Goal: Task Accomplishment & Management: Manage account settings

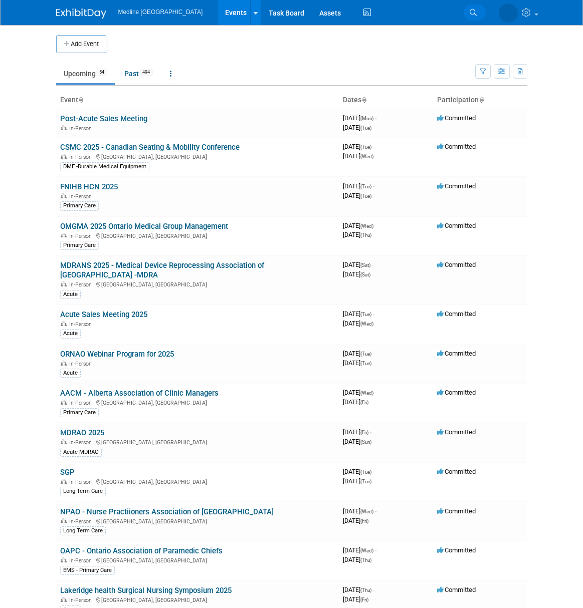
click at [473, 12] on icon at bounding box center [473, 12] width 7 height 7
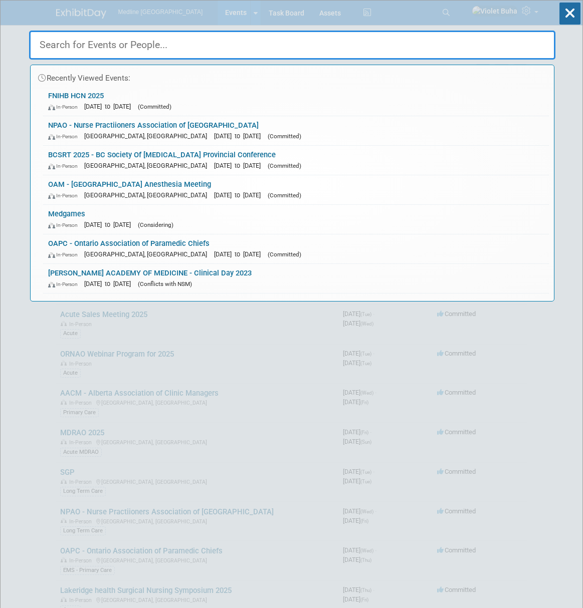
click at [190, 48] on input "text" at bounding box center [292, 45] width 526 height 29
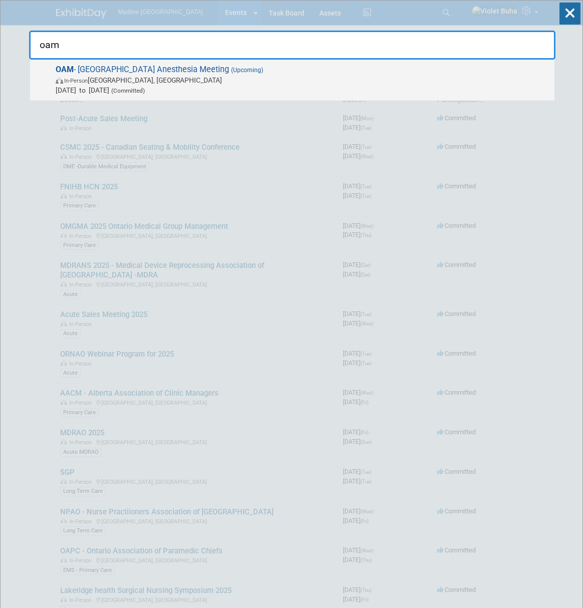
type input "oam"
click at [179, 82] on span "In-Person [GEOGRAPHIC_DATA], [GEOGRAPHIC_DATA]" at bounding box center [303, 80] width 494 height 10
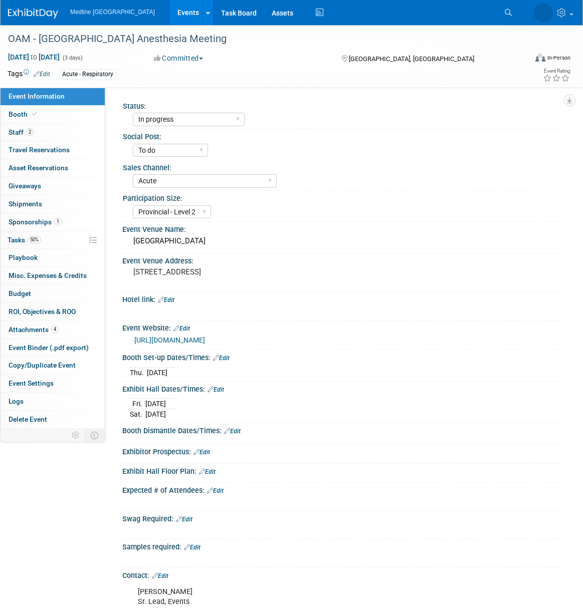
select select "In progress"
select select "To do"
select select "Acute"
select select "Provincial - Level 2"
click at [51, 115] on link "Booth" at bounding box center [53, 115] width 104 height 18
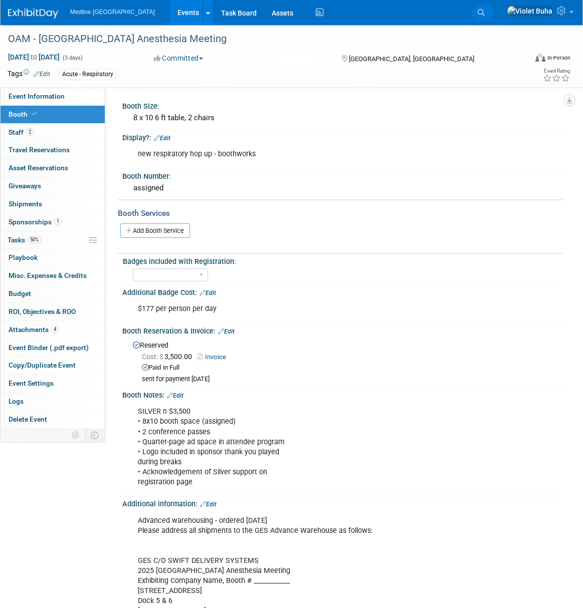
click at [485, 12] on icon at bounding box center [481, 12] width 7 height 7
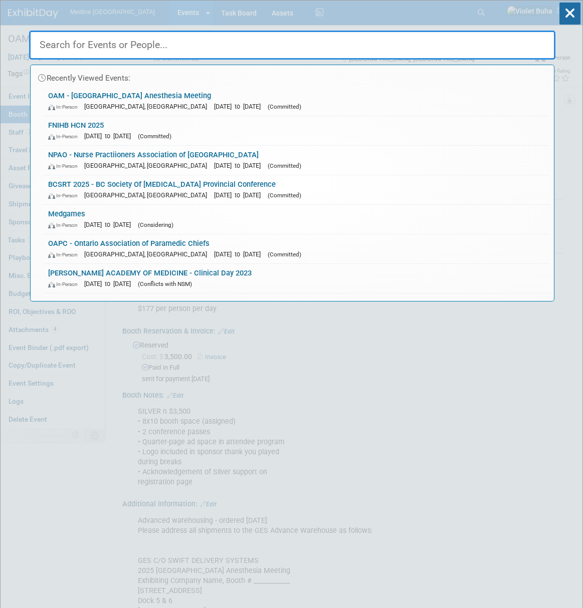
click at [185, 43] on input "text" at bounding box center [292, 45] width 526 height 29
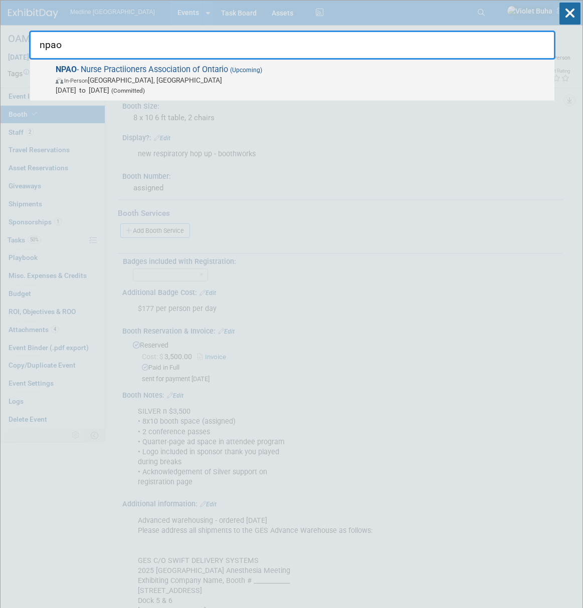
type input "npao"
click at [138, 77] on span "In-Person Toronto, Canada" at bounding box center [303, 80] width 494 height 10
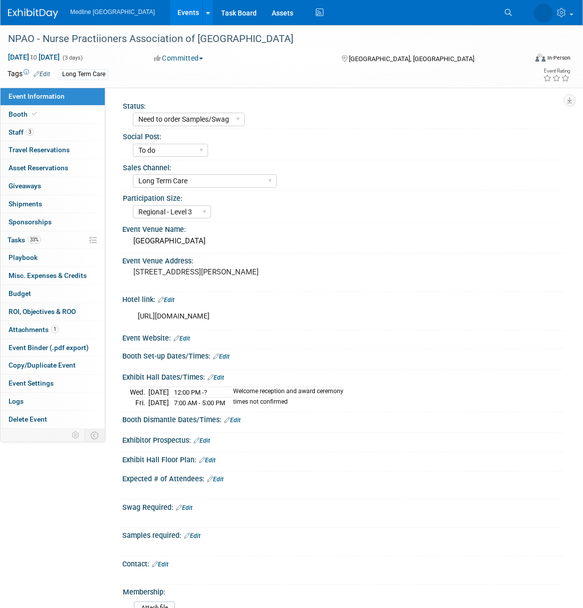
select select "Need to order Samples/Swag"
select select "To do"
select select "Long Term Care"
select select "Regional - Level 3"
click at [54, 137] on link "3 Staff 3" at bounding box center [53, 133] width 104 height 18
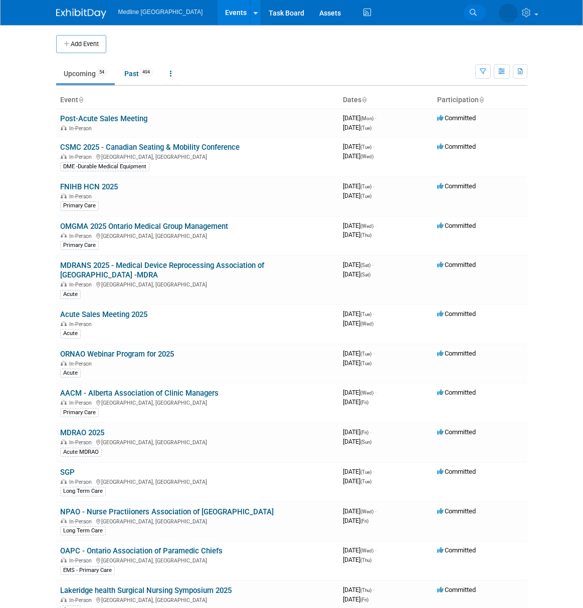
click at [475, 10] on icon at bounding box center [473, 12] width 7 height 7
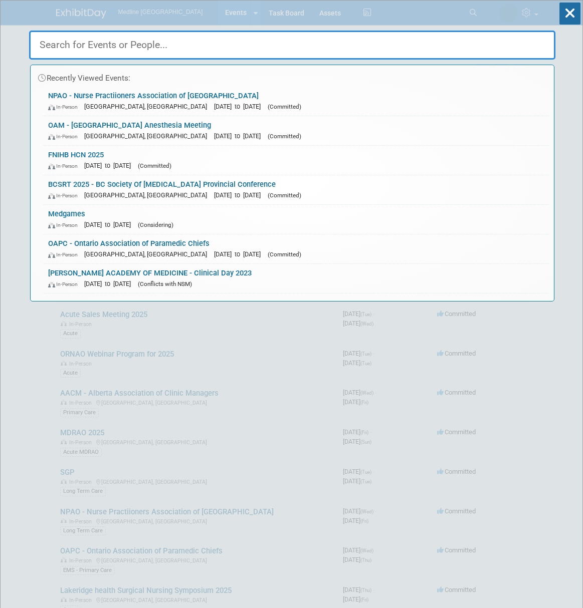
click at [132, 44] on input "text" at bounding box center [292, 45] width 526 height 29
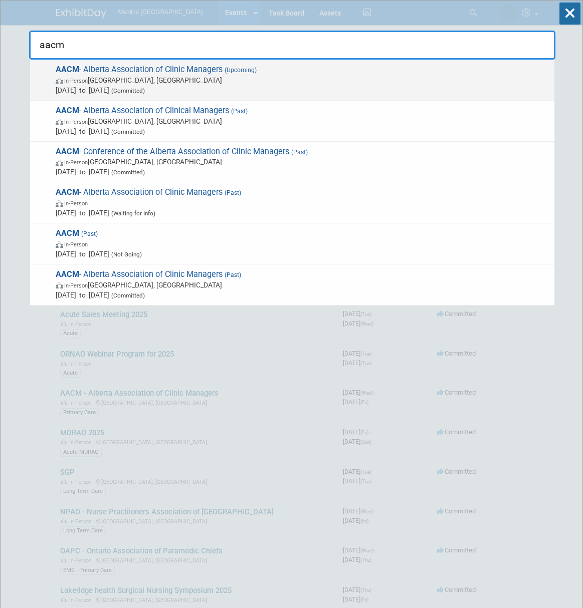
type input "aacm"
click at [99, 85] on span "Sep 17, 2025 to Sep 19, 2025 (Committed)" at bounding box center [303, 90] width 494 height 10
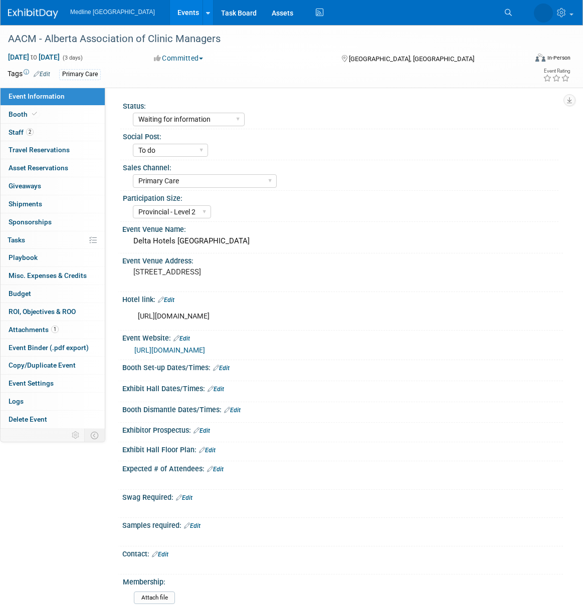
select select "Waiting for information"
select select "To do"
select select "Primary Care"
select select "Provincial - Level 2"
click at [54, 134] on link "2 Staff 2" at bounding box center [53, 133] width 104 height 18
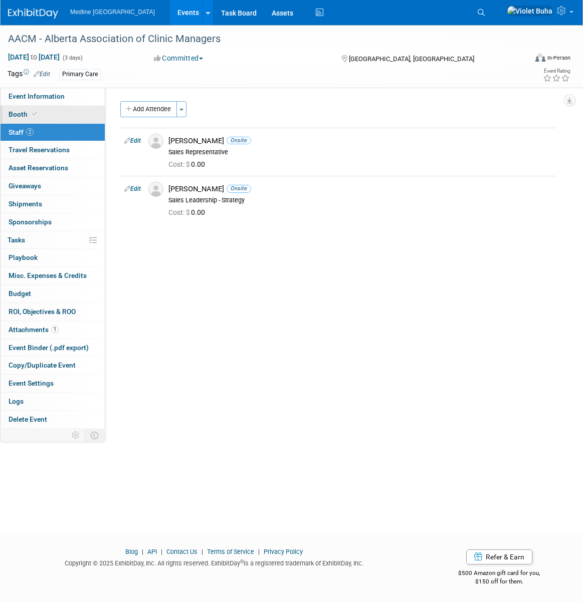
click at [57, 109] on link "Booth" at bounding box center [53, 115] width 104 height 18
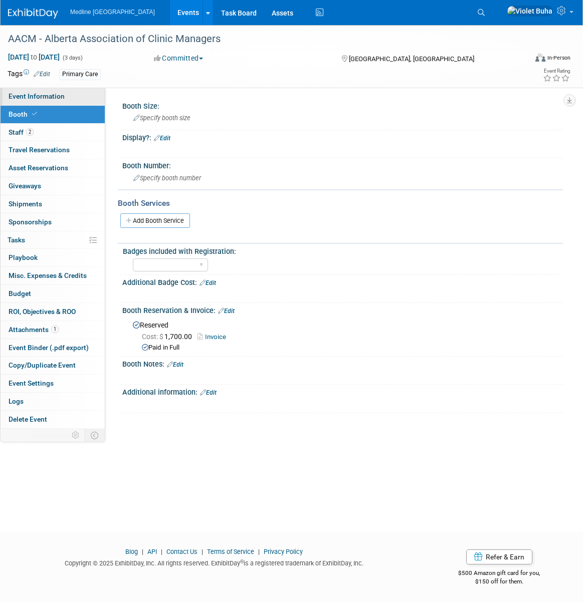
click at [68, 96] on link "Event Information" at bounding box center [53, 97] width 104 height 18
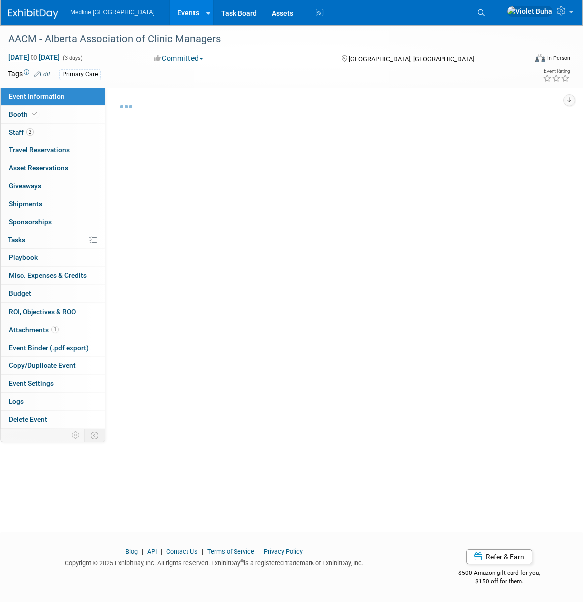
select select "Waiting for information"
select select "To do"
select select "Primary Care"
select select "Provincial - Level 2"
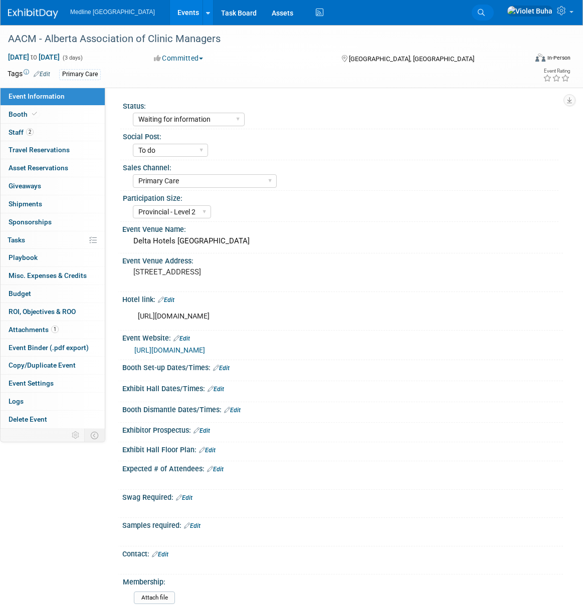
click at [494, 10] on link "Search" at bounding box center [483, 13] width 22 height 16
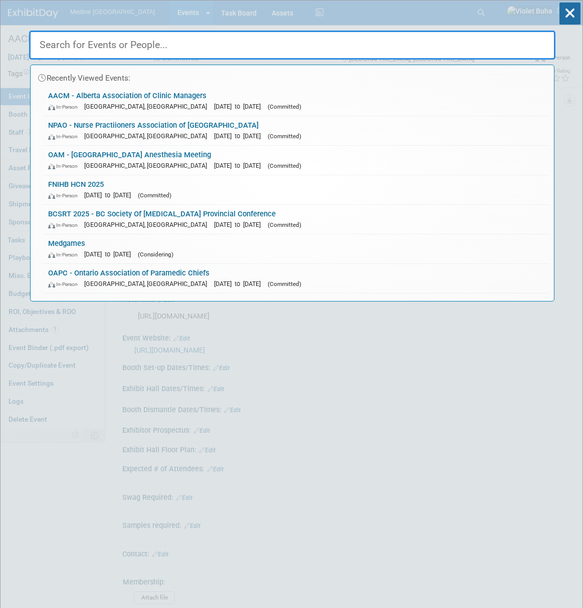
click at [132, 45] on input "text" at bounding box center [292, 45] width 526 height 29
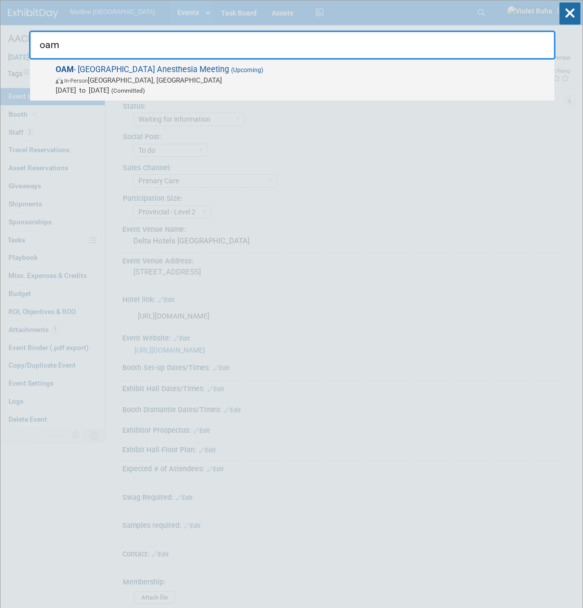
type input "oam"
click at [138, 77] on span "In-Person Ottawa, Canada" at bounding box center [303, 80] width 494 height 10
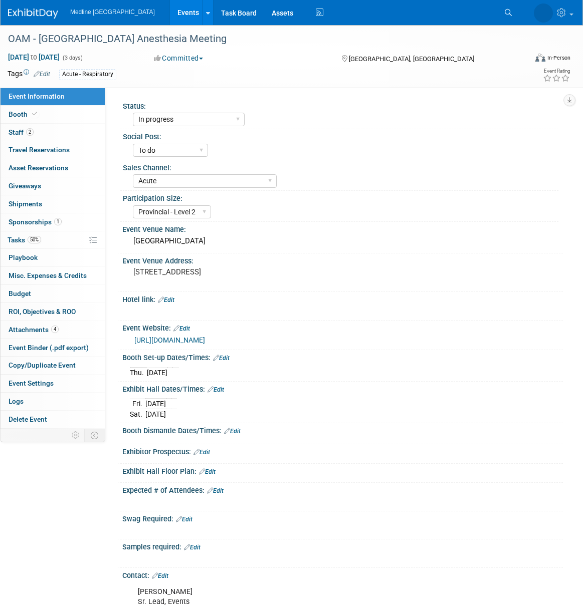
select select "In progress"
select select "To do"
select select "Acute"
select select "Provincial - Level 2"
click at [58, 137] on link "2 Staff 2" at bounding box center [53, 133] width 104 height 18
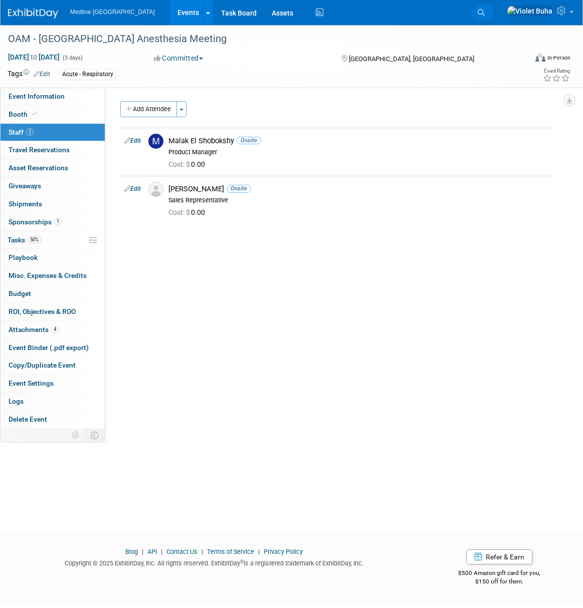
click at [485, 13] on icon at bounding box center [481, 12] width 7 height 7
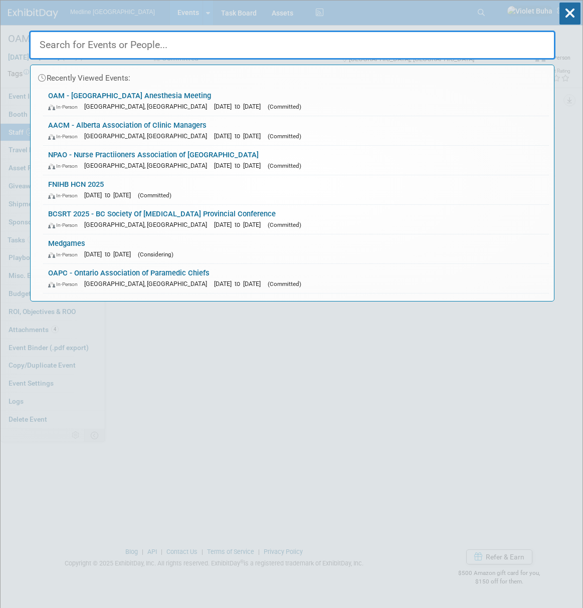
click at [273, 48] on input "text" at bounding box center [292, 45] width 526 height 29
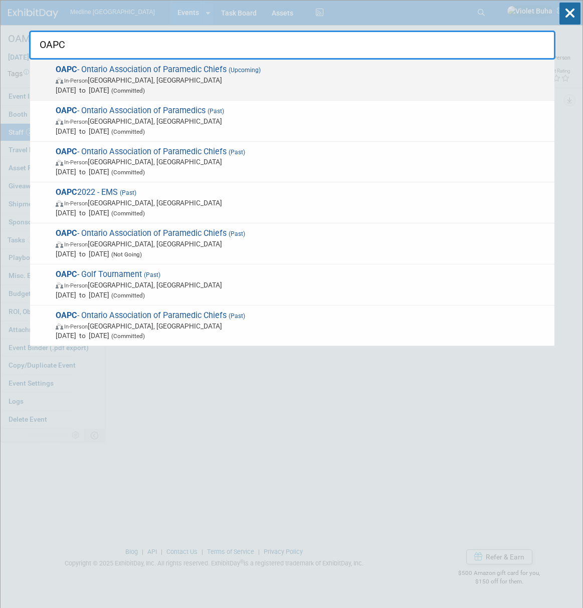
type input "OAPC"
click at [230, 88] on span "Sep 24, 2025 to Sep 25, 2025 (Committed)" at bounding box center [303, 90] width 494 height 10
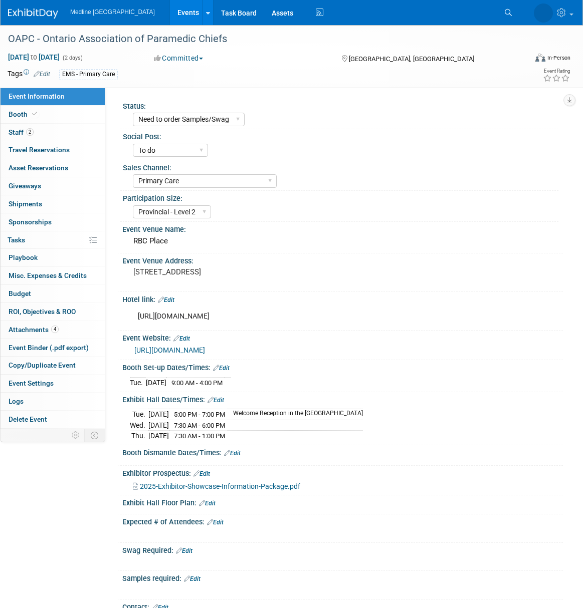
select select "Need to order Samples/Swag"
select select "To do"
select select "Primary Care"
select select "Provincial - Level 2"
click at [51, 117] on link "Booth" at bounding box center [53, 115] width 104 height 18
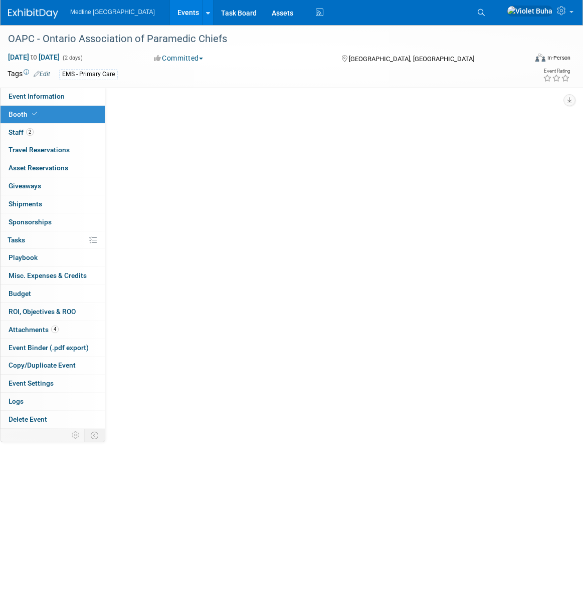
select select "2"
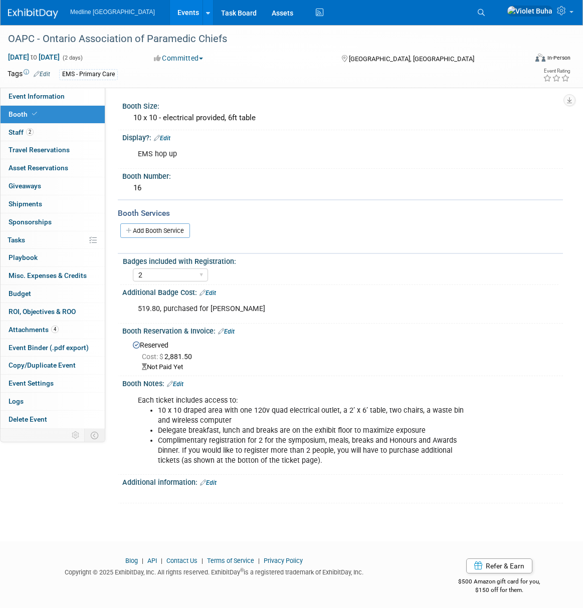
click at [233, 331] on link "Edit" at bounding box center [226, 331] width 17 height 7
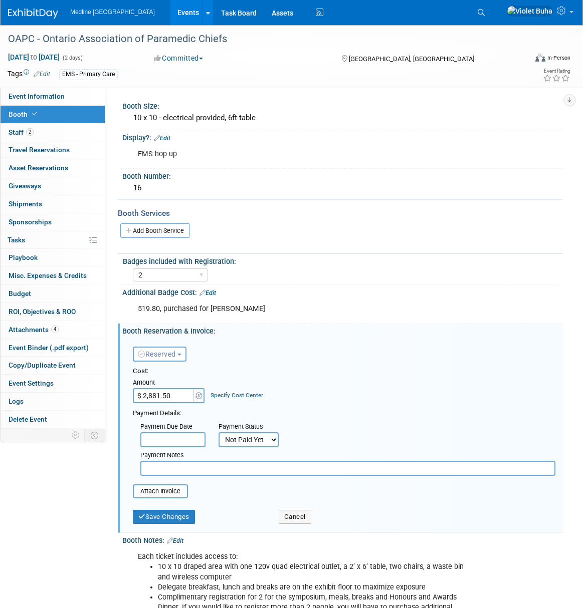
click at [250, 438] on select "Not Paid Yet Partially Paid Paid in Full" at bounding box center [249, 439] width 60 height 15
select select "1"
click at [219, 432] on select "Not Paid Yet Partially Paid Paid in Full" at bounding box center [249, 439] width 60 height 15
click at [172, 489] on input "file" at bounding box center [127, 492] width 119 height 12
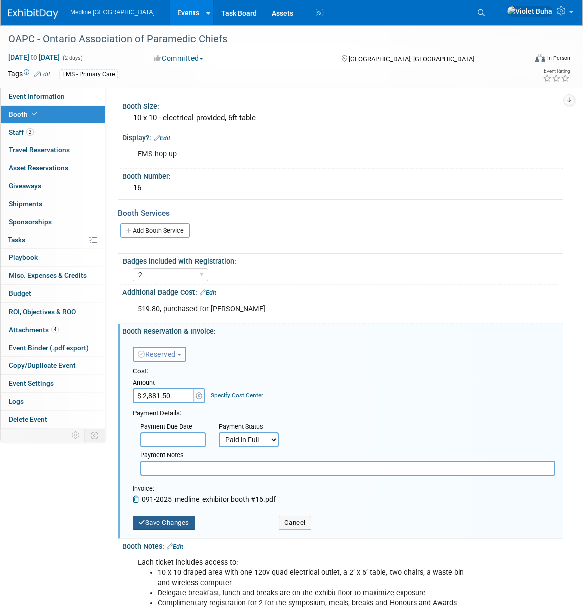
click at [180, 524] on button "Save Changes" at bounding box center [164, 523] width 62 height 14
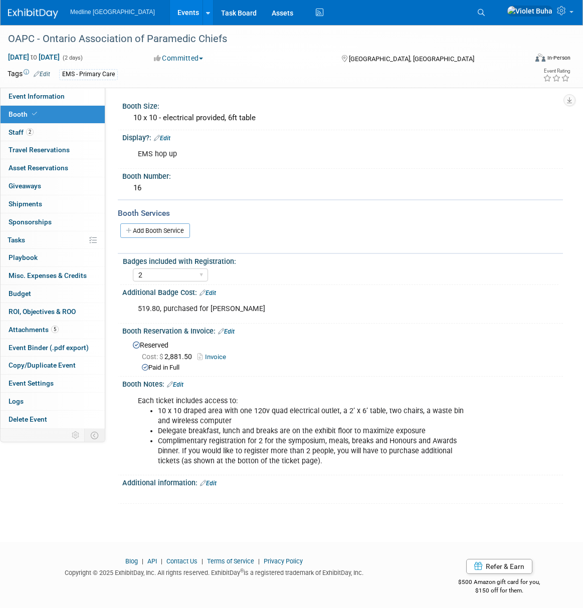
click at [36, 13] on img at bounding box center [33, 14] width 50 height 10
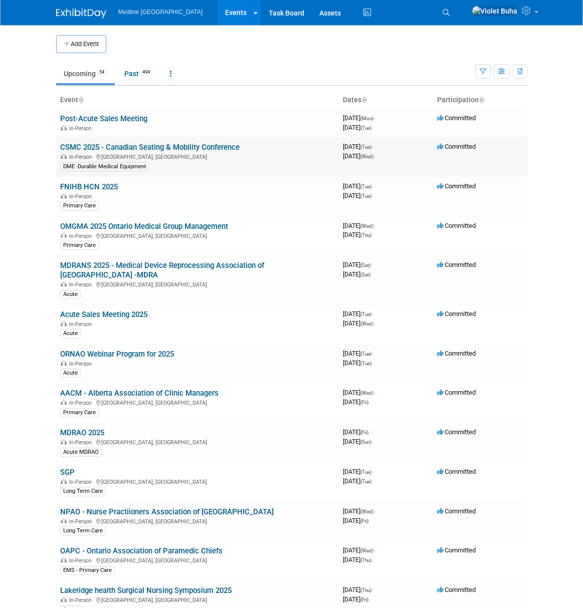
click at [115, 146] on link "CSMC 2025 - Canadian Seating & Mobility Conference" at bounding box center [149, 147] width 179 height 9
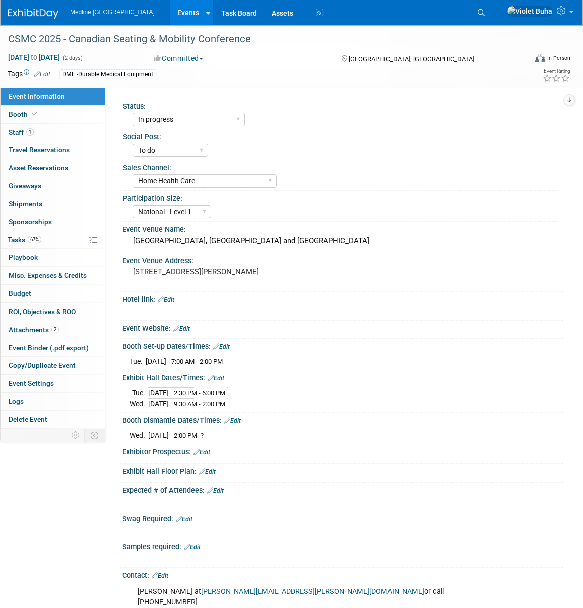
select select "In progress"
select select "To do"
select select "Home Health Care"
select select "National - Level 1"
click at [39, 131] on link "1 Staff 1" at bounding box center [53, 133] width 104 height 18
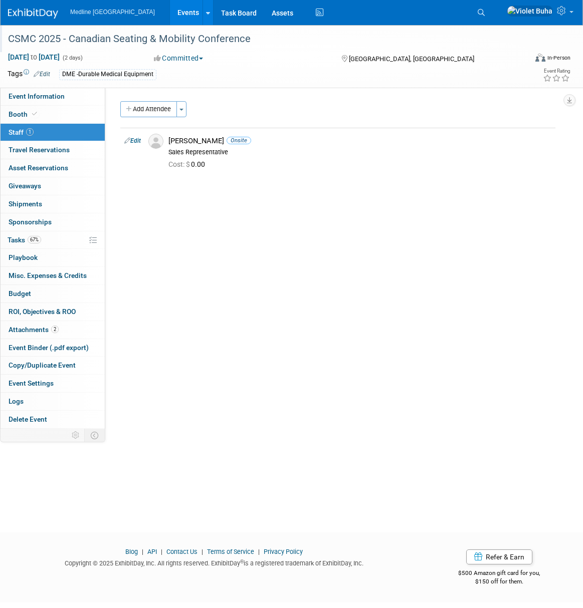
click at [126, 32] on div "CSMC 2025 - Canadian Seating & Mobility Conference" at bounding box center [260, 39] width 511 height 18
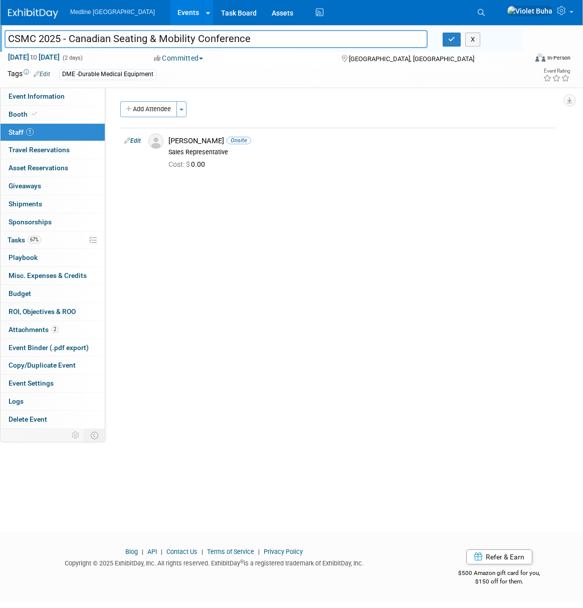
drag, startPoint x: 250, startPoint y: 38, endPoint x: 8, endPoint y: 33, distance: 242.1
click at [8, 33] on input "CSMC 2025 - Canadian Seating & Mobility Conference" at bounding box center [216, 39] width 423 height 18
click at [40, 98] on span "Event Information" at bounding box center [37, 96] width 56 height 8
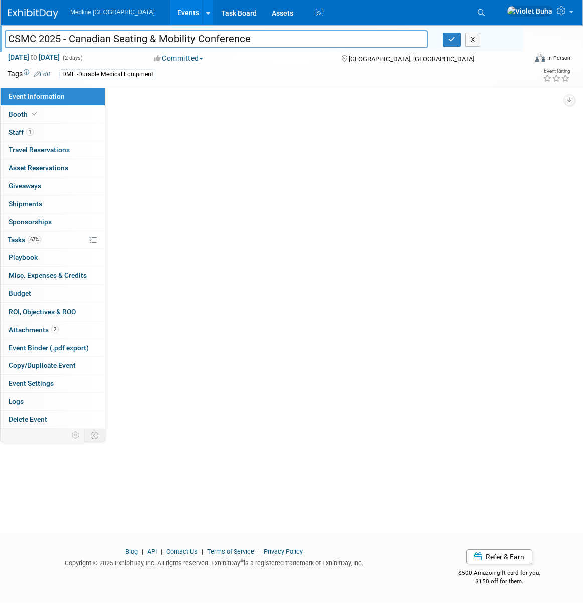
select select "In progress"
select select "To do"
select select "Home Health Care"
select select "National - Level 1"
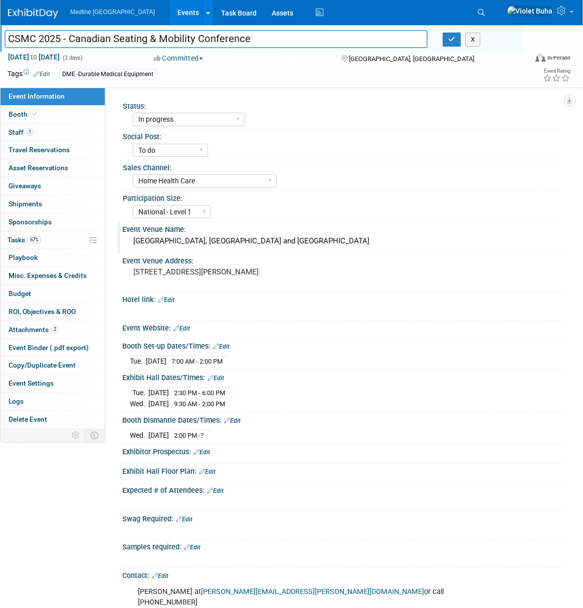
click at [265, 234] on div "Delta Hotel Toronto Airport & Conference Center, Plaza Ballroom and Plaza Foyer" at bounding box center [342, 242] width 425 height 16
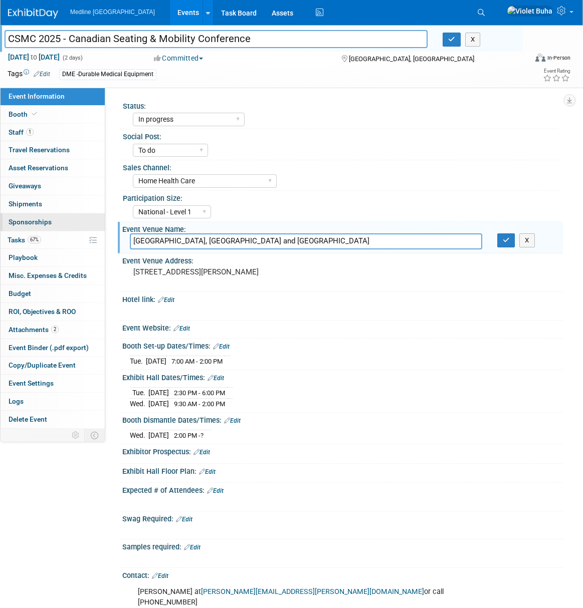
drag, startPoint x: 313, startPoint y: 239, endPoint x: 81, endPoint y: 228, distance: 232.3
click at [81, 228] on div "Event Information Event Info Booth Booth 1 Staff 1 Staff 0 Travel Reservations …" at bounding box center [291, 368] width 583 height 687
click at [31, 12] on img at bounding box center [33, 14] width 50 height 10
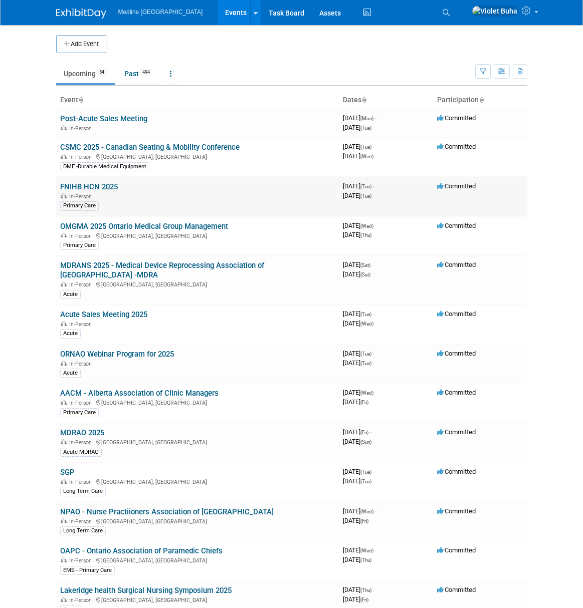
click at [92, 186] on link "FNIHB HCN 2025" at bounding box center [89, 186] width 58 height 9
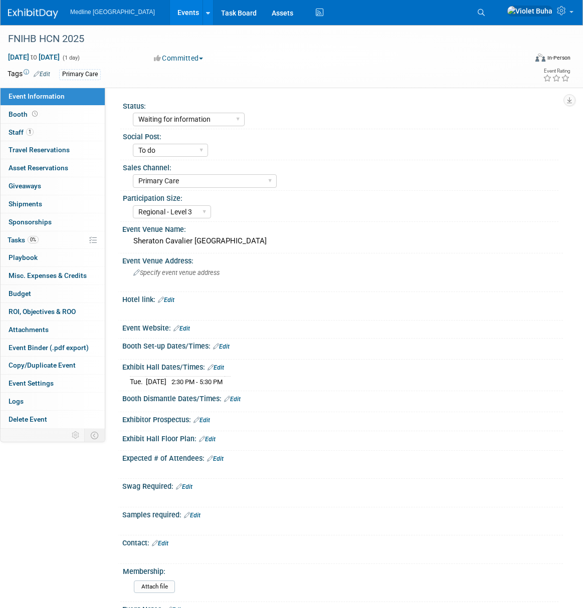
select select "Waiting for information"
select select "To do"
select select "Primary Care"
select select "Regional - Level 3"
drag, startPoint x: 93, startPoint y: 37, endPoint x: -3, endPoint y: 35, distance: 95.7
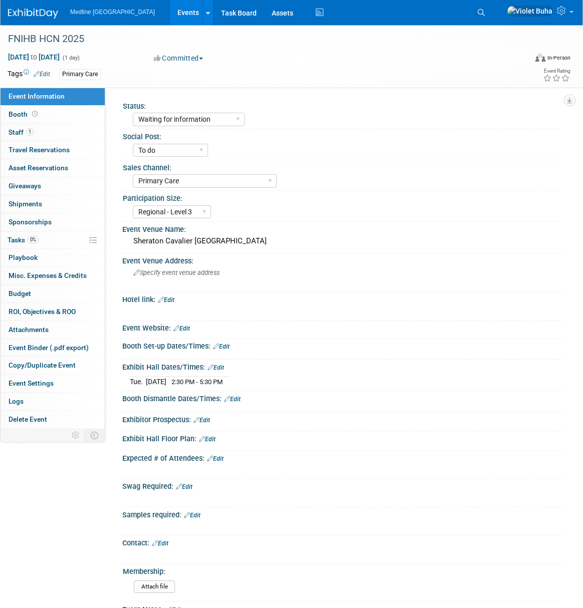
click at [0, 35] on html "Medline Canada Events Add Event Bulk Upload Events Shareable Event Boards Recen…" at bounding box center [291, 304] width 583 height 608
click at [50, 34] on div "FNIHB HCN 2025" at bounding box center [260, 39] width 511 height 18
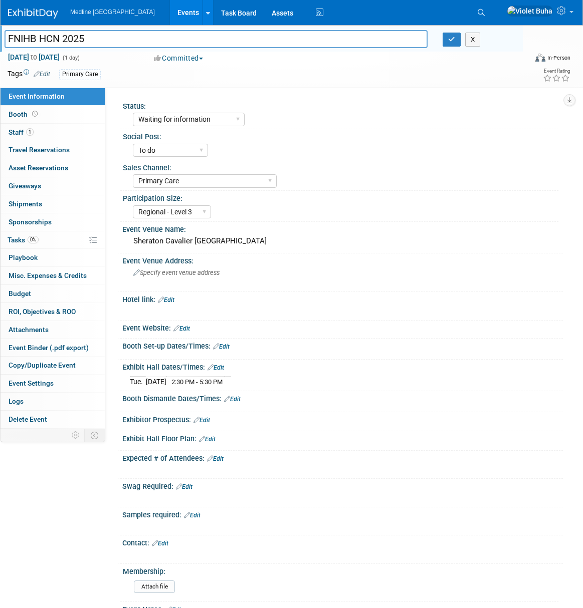
drag, startPoint x: 80, startPoint y: 37, endPoint x: -4, endPoint y: 34, distance: 83.2
click at [0, 34] on html "Medline Canada Events Add Event Bulk Upload Events Shareable Event Boards Recen…" at bounding box center [291, 304] width 583 height 608
click at [251, 240] on div "Sheraton Cavalier Calgary Hotel" at bounding box center [342, 242] width 425 height 16
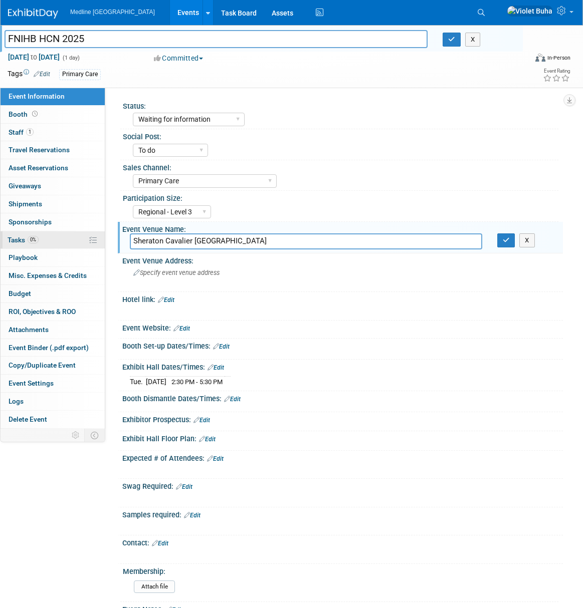
drag, startPoint x: 247, startPoint y: 241, endPoint x: 88, endPoint y: 239, distance: 158.4
click at [88, 239] on div "Event Information Event Info Booth Booth 1 Staff 1 Staff 0 Travel Reservations …" at bounding box center [291, 342] width 583 height 634
click at [43, 13] on img at bounding box center [33, 14] width 50 height 10
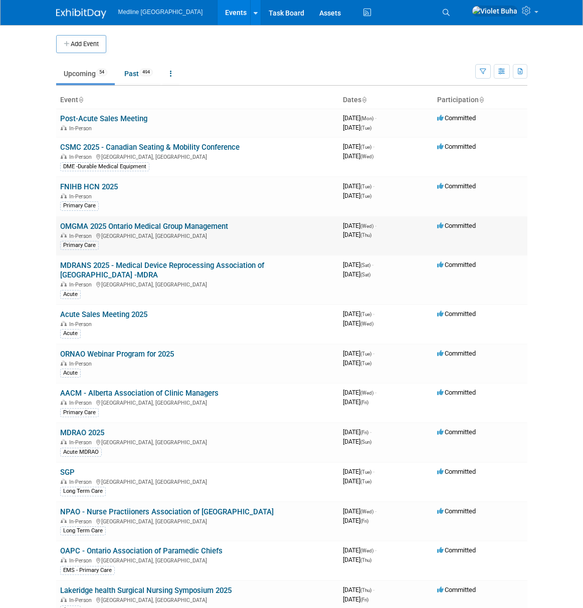
click at [86, 228] on link "OMGMA 2025 Ontario Medical Group Management" at bounding box center [144, 226] width 168 height 9
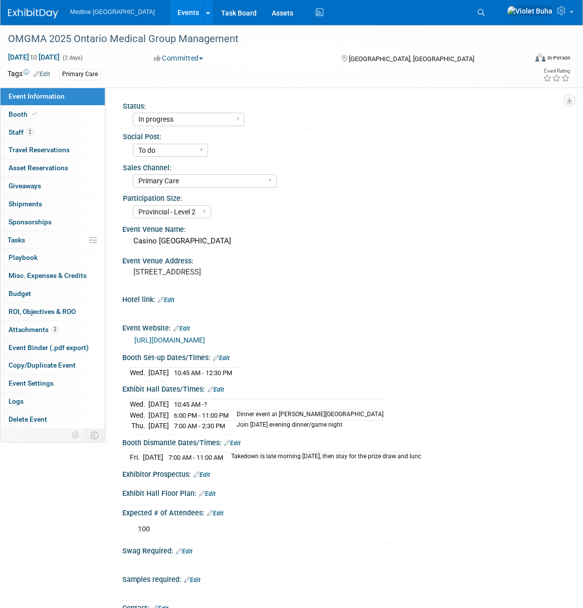
select select "In progress"
select select "To do"
select select "Primary Care"
select select "Provincial - Level 2"
drag, startPoint x: 224, startPoint y: 37, endPoint x: 8, endPoint y: 31, distance: 216.1
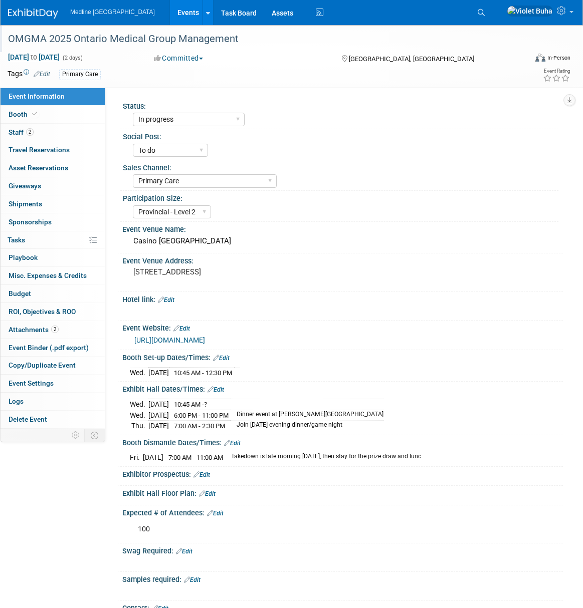
click at [8, 31] on div "OMGMA 2025 Ontario Medical Group Management" at bounding box center [260, 39] width 511 height 18
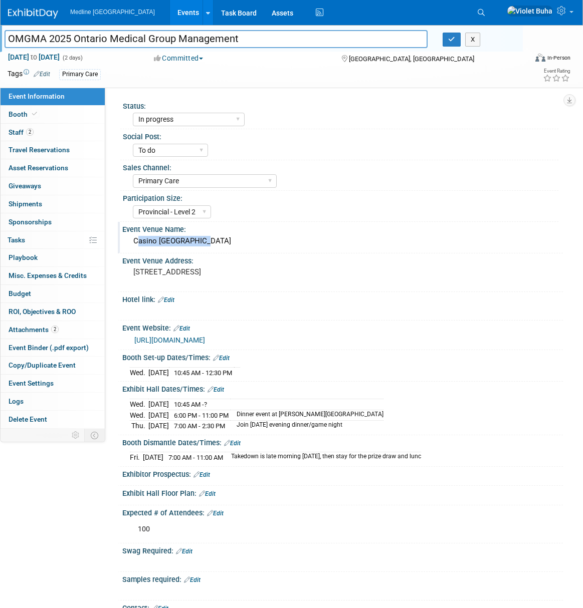
drag, startPoint x: 210, startPoint y: 240, endPoint x: 125, endPoint y: 241, distance: 85.7
click at [125, 241] on div "Casino Rama Resort" at bounding box center [342, 242] width 441 height 17
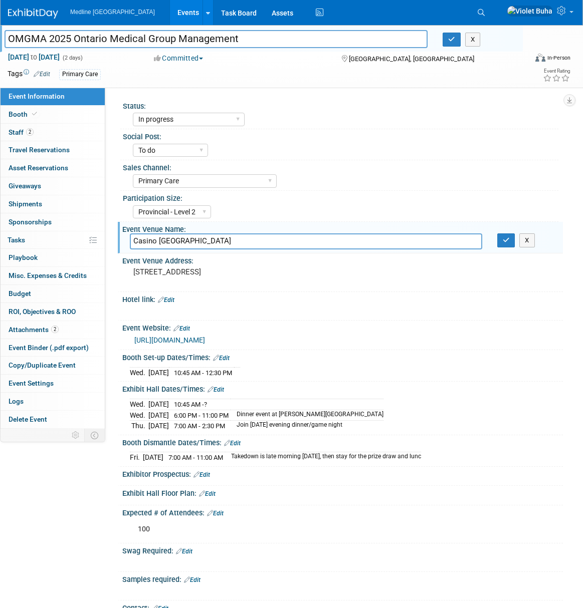
drag, startPoint x: 248, startPoint y: 37, endPoint x: 3, endPoint y: 39, distance: 245.1
click at [3, 39] on div "OMGMA 2025 Ontario Medical Group Management" at bounding box center [216, 40] width 438 height 15
drag, startPoint x: 214, startPoint y: 241, endPoint x: 197, endPoint y: 239, distance: 17.2
click at [208, 240] on input "Casino Rama Resort" at bounding box center [306, 242] width 352 height 16
drag, startPoint x: 204, startPoint y: 242, endPoint x: 115, endPoint y: 241, distance: 88.7
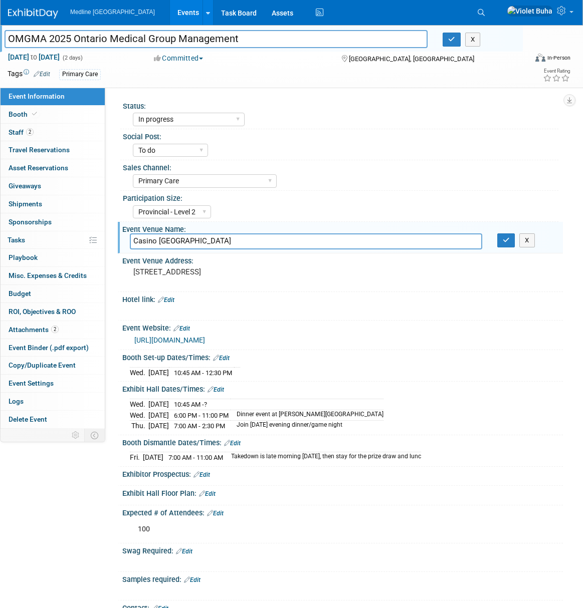
click at [115, 241] on div "Status: Waiting for information In progress Need to order Samples/Swag Complete…" at bounding box center [334, 258] width 458 height 341
click at [29, 12] on img at bounding box center [33, 14] width 50 height 10
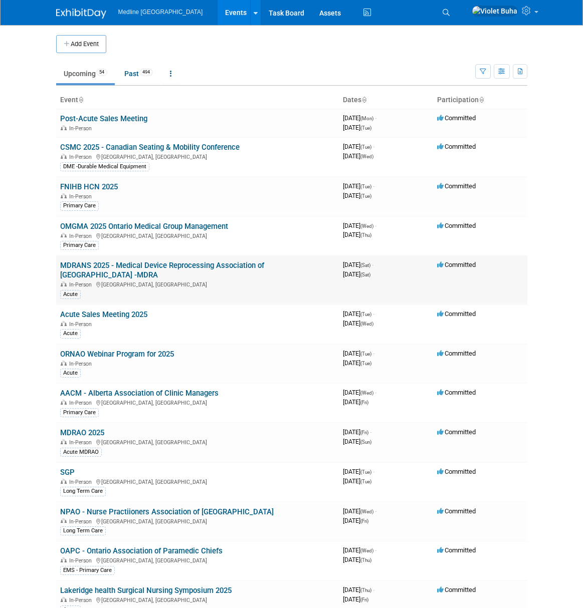
click at [109, 266] on link "MDRANS 2025 - Medical Device Reprocessing Association of [GEOGRAPHIC_DATA] -MDRA" at bounding box center [162, 270] width 204 height 19
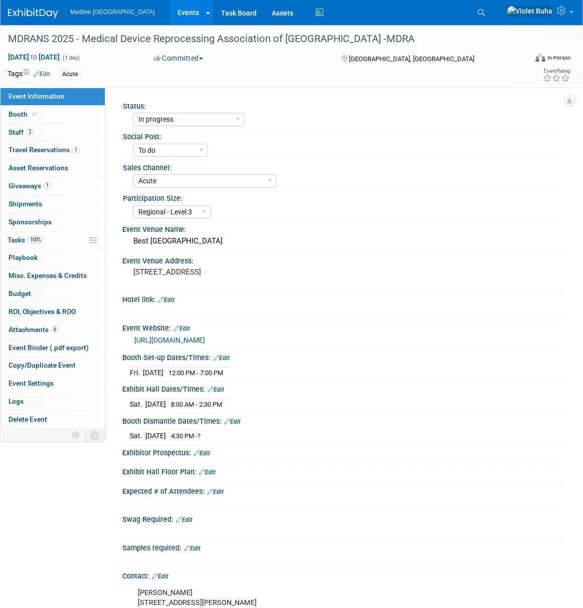
select select "In progress"
select select "To do"
select select "Acute"
select select "Regional - Level 3"
click at [55, 132] on link "2 Staff 2" at bounding box center [53, 133] width 104 height 18
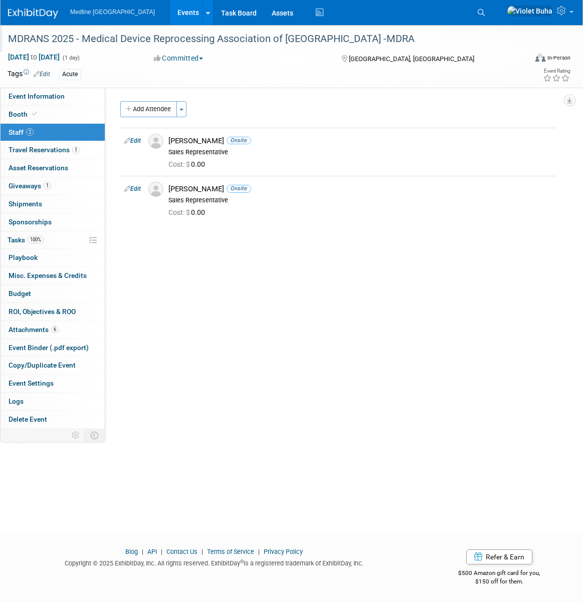
click at [377, 37] on div "MDRANS 2025 - Medical Device Reprocessing Association of [GEOGRAPHIC_DATA] -MDRA" at bounding box center [260, 39] width 511 height 18
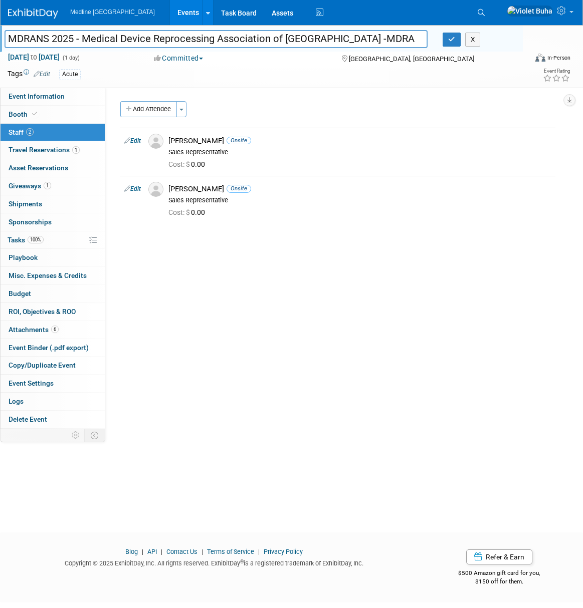
drag, startPoint x: 303, startPoint y: 37, endPoint x: 5, endPoint y: 34, distance: 298.7
click at [5, 34] on input "MDRANS 2025 - Medical Device Reprocessing Association of [GEOGRAPHIC_DATA] -MDRA" at bounding box center [216, 39] width 423 height 18
click at [39, 92] on span "Event Information" at bounding box center [37, 96] width 56 height 8
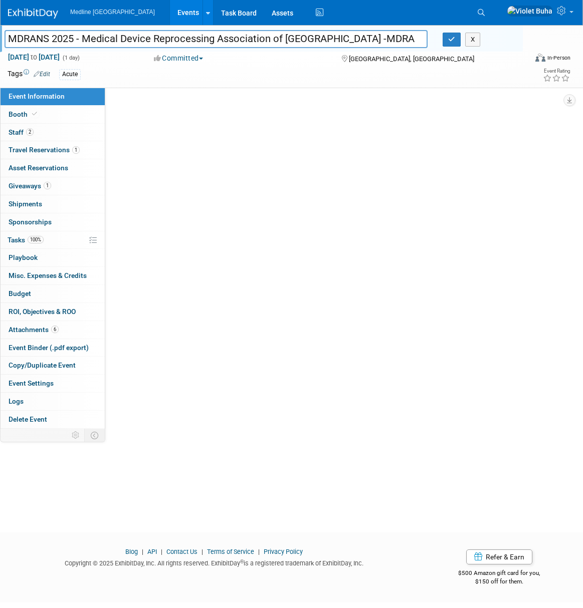
select select "In progress"
select select "To do"
select select "Acute"
select select "Regional - Level 3"
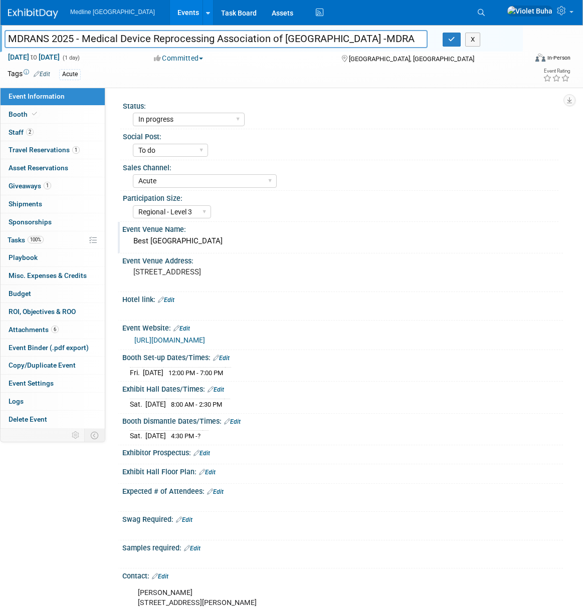
click at [341, 238] on div "Best Western Plus Bridgewater Hotel & Convention Centre" at bounding box center [342, 242] width 425 height 16
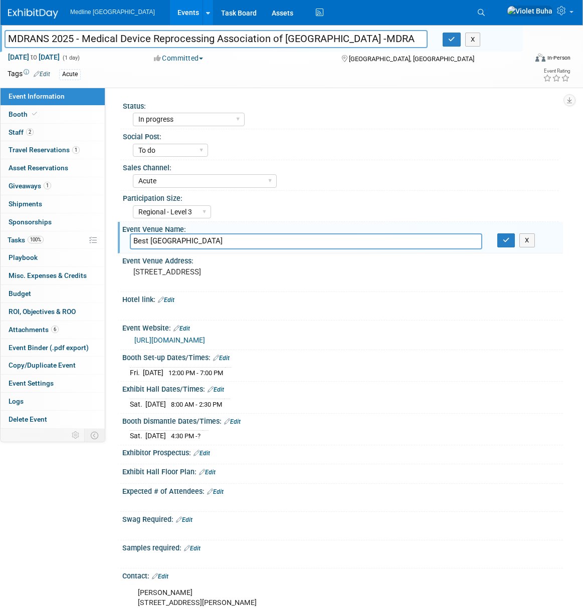
drag, startPoint x: 333, startPoint y: 243, endPoint x: 122, endPoint y: 238, distance: 211.6
click at [122, 238] on div "Best Western Plus Bridgewater Hotel & Convention Centre" at bounding box center [305, 242] width 367 height 16
click at [36, 14] on img at bounding box center [33, 14] width 50 height 10
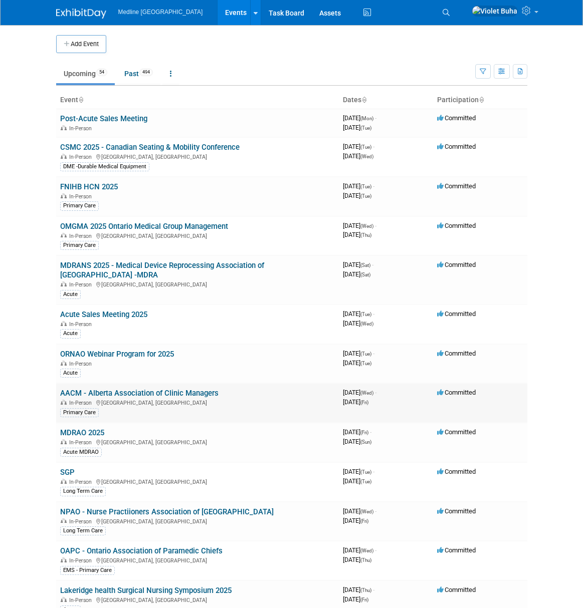
click at [117, 389] on link "AACM - Alberta Association of Clinic Managers" at bounding box center [139, 393] width 158 height 9
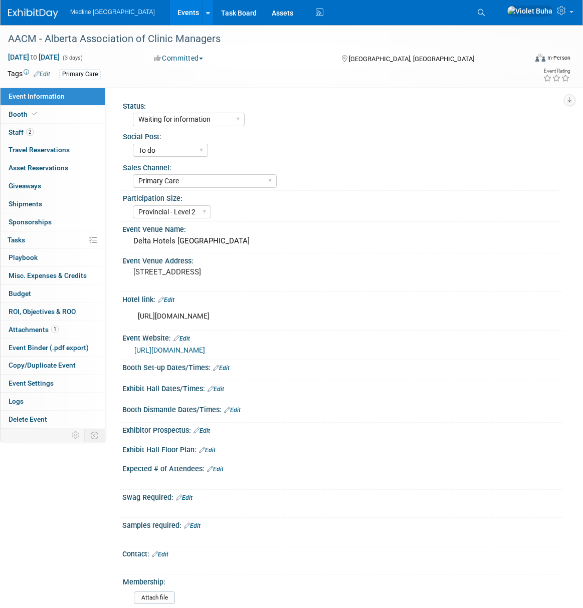
select select "Waiting for information"
select select "To do"
select select "Primary Care"
select select "Provincial - Level 2"
click at [71, 137] on link "2 Staff 2" at bounding box center [53, 133] width 104 height 18
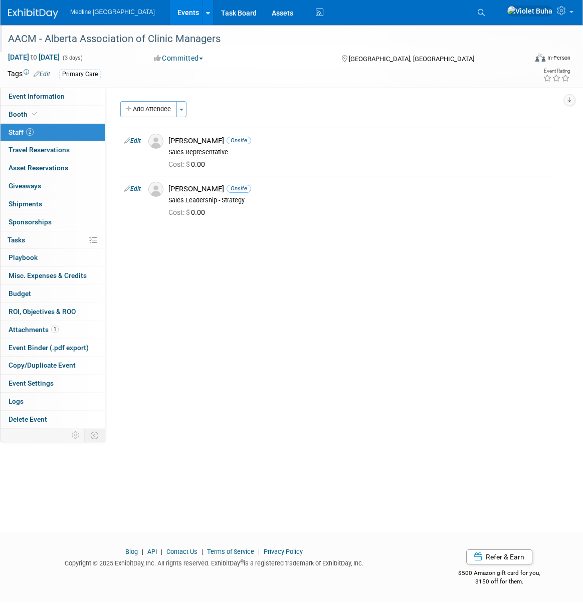
click at [220, 40] on div "AACM - Alberta Association of Clinic Managers" at bounding box center [260, 39] width 511 height 18
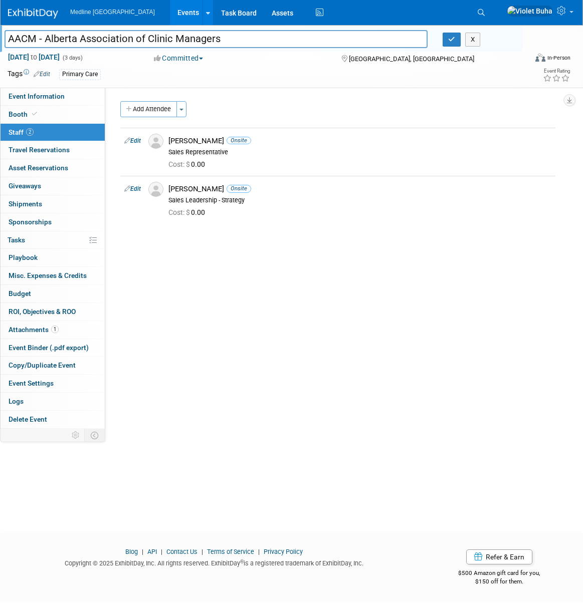
drag, startPoint x: 218, startPoint y: 38, endPoint x: 7, endPoint y: 30, distance: 211.7
click at [7, 30] on div "AACM - Alberta Association of Clinic Managers AACM - Alberta Association of Cli…" at bounding box center [261, 38] width 523 height 27
click at [63, 98] on link "Event Information" at bounding box center [53, 97] width 104 height 18
select select "Waiting for information"
select select "To do"
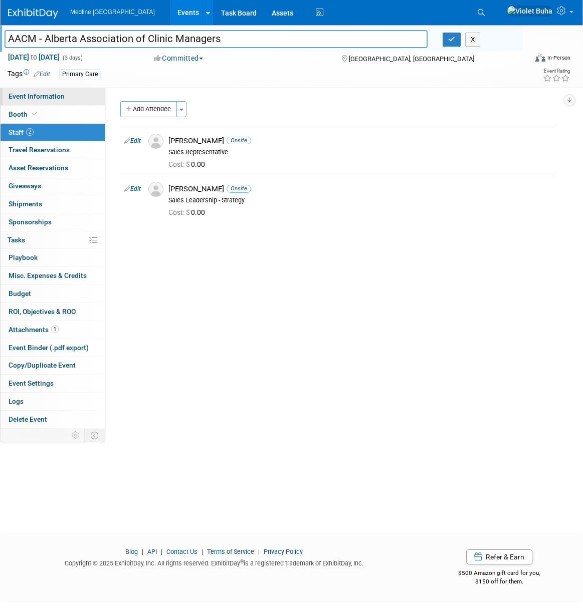
select select "Primary Care"
select select "Provincial - Level 2"
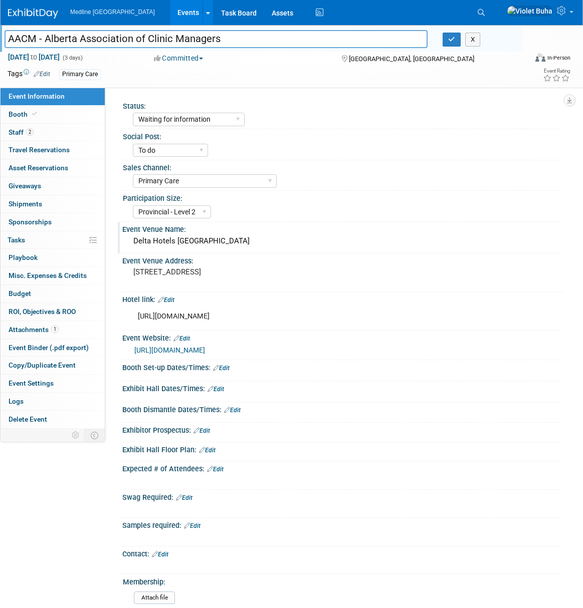
click at [305, 235] on div "Delta Hotels South Calgary" at bounding box center [342, 242] width 425 height 16
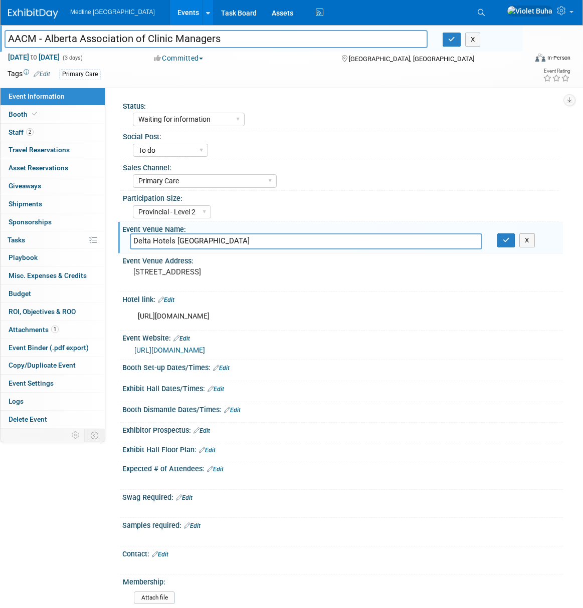
drag, startPoint x: 247, startPoint y: 238, endPoint x: 241, endPoint y: 238, distance: 6.0
click at [245, 238] on input "Delta Hotels South Calgary" at bounding box center [306, 242] width 352 height 16
drag, startPoint x: 150, startPoint y: 240, endPoint x: 118, endPoint y: 236, distance: 32.3
click at [118, 236] on div "Event Venue Name: Delta Hotels South Calgary Delta Hotels South Calgary X" at bounding box center [340, 238] width 445 height 32
click at [28, 12] on img at bounding box center [33, 14] width 50 height 10
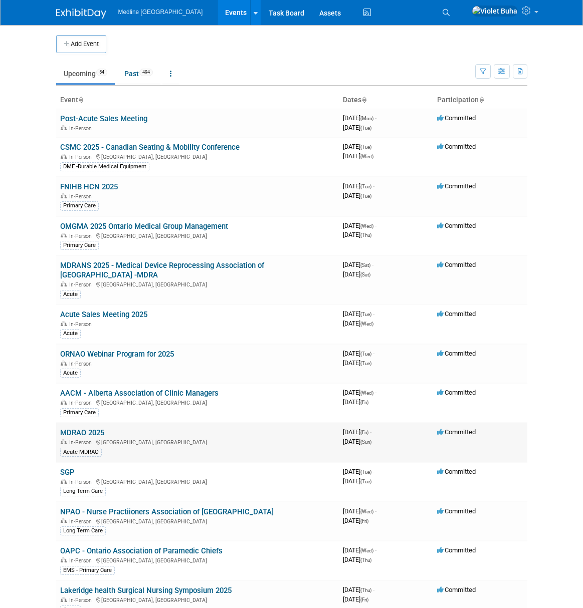
click at [86, 428] on link "MDRAO 2025" at bounding box center [82, 432] width 44 height 9
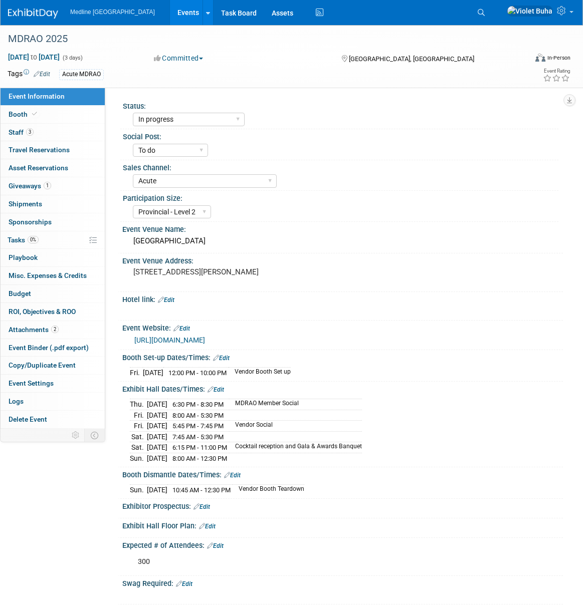
select select "In progress"
select select "To do"
select select "Acute"
select select "Provincial - Level 2"
click at [67, 129] on link "3 Staff 3" at bounding box center [53, 133] width 104 height 18
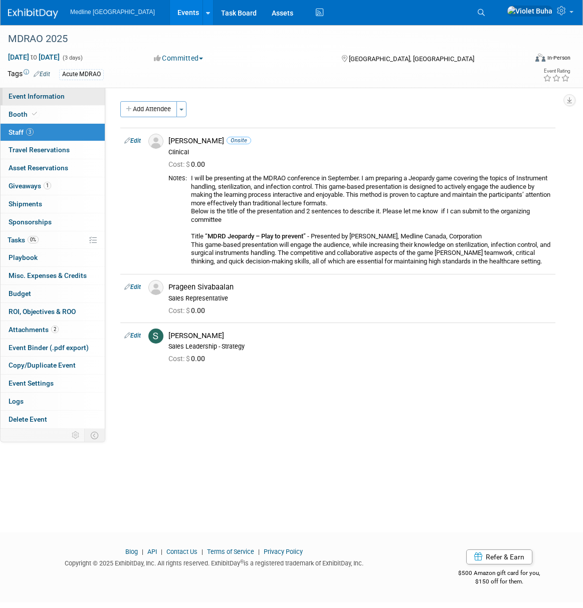
click at [64, 98] on link "Event Information" at bounding box center [53, 97] width 104 height 18
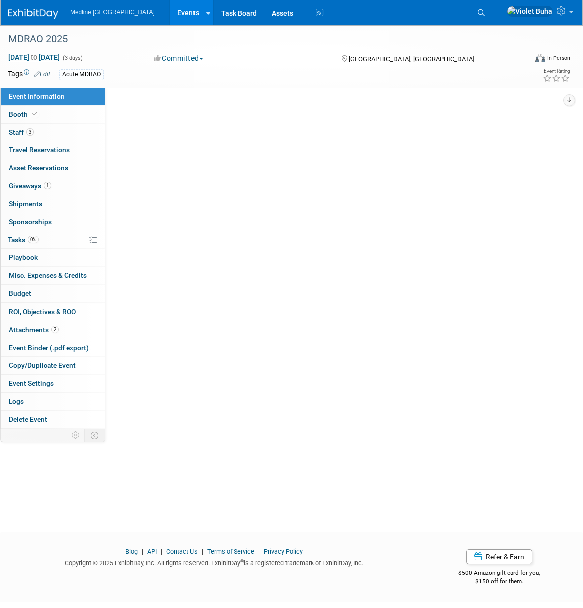
click at [64, 98] on link "Event Information" at bounding box center [53, 97] width 104 height 18
select select "In progress"
select select "To do"
select select "Acute"
select select "Provincial - Level 2"
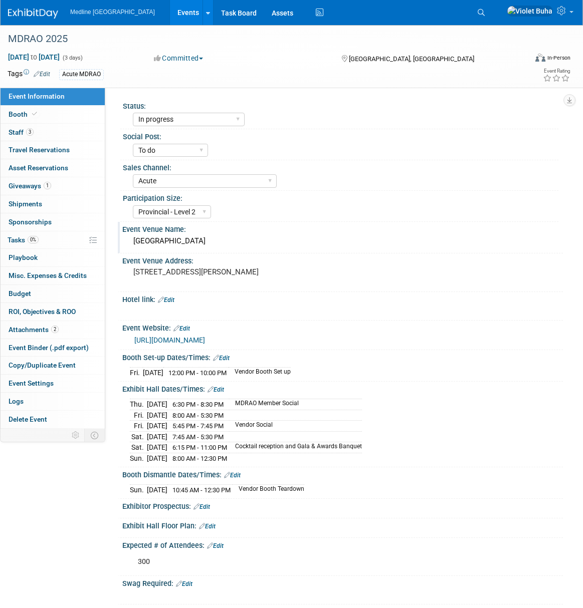
click at [339, 239] on div "Sheraton Toronto Airport Hotel & Conference Centre" at bounding box center [342, 242] width 425 height 16
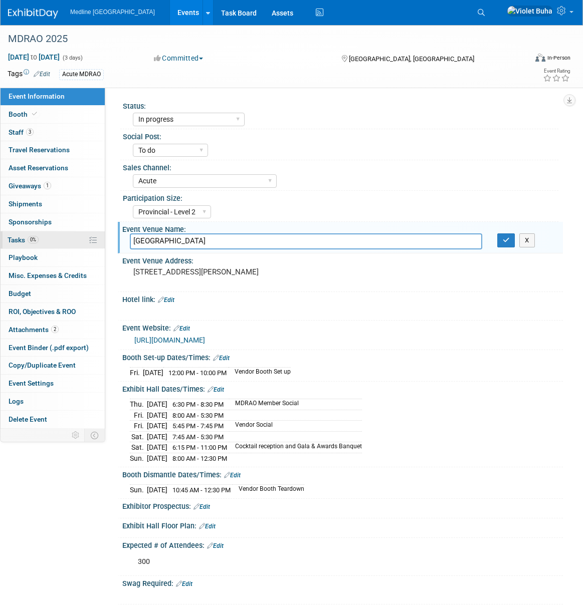
drag, startPoint x: 281, startPoint y: 241, endPoint x: 100, endPoint y: 244, distance: 180.9
click at [100, 244] on div "Event Information Event Info Booth Booth 3 Staff 3 Staff 0 Travel Reservations …" at bounding box center [291, 390] width 583 height 731
drag, startPoint x: 84, startPoint y: 39, endPoint x: -16, endPoint y: 37, distance: 99.2
click at [0, 37] on html "Medline Canada Events Add Event Bulk Upload Events Shareable Event Boards Recen…" at bounding box center [291, 304] width 583 height 608
click at [70, 27] on div at bounding box center [264, 29] width 518 height 9
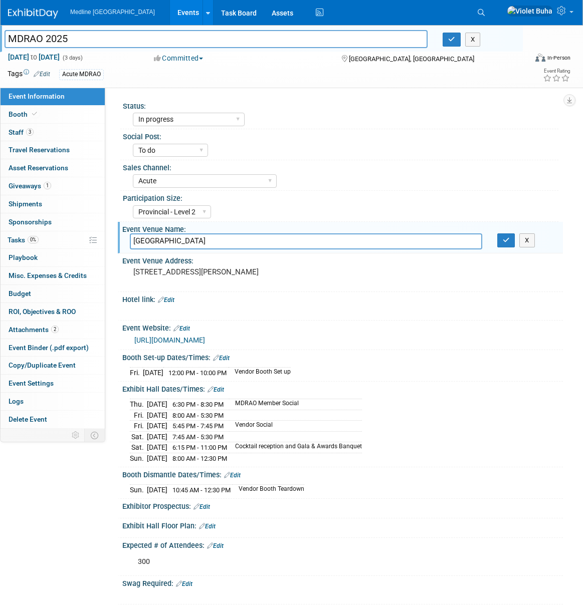
drag, startPoint x: 42, startPoint y: 36, endPoint x: 4, endPoint y: 34, distance: 38.1
click at [5, 34] on input "MDRAO 2025" at bounding box center [216, 39] width 423 height 18
click at [40, 13] on img at bounding box center [33, 14] width 50 height 10
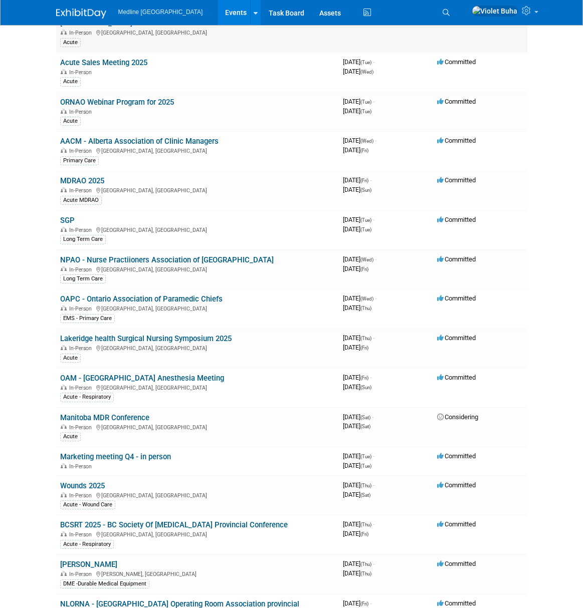
scroll to position [254, 0]
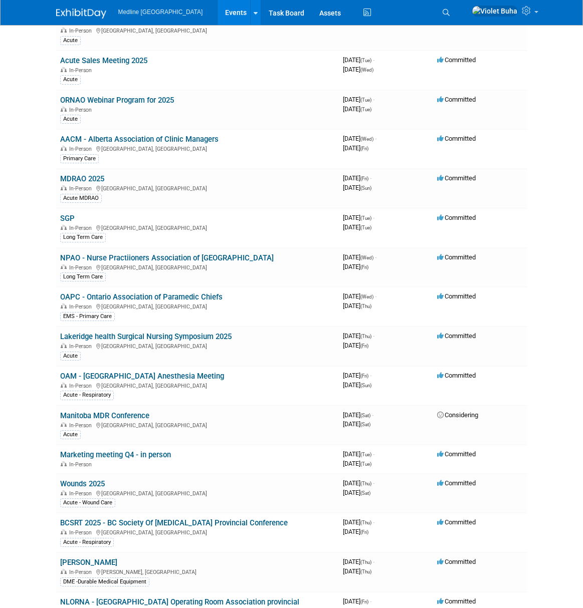
click at [73, 214] on link "SGP" at bounding box center [67, 218] width 15 height 9
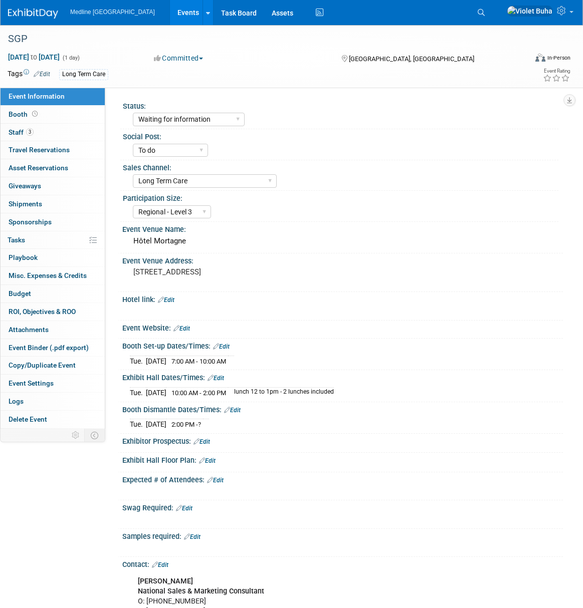
select select "Waiting for information"
select select "To do"
select select "Long Term Care"
select select "Regional - Level 3"
click at [70, 128] on link "3 Staff 3" at bounding box center [53, 133] width 104 height 18
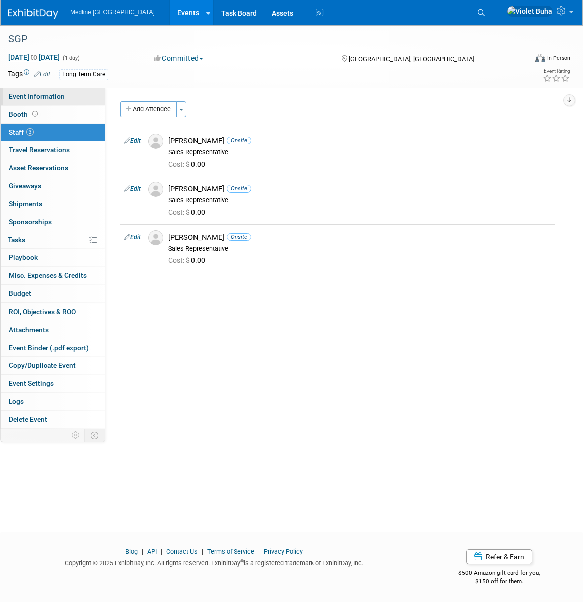
click at [69, 94] on link "Event Information" at bounding box center [53, 97] width 104 height 18
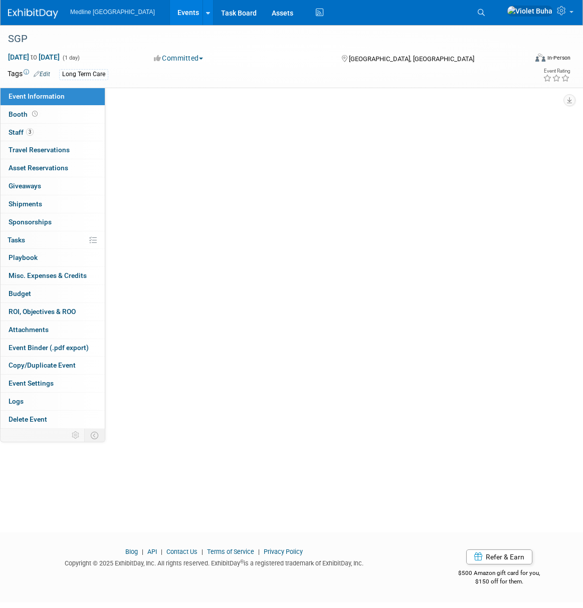
select select "Waiting for information"
select select "To do"
select select "Long Term Care"
select select "Regional - Level 3"
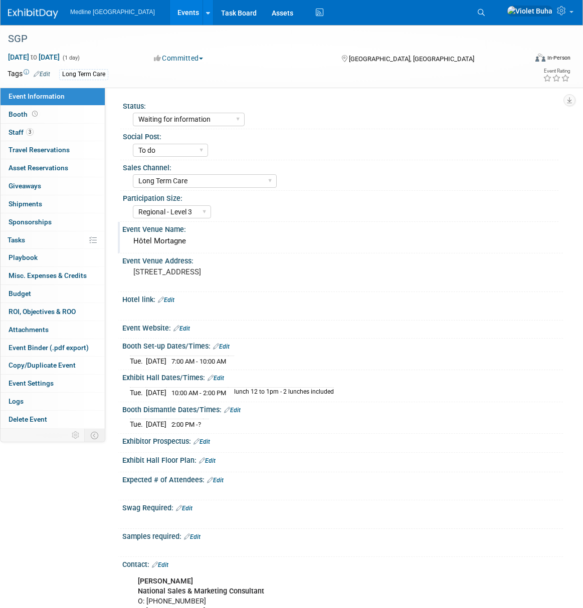
click at [203, 245] on div "Hôtel Mortagne" at bounding box center [342, 242] width 425 height 16
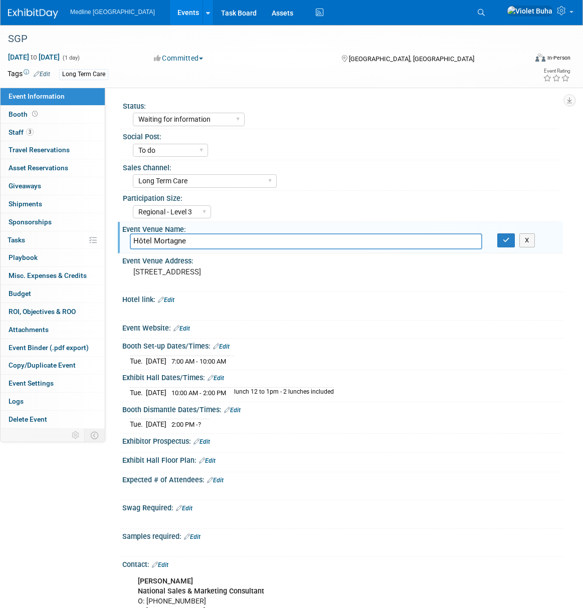
drag, startPoint x: 193, startPoint y: 243, endPoint x: 133, endPoint y: 241, distance: 59.7
click at [133, 241] on input "Hôtel Mortagne" at bounding box center [306, 242] width 352 height 16
click at [50, 133] on link "3 Staff 3" at bounding box center [53, 133] width 104 height 18
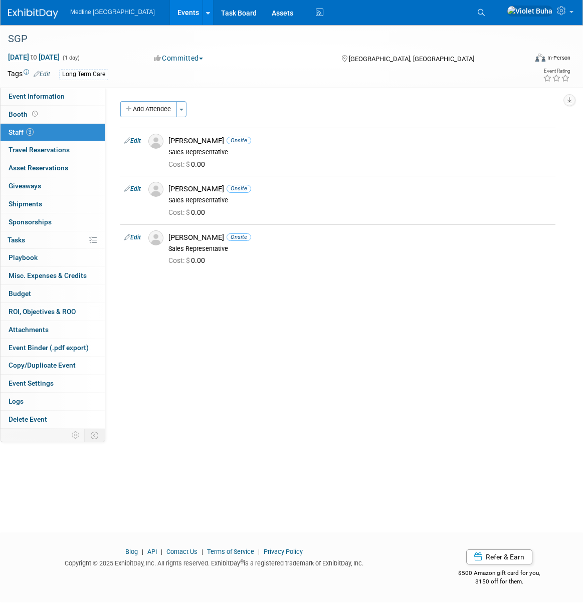
click at [50, 12] on img at bounding box center [33, 14] width 50 height 10
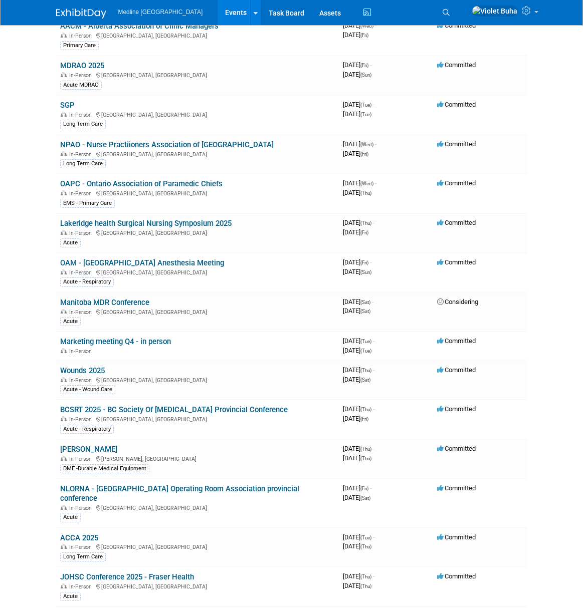
scroll to position [368, 0]
click at [113, 140] on link "NPAO - Nurse Practiioners Association of [GEOGRAPHIC_DATA]" at bounding box center [166, 144] width 213 height 9
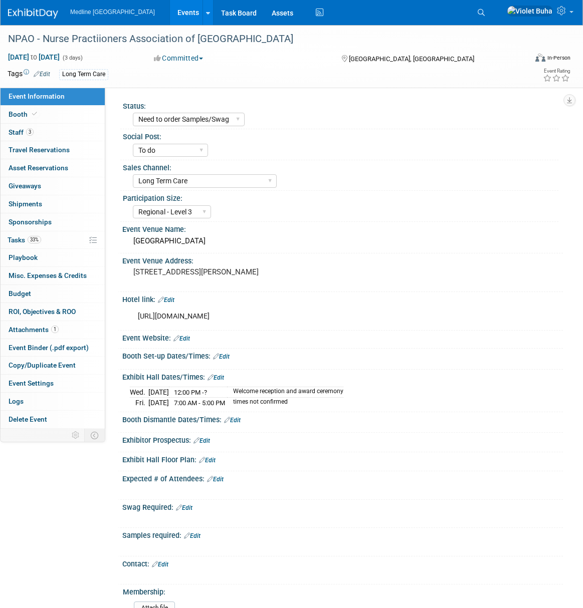
select select "Need to order Samples/Swag"
select select "To do"
select select "Long Term Care"
select select "Regional - Level 3"
click at [183, 32] on div "NPAO - Nurse Practiioners Association of Ontario" at bounding box center [260, 39] width 511 height 18
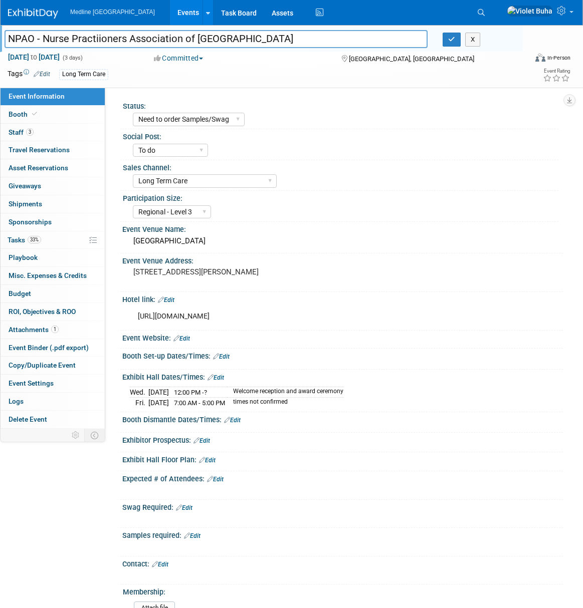
click at [101, 39] on input "NPAO - Nurse Practiioners Association of Ontario" at bounding box center [216, 39] width 423 height 18
drag, startPoint x: 274, startPoint y: 38, endPoint x: 252, endPoint y: 38, distance: 22.6
click at [274, 38] on input "NPAO - Nurse Practioners Association of [GEOGRAPHIC_DATA]" at bounding box center [216, 39] width 423 height 18
drag, startPoint x: 119, startPoint y: 29, endPoint x: 5, endPoint y: 23, distance: 114.9
click at [5, 23] on body "Medline Canada Events Add Event Bulk Upload Events Shareable Event Boards Recen…" at bounding box center [291, 304] width 583 height 608
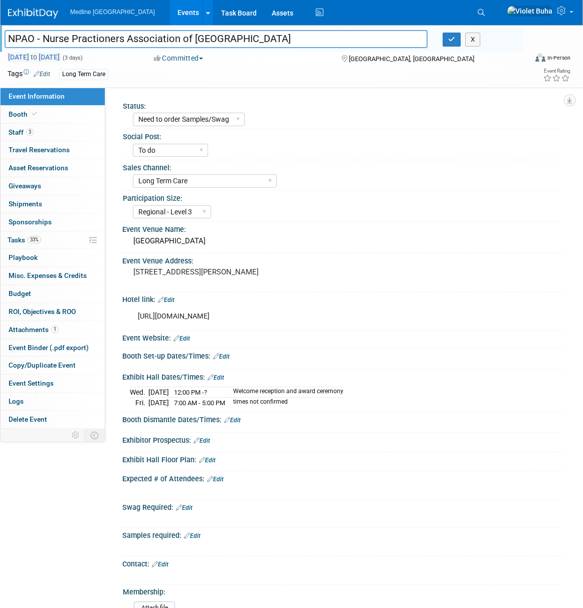
type input "NPAO - Nurse Practioners Association of Ontario"
click at [452, 40] on icon "button" at bounding box center [451, 39] width 7 height 7
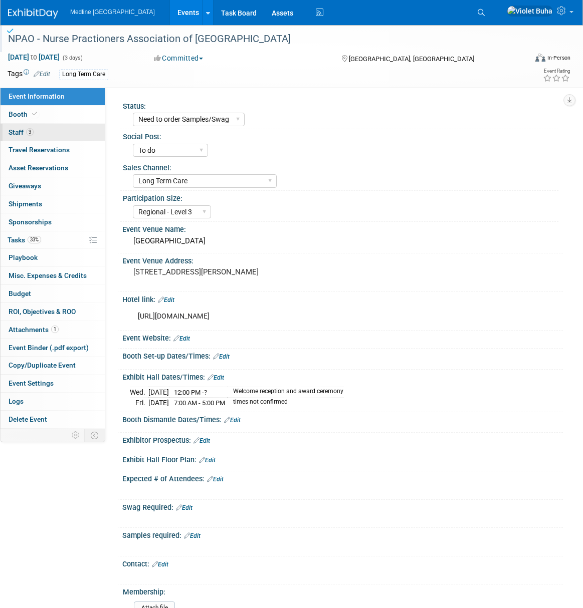
click at [57, 135] on link "3 Staff 3" at bounding box center [53, 133] width 104 height 18
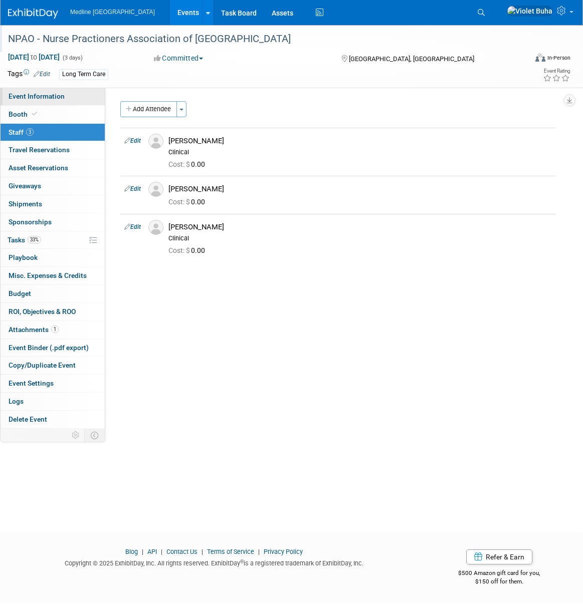
click at [61, 96] on span "Event Information" at bounding box center [37, 96] width 56 height 8
select select "Need to order Samples/Swag"
select select "To do"
select select "Long Term Care"
select select "Regional - Level 3"
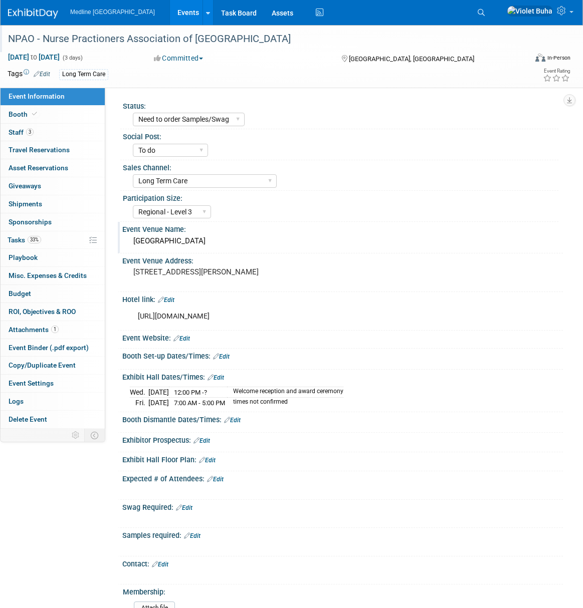
click at [226, 253] on div "Event Venue Name: Sheraton Toronto Airport Hotel & Conference Centre" at bounding box center [340, 238] width 445 height 32
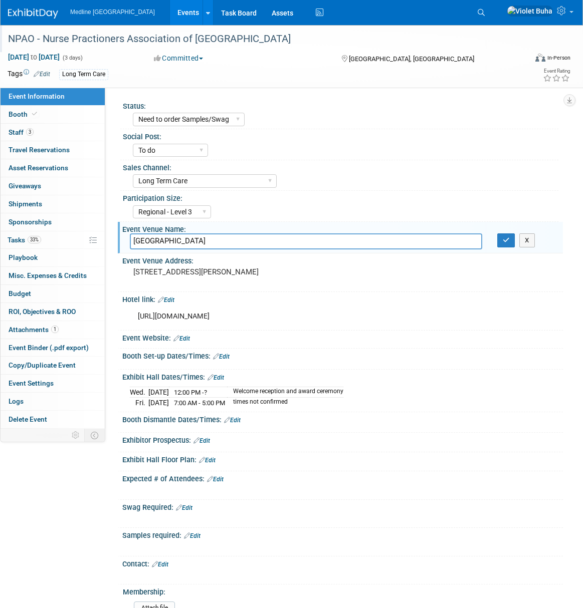
click at [307, 241] on input "Sheraton Toronto Airport Hotel & Conference Centre" at bounding box center [306, 242] width 352 height 16
drag, startPoint x: 308, startPoint y: 241, endPoint x: 125, endPoint y: 236, distance: 183.0
click at [125, 236] on div "Sheraton Toronto Airport Hotel & Conference Centre" at bounding box center [305, 242] width 367 height 16
click at [37, 14] on img at bounding box center [33, 14] width 50 height 10
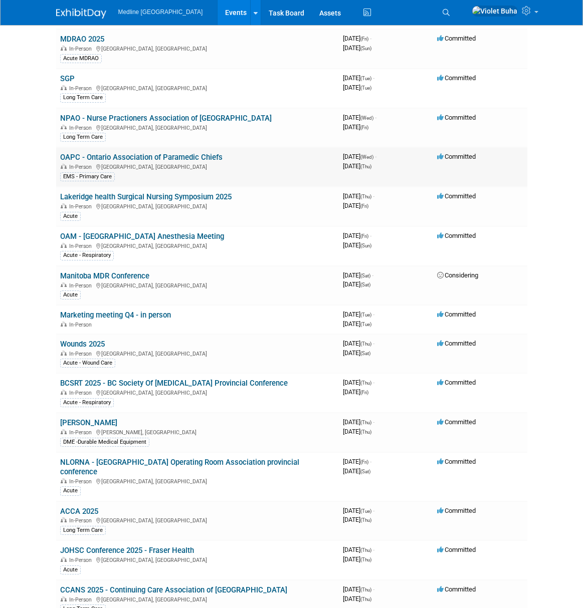
click at [127, 153] on link "OAPC - Ontario Association of Paramedic Chiefs" at bounding box center [141, 157] width 162 height 9
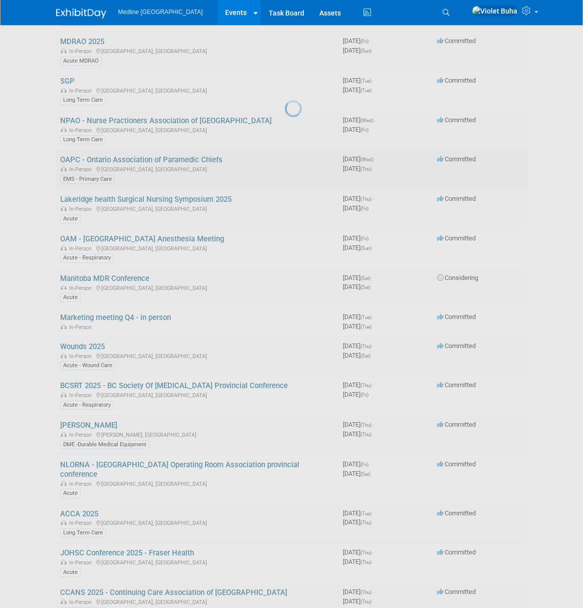
scroll to position [389, 0]
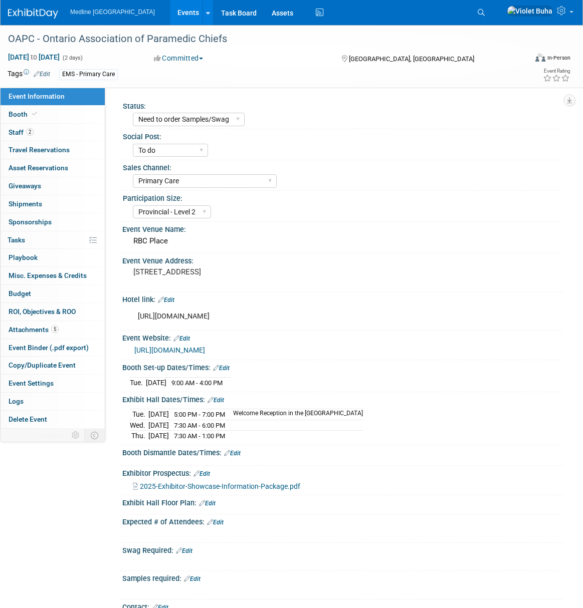
select select "Need to order Samples/Swag"
select select "To do"
select select "Primary Care"
select select "Provincial - Level 2"
click at [193, 118] on select "Waiting for information In progress Need to order Samples/Swag Complete" at bounding box center [189, 120] width 112 height 14
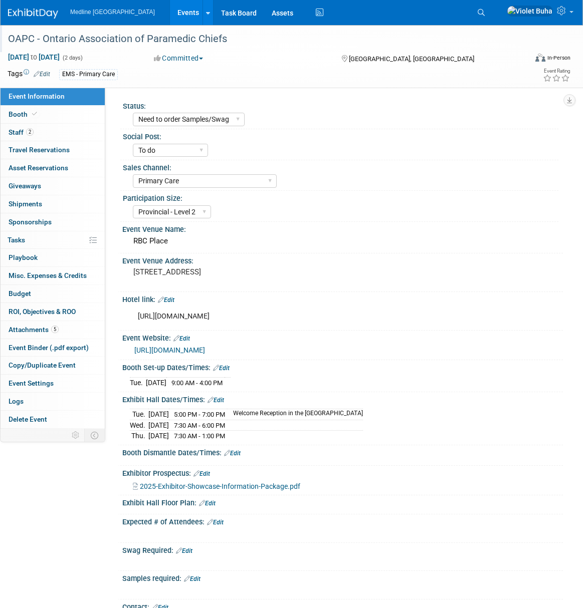
click at [240, 35] on div "OAPC - Ontario Association of Paramedic Chiefs" at bounding box center [260, 39] width 511 height 18
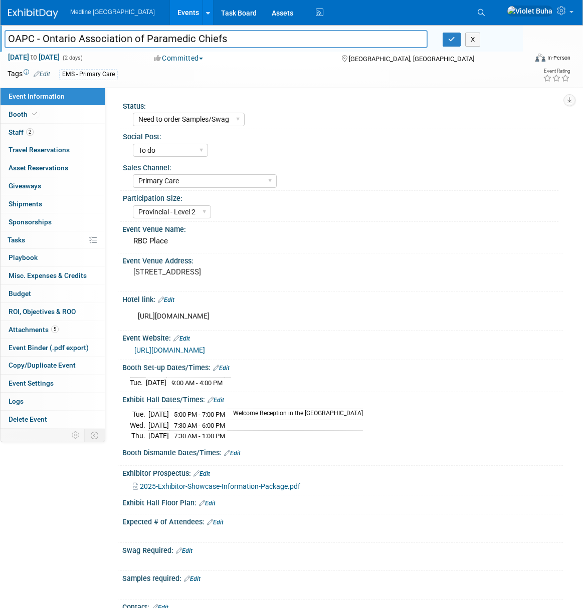
drag, startPoint x: 234, startPoint y: 38, endPoint x: 10, endPoint y: 32, distance: 223.6
click at [10, 32] on input "OAPC - Ontario Association of Paramedic Chiefs" at bounding box center [216, 39] width 423 height 18
click at [226, 254] on div "Event Venue Address:" at bounding box center [342, 260] width 441 height 13
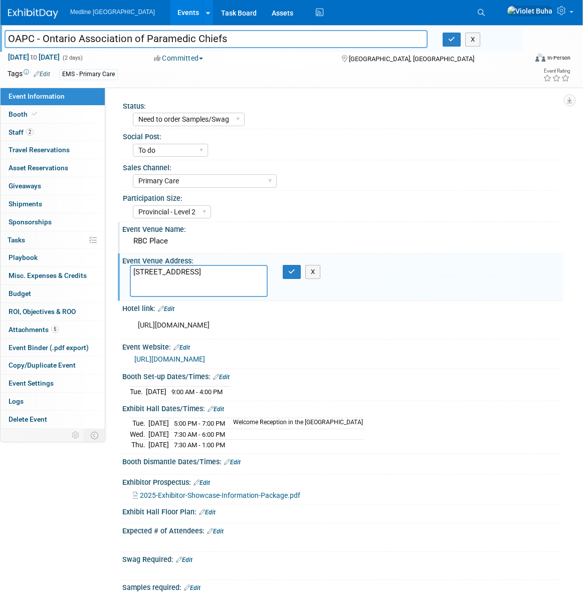
drag, startPoint x: 174, startPoint y: 242, endPoint x: 124, endPoint y: 240, distance: 49.6
click at [124, 240] on div "RBC Place" at bounding box center [342, 242] width 441 height 17
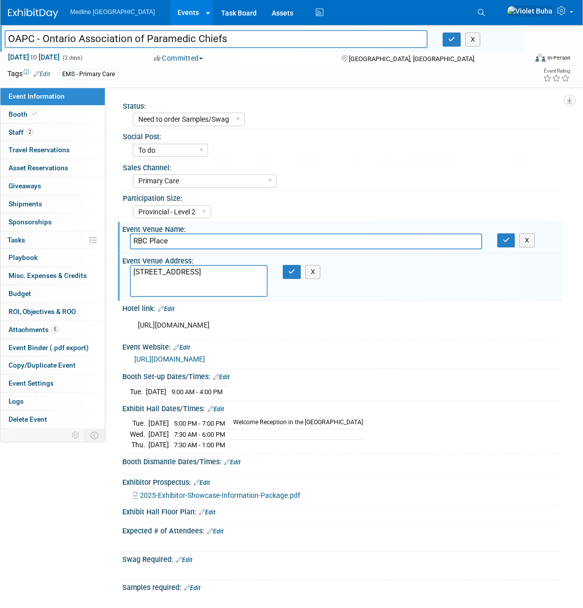
click at [37, 14] on img at bounding box center [33, 14] width 50 height 10
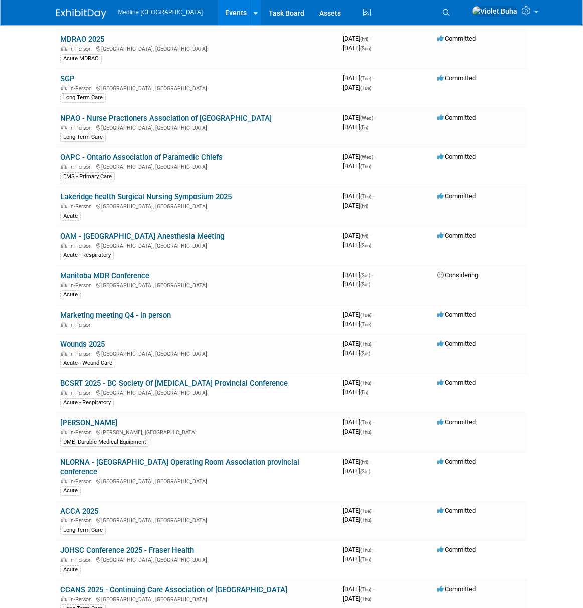
scroll to position [397, 0]
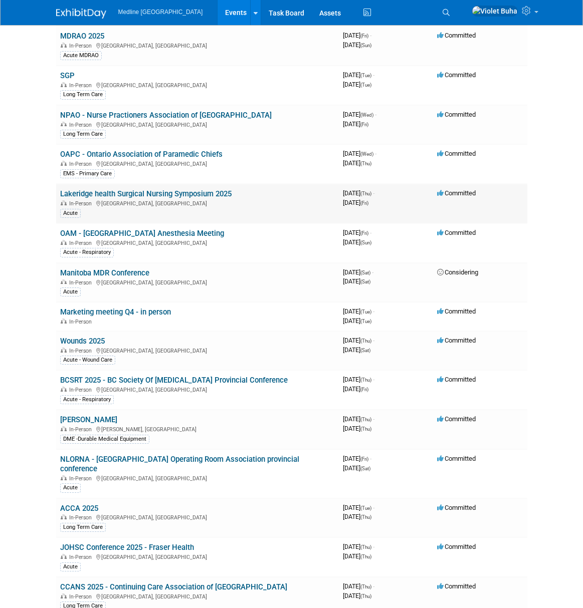
click at [114, 189] on link "Lakeridge health Surgical Nursing Symposium 2025" at bounding box center [145, 193] width 171 height 9
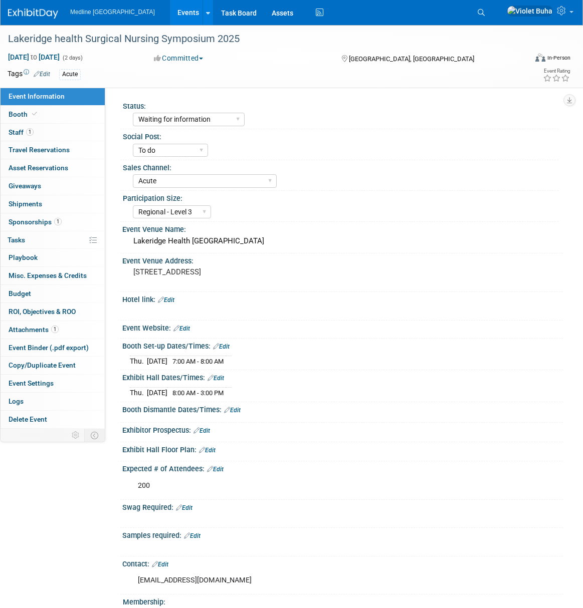
select select "Waiting for information"
select select "To do"
select select "Acute"
select select "Regional - Level 3"
click at [70, 135] on link "1 Staff 1" at bounding box center [53, 133] width 104 height 18
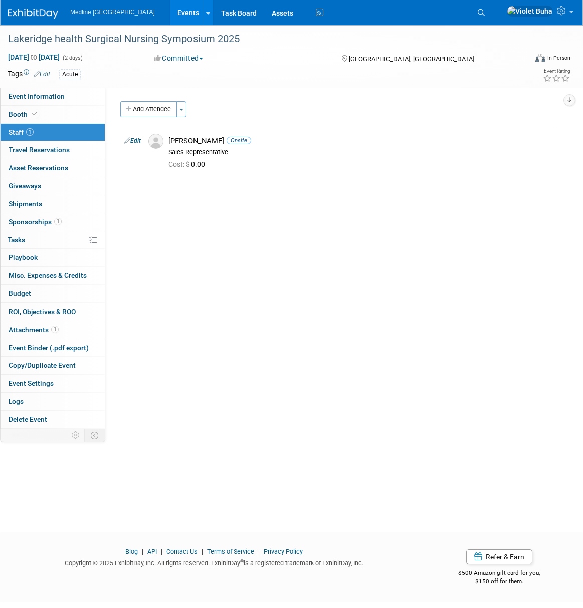
click at [29, 13] on img at bounding box center [33, 14] width 50 height 10
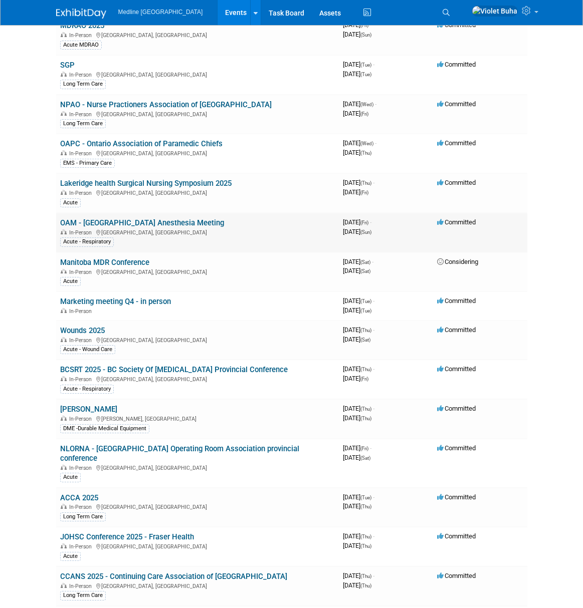
scroll to position [410, 0]
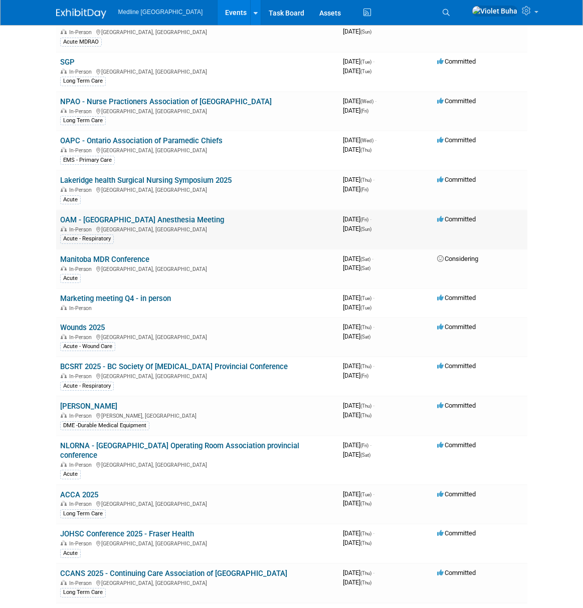
click at [119, 215] on link "OAM - [GEOGRAPHIC_DATA] Anesthesia Meeting" at bounding box center [142, 219] width 164 height 9
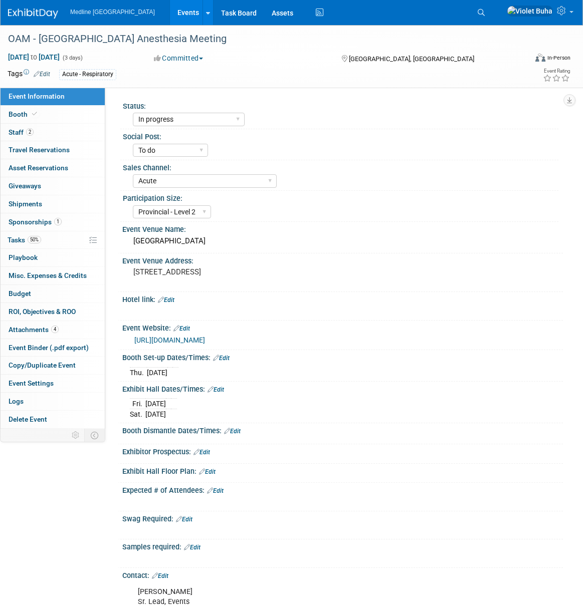
select select "In progress"
select select "To do"
select select "Acute"
select select "Provincial - Level 2"
click at [166, 40] on div "OAM - [GEOGRAPHIC_DATA] Anesthesia Meeting" at bounding box center [260, 39] width 511 height 18
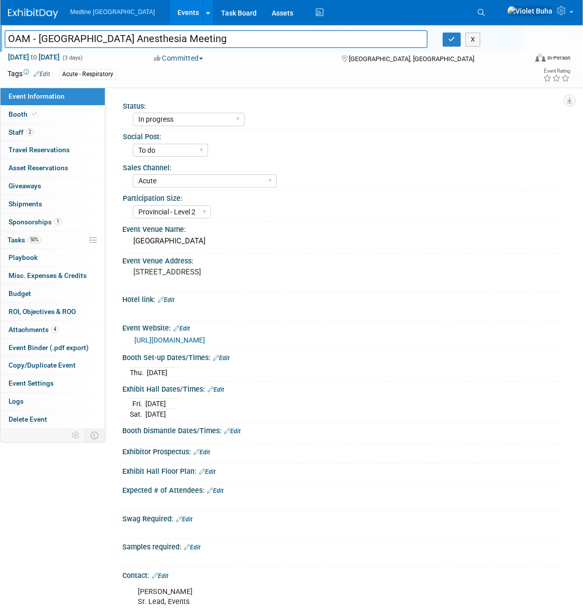
drag, startPoint x: 166, startPoint y: 39, endPoint x: 7, endPoint y: 39, distance: 159.4
click at [7, 39] on input "OAM - [GEOGRAPHIC_DATA] Anesthesia Meeting" at bounding box center [216, 39] width 423 height 18
drag, startPoint x: 209, startPoint y: 244, endPoint x: 130, endPoint y: 242, distance: 79.2
click at [130, 242] on div "Westin Ottawa Hotel" at bounding box center [342, 242] width 425 height 16
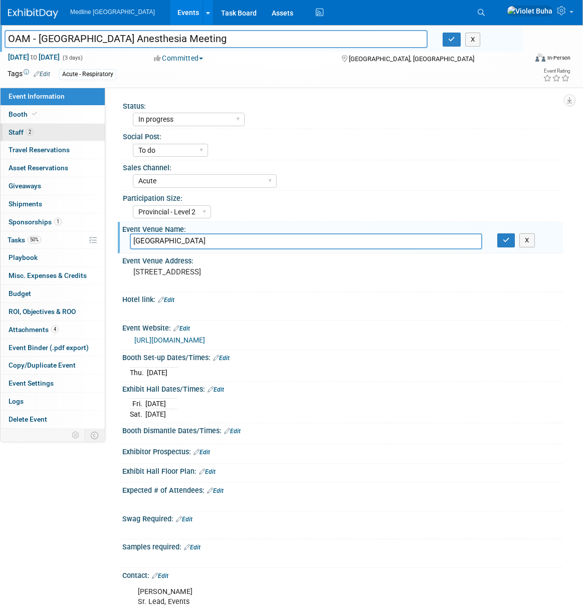
click at [47, 134] on link "2 Staff 2" at bounding box center [53, 133] width 104 height 18
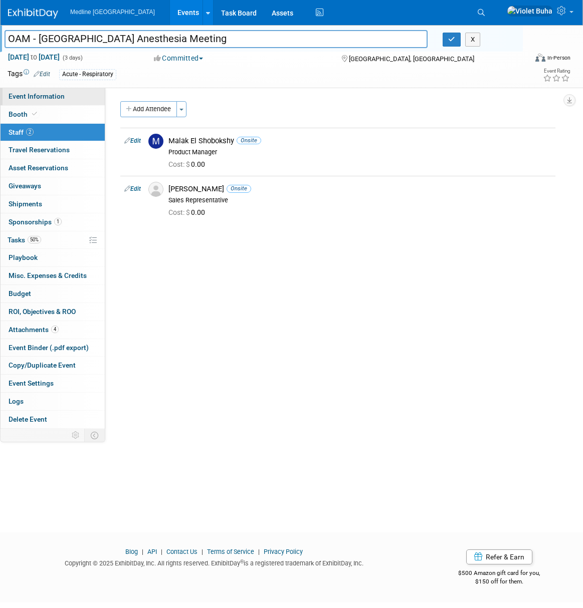
click at [46, 98] on span "Event Information" at bounding box center [37, 96] width 56 height 8
select select "In progress"
select select "To do"
select select "Acute"
select select "Provincial - Level 2"
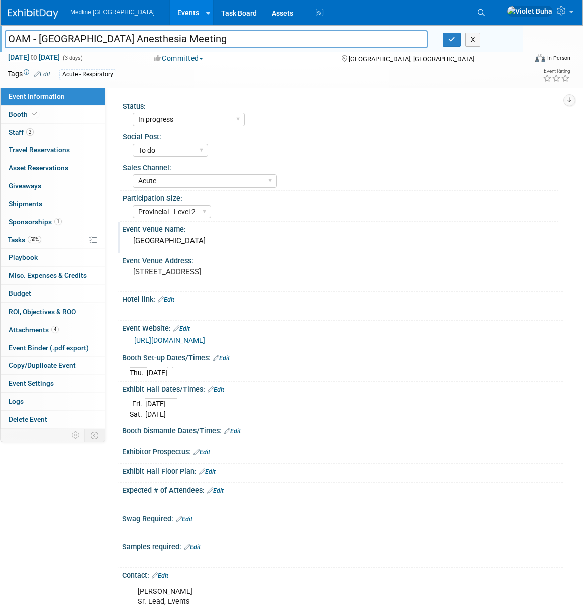
click at [215, 237] on div "Westin Ottawa Hotel" at bounding box center [342, 242] width 425 height 16
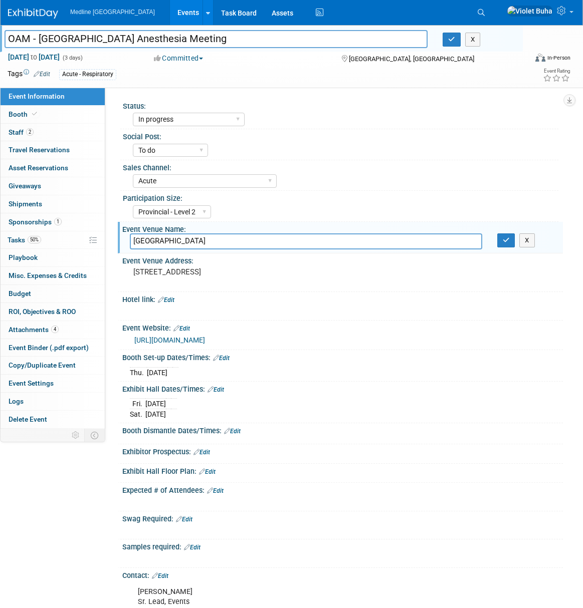
drag, startPoint x: 207, startPoint y: 241, endPoint x: 128, endPoint y: 238, distance: 79.2
click at [128, 238] on div "Westin Ottawa Hotel" at bounding box center [305, 242] width 367 height 16
click at [36, 12] on img at bounding box center [33, 14] width 50 height 10
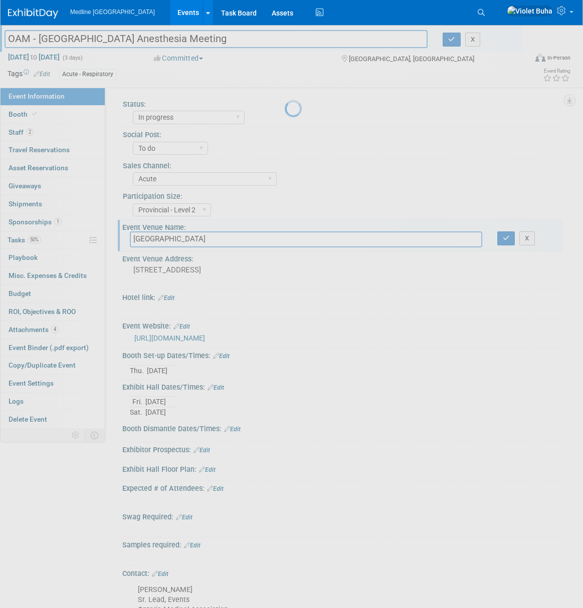
scroll to position [1, 0]
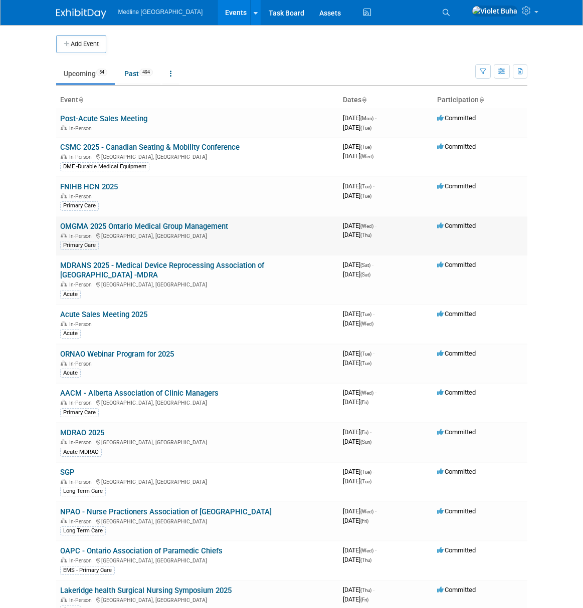
click at [93, 227] on link "OMGMA 2025 Ontario Medical Group Management" at bounding box center [144, 226] width 168 height 9
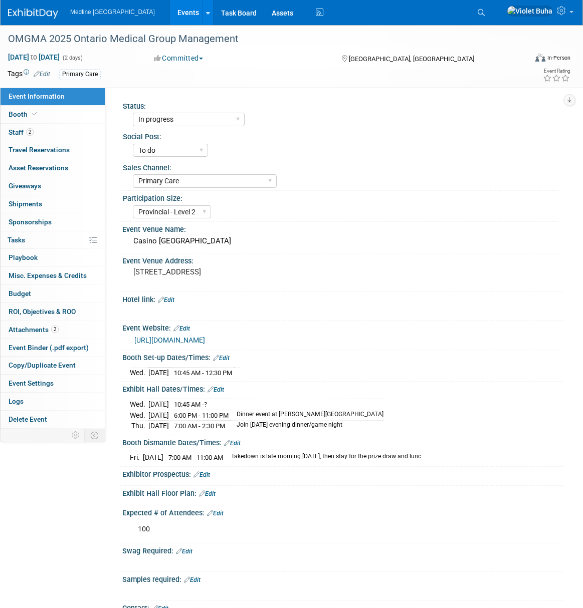
select select "In progress"
select select "To do"
select select "Primary Care"
select select "Provincial - Level 2"
click at [58, 131] on link "2 Staff 2" at bounding box center [53, 133] width 104 height 18
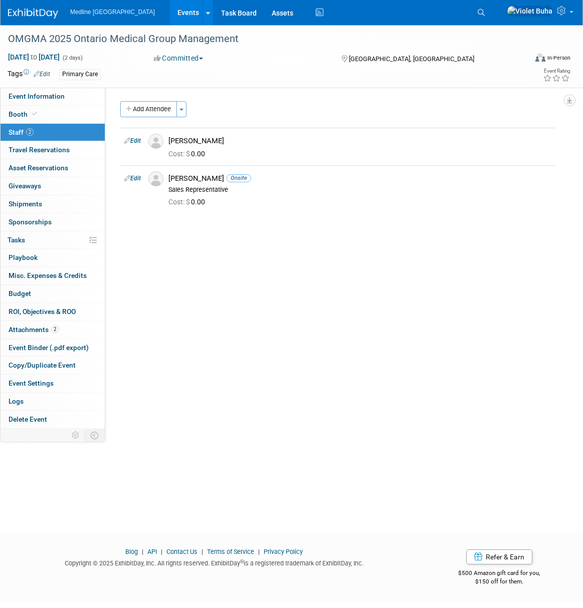
click at [42, 14] on img at bounding box center [33, 14] width 50 height 10
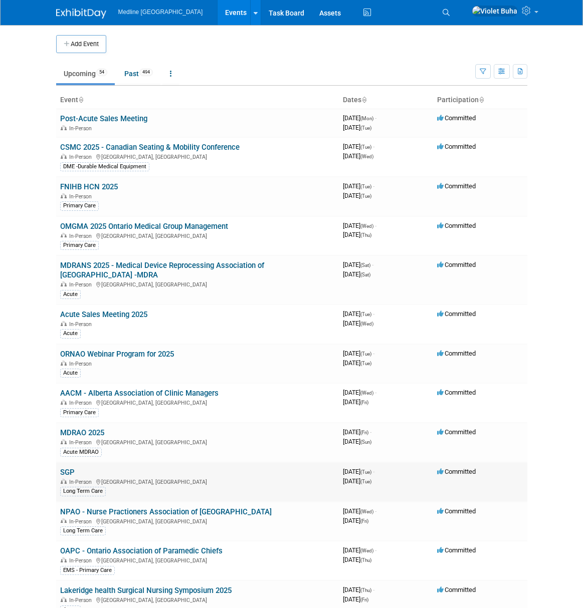
click at [71, 468] on link "SGP" at bounding box center [67, 472] width 15 height 9
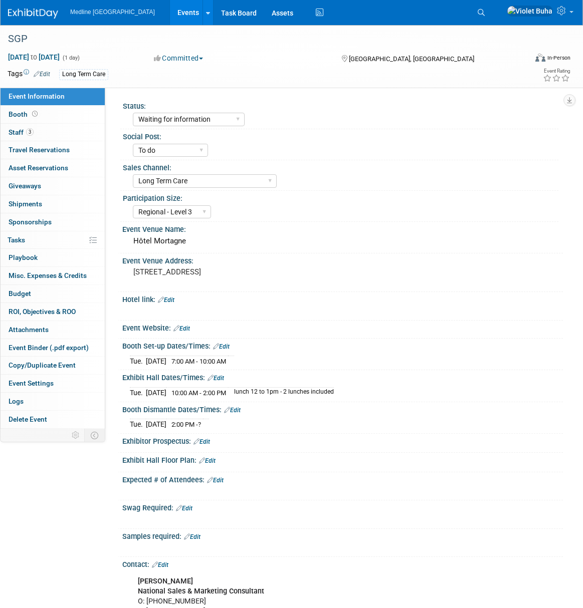
select select "Waiting for information"
select select "To do"
select select "Long Term Care"
select select "Regional - Level 3"
click at [45, 131] on link "3 Staff 3" at bounding box center [53, 133] width 104 height 18
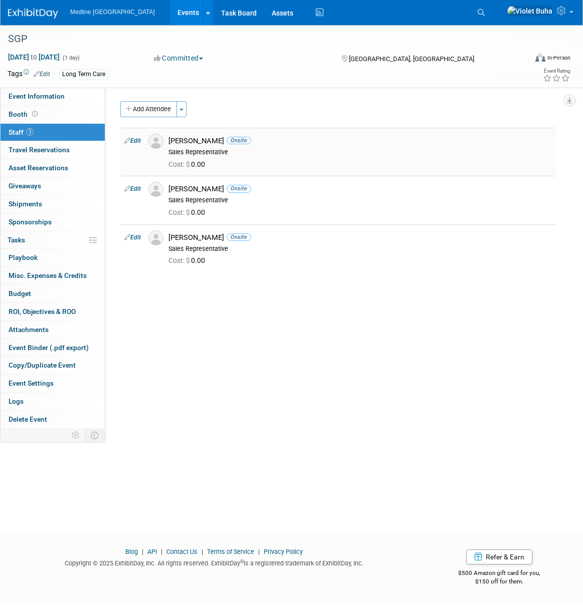
click at [137, 141] on link "Edit" at bounding box center [132, 140] width 17 height 7
select select "f34f86de-6484-4d05-862d-5e2e61e4b811"
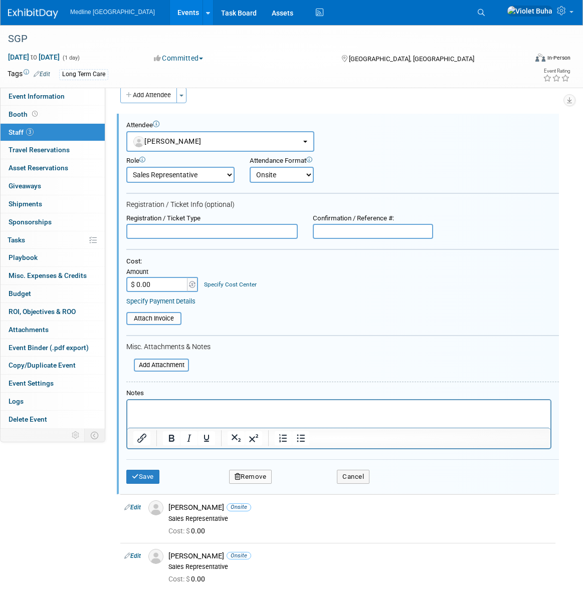
click at [260, 473] on button "Remove" at bounding box center [250, 477] width 43 height 14
click at [308, 486] on link "Yes" at bounding box center [305, 485] width 29 height 16
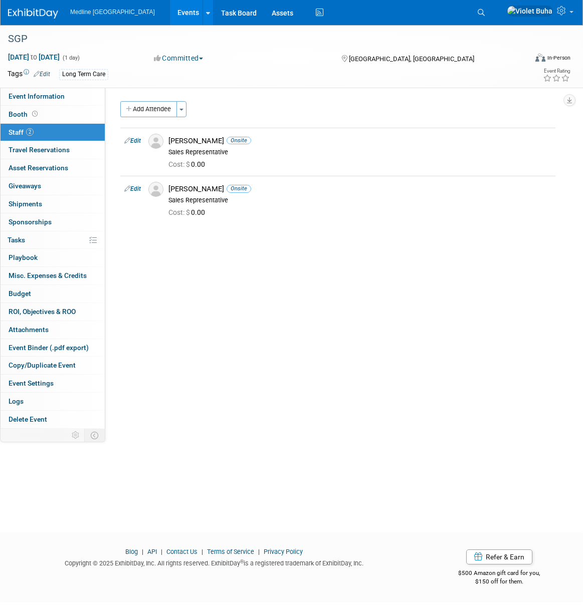
click at [26, 10] on img at bounding box center [33, 14] width 50 height 10
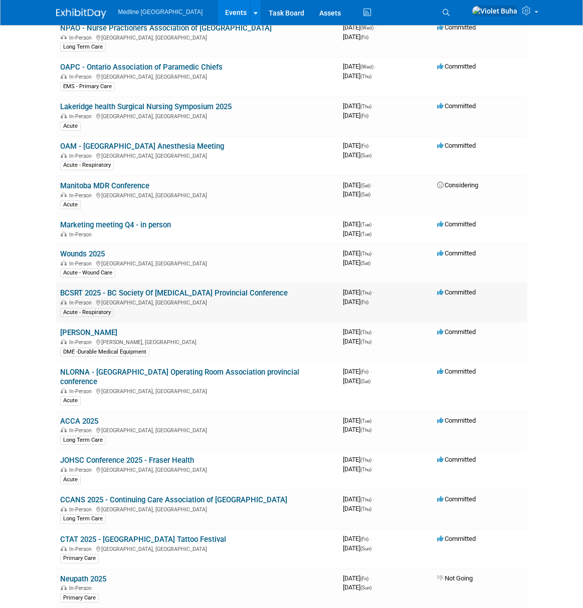
scroll to position [486, 0]
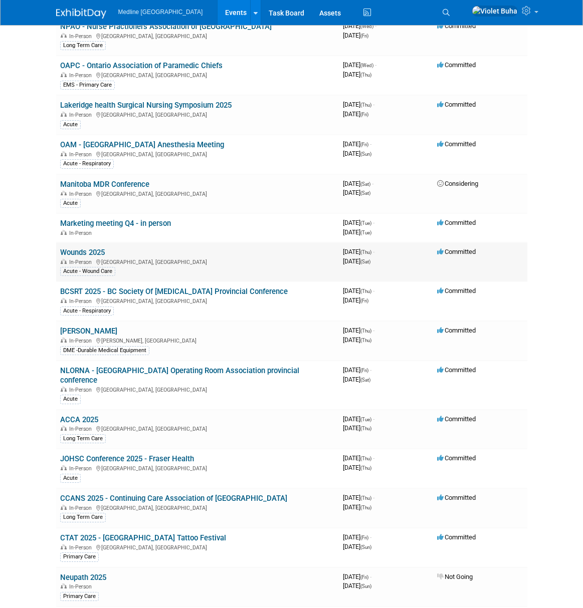
click at [82, 248] on link "Wounds 2025" at bounding box center [82, 252] width 45 height 9
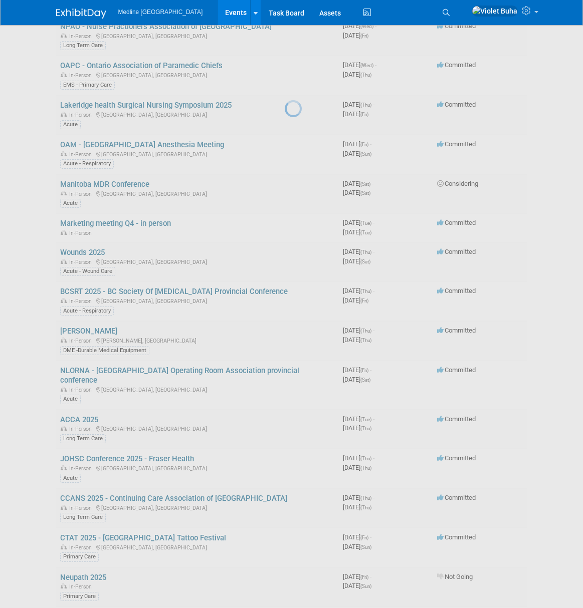
scroll to position [485, 0]
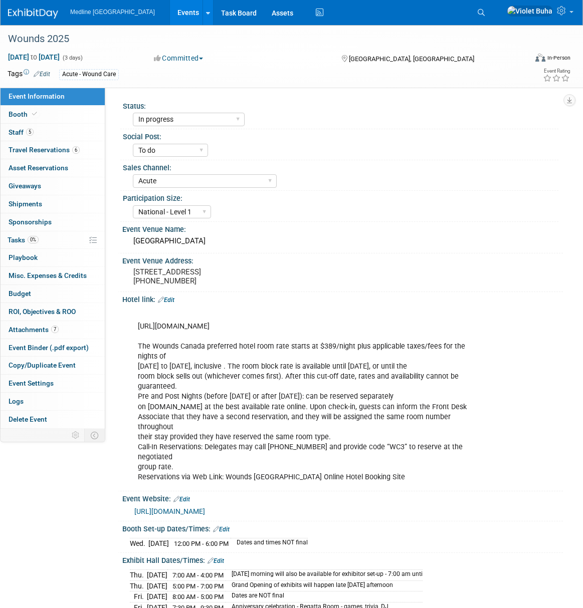
select select "In progress"
select select "To do"
select select "Acute"
select select "National - Level 1"
click at [67, 136] on link "5 Staff 5" at bounding box center [53, 133] width 104 height 18
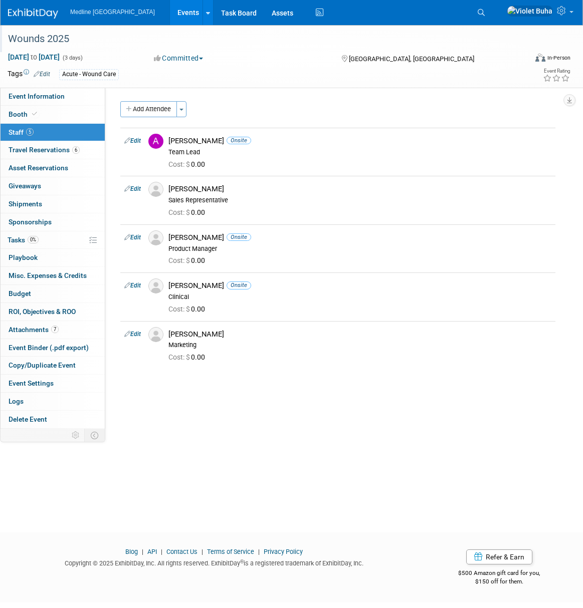
drag, startPoint x: 74, startPoint y: 38, endPoint x: 1, endPoint y: 37, distance: 73.2
click at [1, 37] on div "Wounds 2025" at bounding box center [261, 38] width 523 height 27
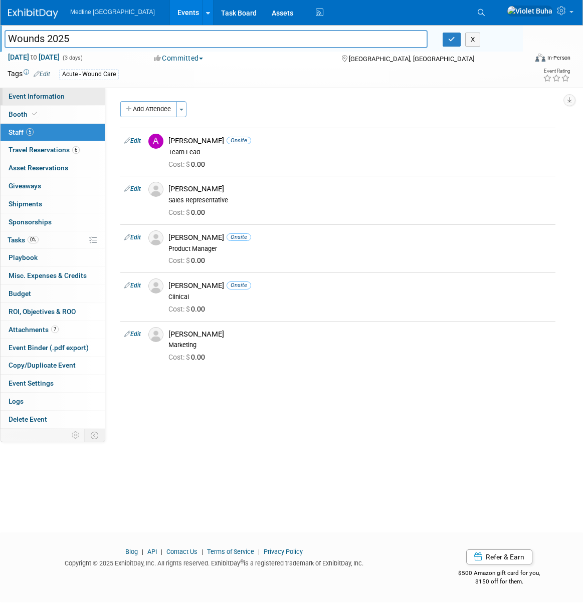
click at [21, 100] on span "Event Information" at bounding box center [37, 96] width 56 height 8
select select "In progress"
select select "To do"
select select "Acute"
select select "National - Level 1"
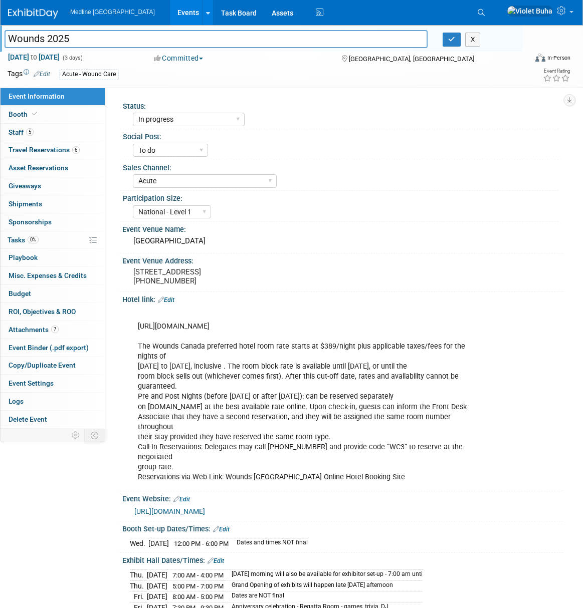
drag, startPoint x: 217, startPoint y: 241, endPoint x: 117, endPoint y: 242, distance: 100.2
click at [117, 242] on div "Status: Waiting for information In progress Need to order Samples/Swag Complete…" at bounding box center [334, 258] width 458 height 341
click at [231, 241] on div "Westin Harbour Castle" at bounding box center [342, 242] width 425 height 16
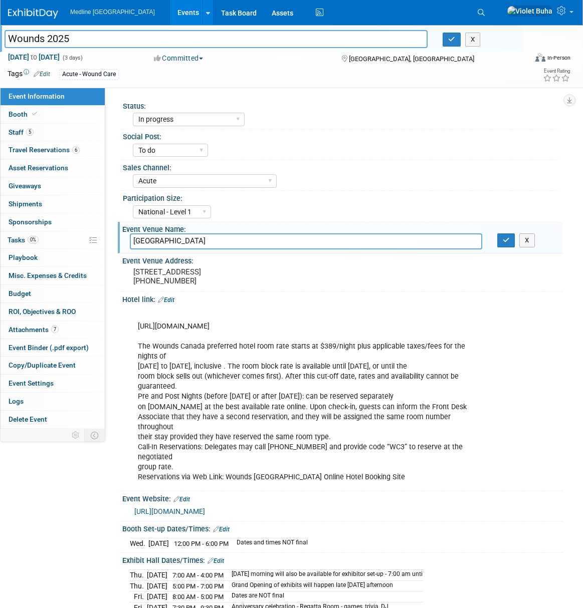
drag, startPoint x: 218, startPoint y: 243, endPoint x: 127, endPoint y: 243, distance: 90.7
click at [127, 243] on div "Westin Harbour Castle" at bounding box center [305, 242] width 367 height 16
click at [48, 15] on img at bounding box center [33, 14] width 50 height 10
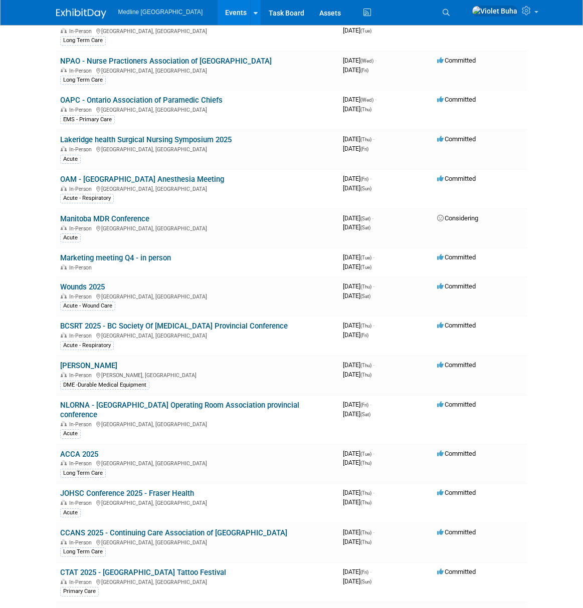
scroll to position [453, 0]
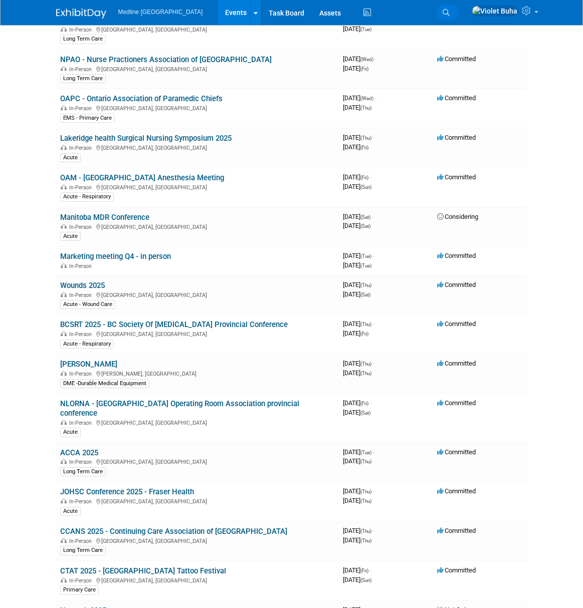
click at [450, 14] on icon at bounding box center [446, 12] width 7 height 7
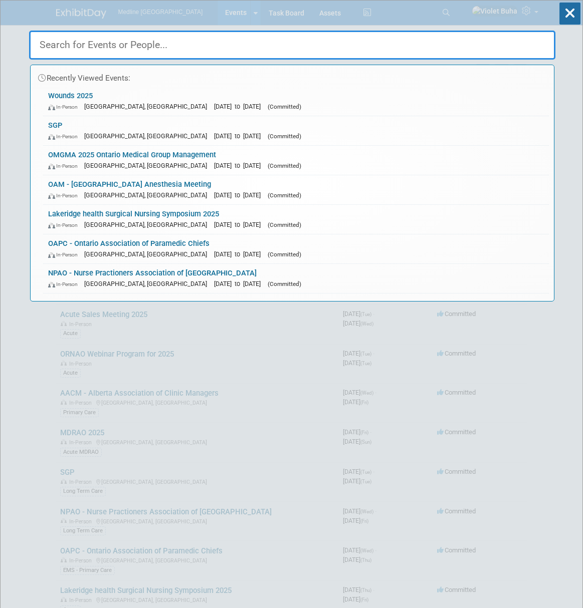
click at [222, 45] on input "text" at bounding box center [292, 45] width 526 height 29
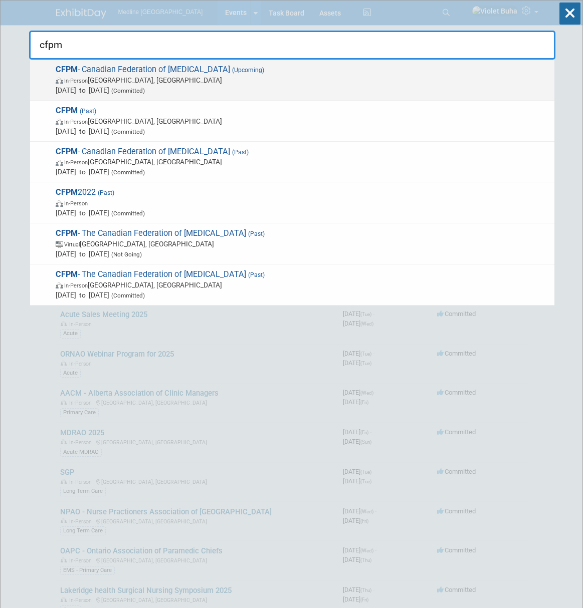
type input "cfpm"
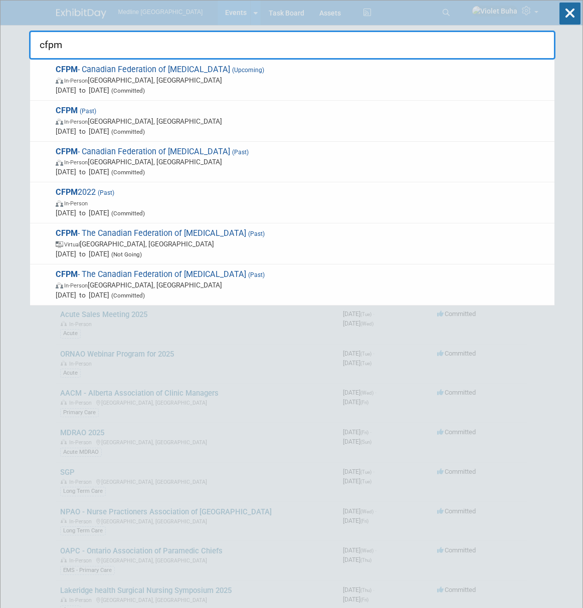
click at [174, 76] on span "In-Person [GEOGRAPHIC_DATA], [GEOGRAPHIC_DATA]" at bounding box center [303, 80] width 494 height 10
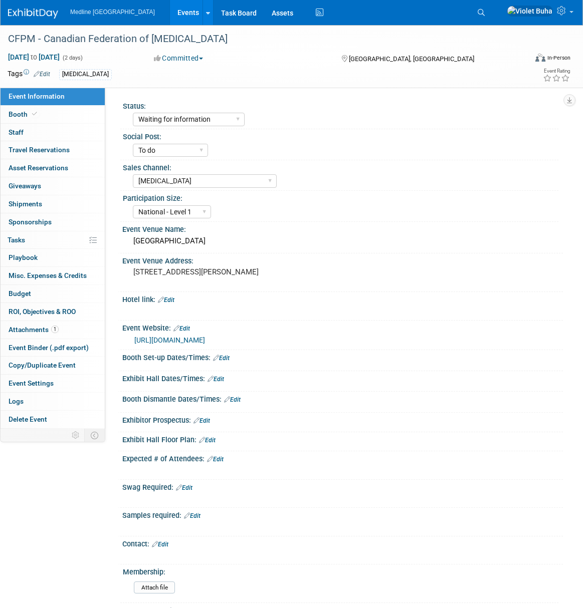
select select "Waiting for information"
select select "To do"
select select "[MEDICAL_DATA]"
select select "National - Level 1"
click at [58, 132] on link "0 Staff 0" at bounding box center [53, 133] width 104 height 18
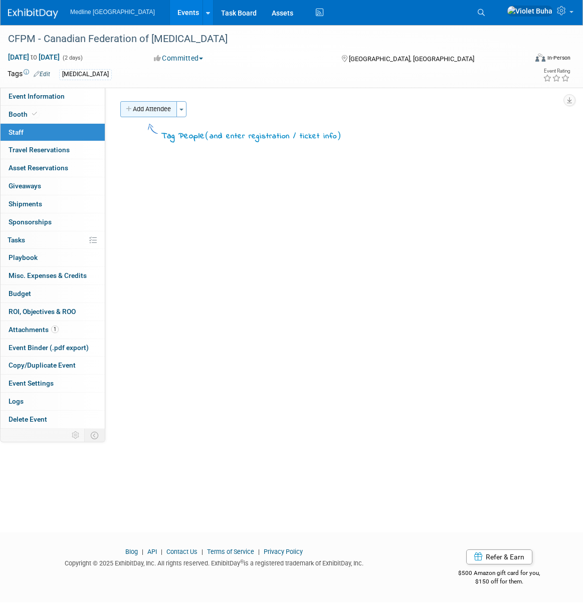
click at [164, 114] on button "Add Attendee" at bounding box center [148, 109] width 57 height 16
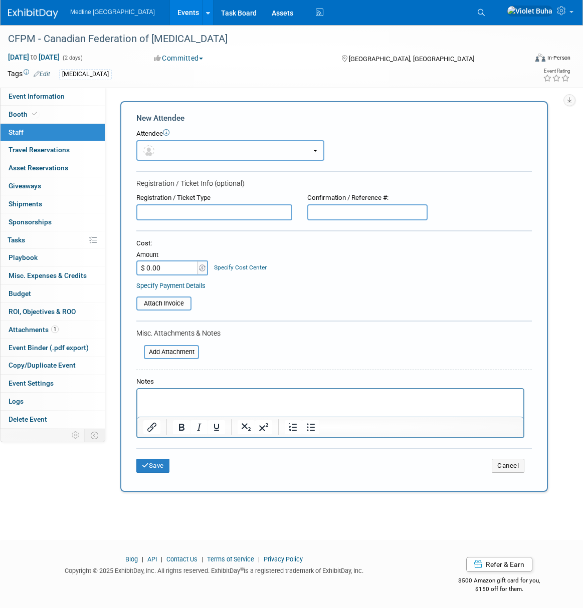
click at [194, 147] on button "button" at bounding box center [230, 150] width 188 height 21
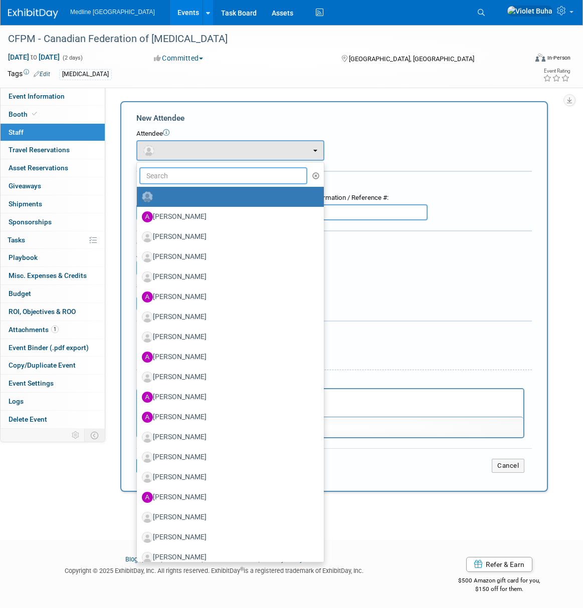
click at [185, 174] on input "text" at bounding box center [223, 175] width 168 height 17
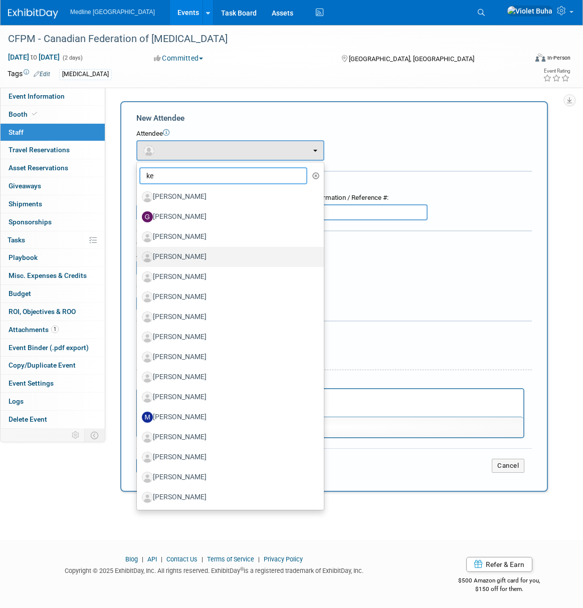
type input "ke"
click at [193, 257] on label "Kelley Flannigan" at bounding box center [228, 257] width 172 height 16
click at [138, 257] on input "Kelley Flannigan" at bounding box center [135, 256] width 7 height 7
select select "03f1dd9c-8446-4e10-8916-91088465a1de"
select select "4"
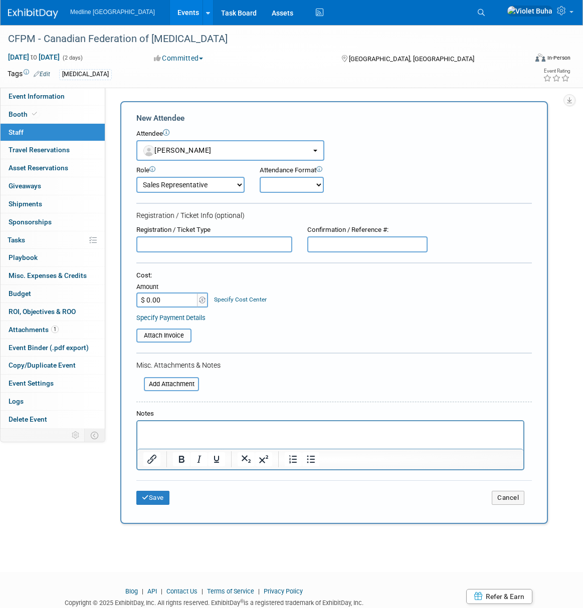
click at [308, 183] on select "Onsite Remote" at bounding box center [292, 185] width 64 height 16
select select "1"
click at [260, 177] on select "Onsite Remote" at bounding box center [292, 185] width 64 height 16
click at [165, 495] on button "Save" at bounding box center [152, 498] width 33 height 14
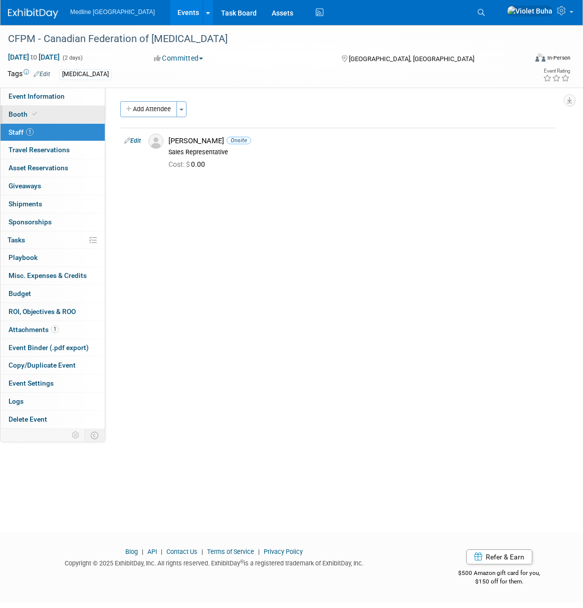
click at [49, 122] on link "Booth" at bounding box center [53, 115] width 104 height 18
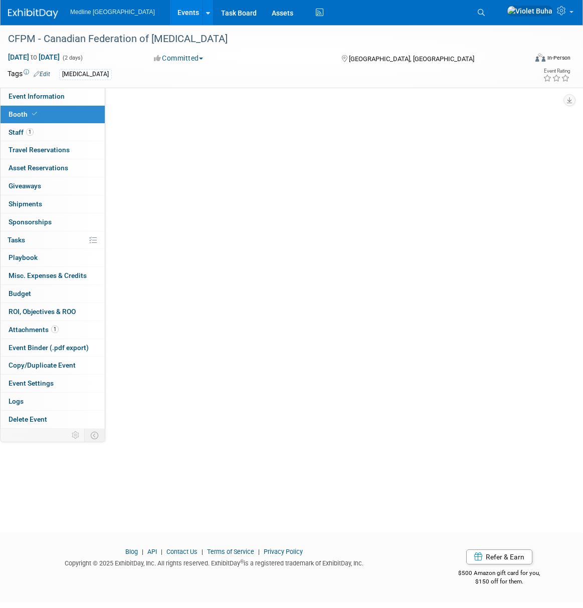
select select "4"
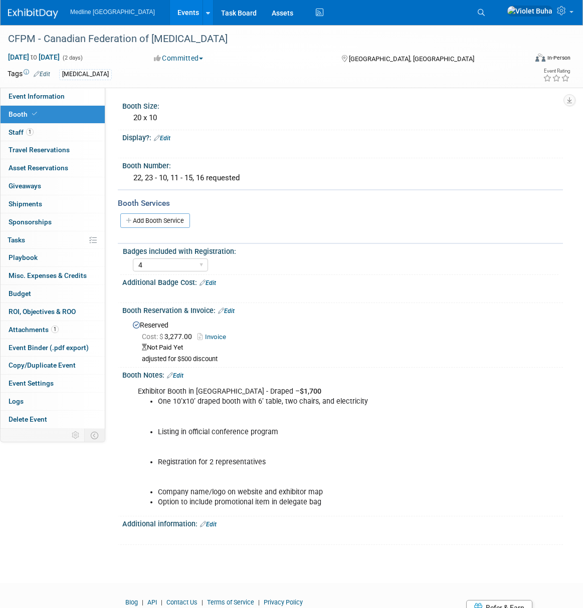
click at [216, 337] on link "Invoice" at bounding box center [214, 337] width 34 height 8
click at [233, 312] on link "Edit" at bounding box center [226, 311] width 17 height 7
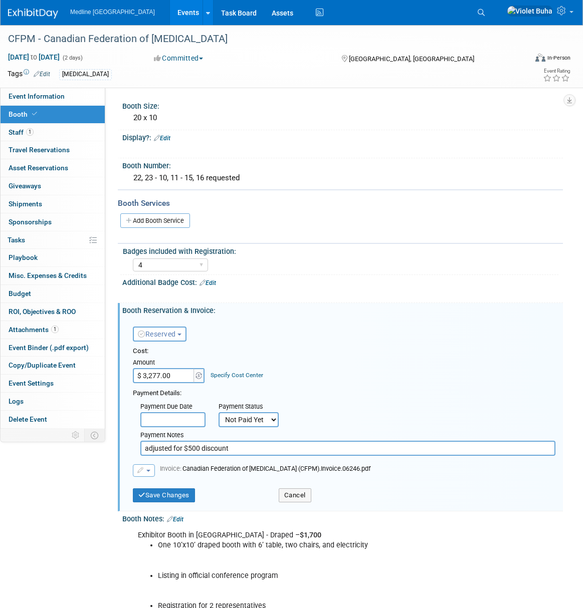
click at [244, 417] on select "Not Paid Yet Partially Paid Paid in Full" at bounding box center [249, 419] width 60 height 15
select select "1"
click at [219, 412] on select "Not Paid Yet Partially Paid Paid in Full" at bounding box center [249, 419] width 60 height 15
click at [183, 494] on button "Save Changes" at bounding box center [164, 496] width 62 height 14
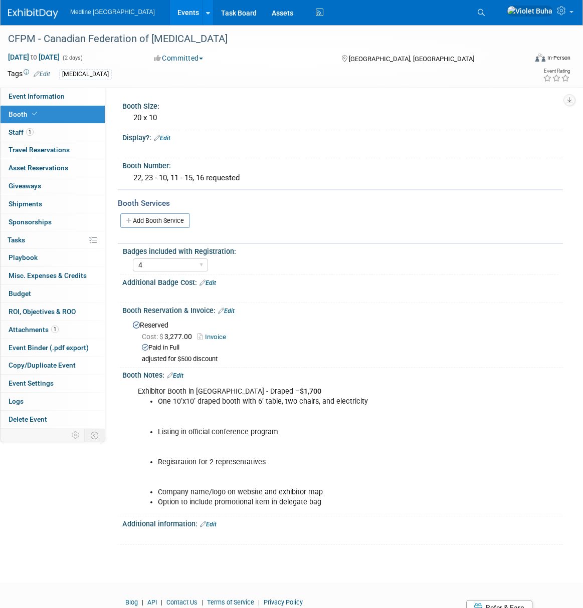
click at [41, 14] on img at bounding box center [33, 14] width 50 height 10
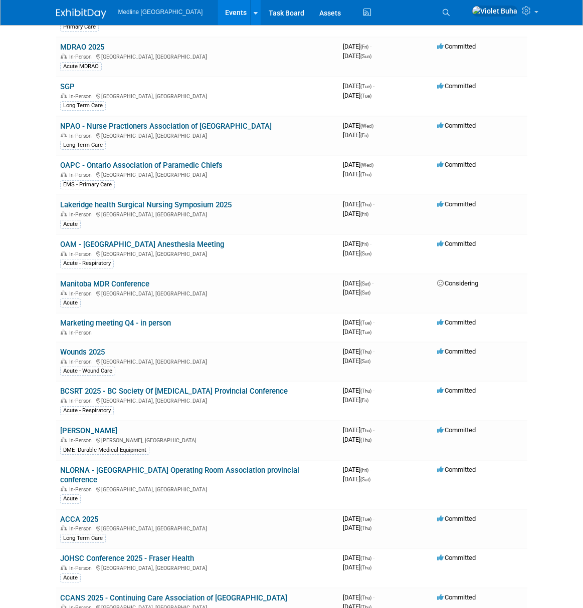
scroll to position [386, 0]
click at [116, 386] on link "BCSRT 2025 - BC Society Of [MEDICAL_DATA] Provincial Conference" at bounding box center [174, 390] width 228 height 9
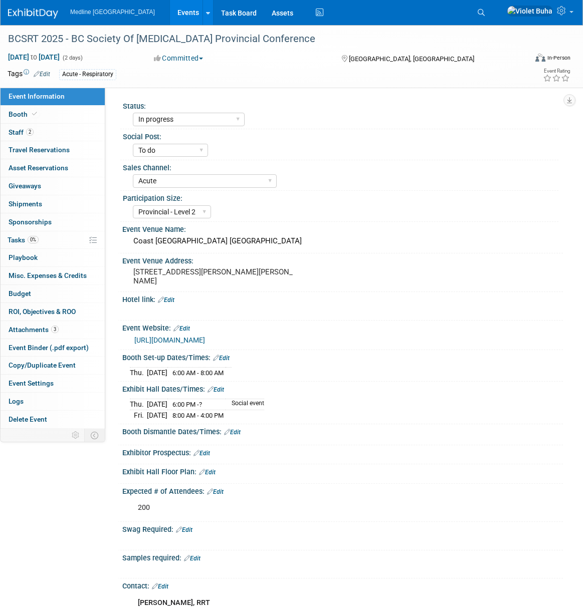
select select "In progress"
select select "To do"
select select "Acute"
select select "Provincial - Level 2"
click at [51, 130] on link "2 Staff 2" at bounding box center [53, 133] width 104 height 18
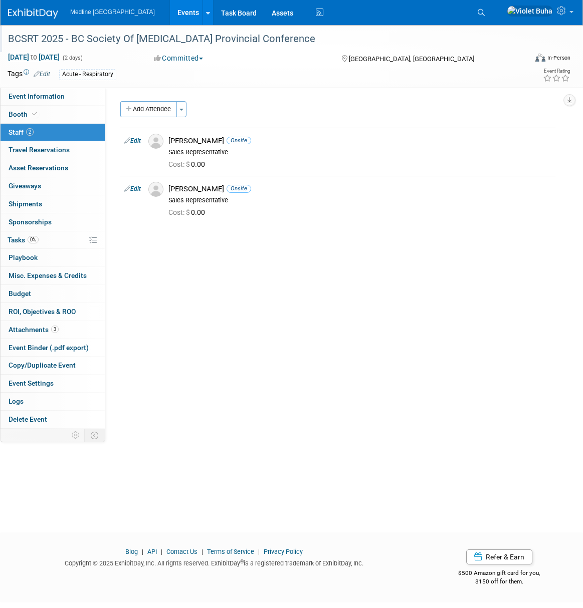
click at [344, 47] on div "BCSRT 2025 - BC Society Of [MEDICAL_DATA] Provincial Conference" at bounding box center [260, 39] width 511 height 18
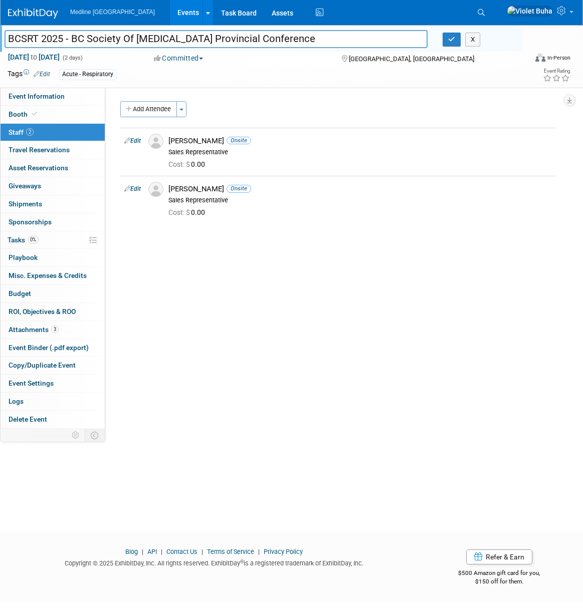
drag, startPoint x: 307, startPoint y: 40, endPoint x: 2, endPoint y: 42, distance: 305.7
click at [2, 42] on div "BCSRT 2025 - BC Society Of [MEDICAL_DATA] Provincial Conference" at bounding box center [216, 40] width 438 height 15
click at [69, 100] on link "Event Information" at bounding box center [53, 97] width 104 height 18
select select "In progress"
select select "To do"
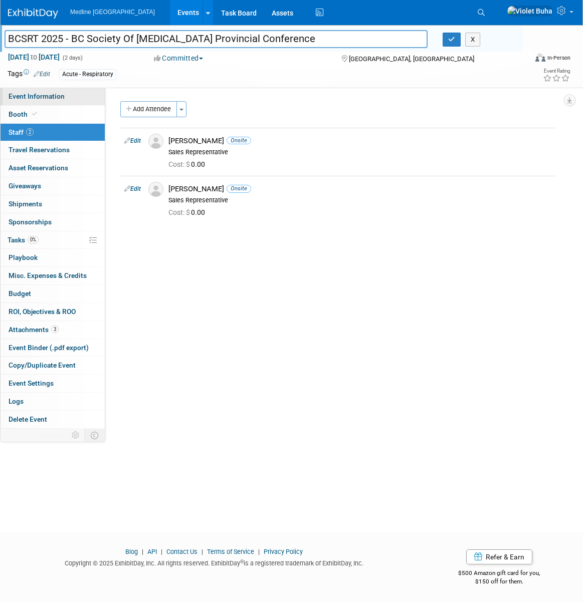
select select "Acute"
select select "Provincial - Level 2"
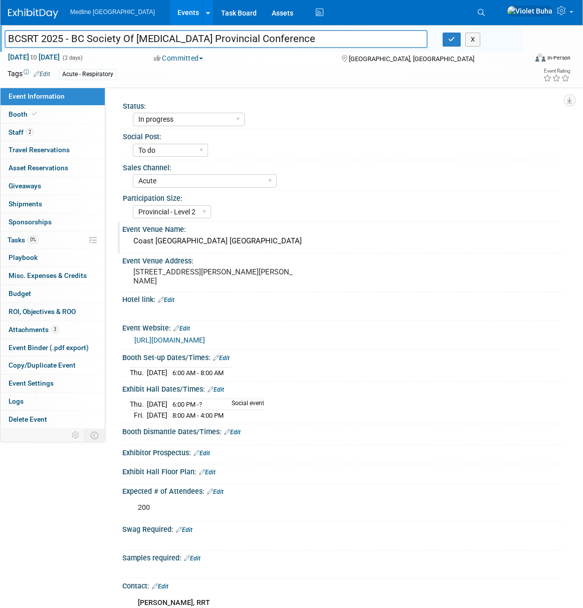
click at [249, 239] on div "Coast Langley City Hotel & Convention Centre Cascades Casino Coast Hotel & Conv…" at bounding box center [342, 242] width 425 height 16
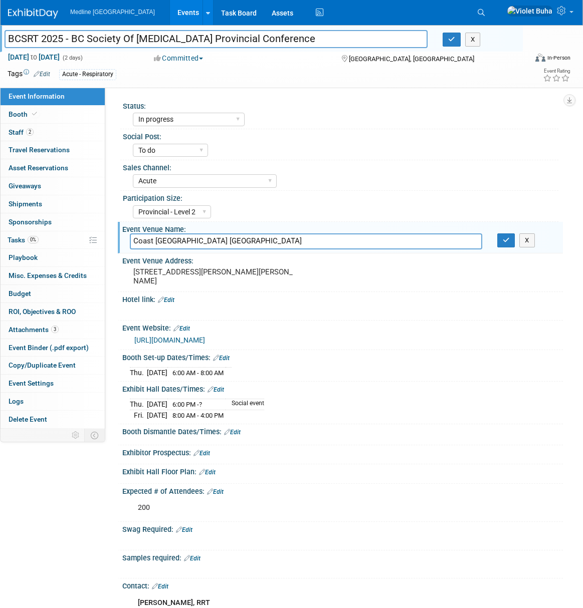
drag, startPoint x: 465, startPoint y: 241, endPoint x: 134, endPoint y: 241, distance: 330.8
click at [134, 241] on input "Coast Langley City Hotel & Convention Centre Cascades Casino Coast Hotel & Conv…" at bounding box center [306, 242] width 352 height 16
click at [25, 15] on img at bounding box center [33, 14] width 50 height 10
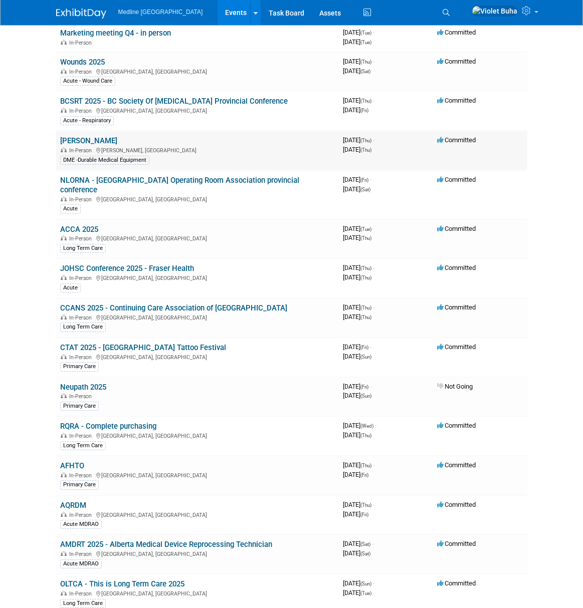
scroll to position [677, 0]
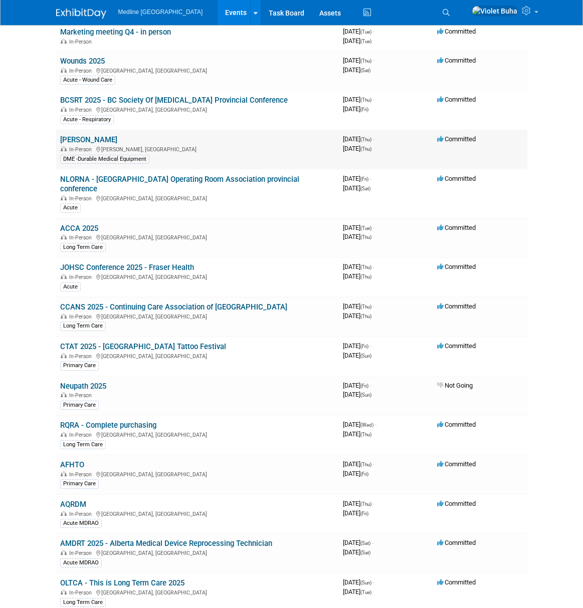
click at [67, 135] on link "[PERSON_NAME]" at bounding box center [88, 139] width 57 height 9
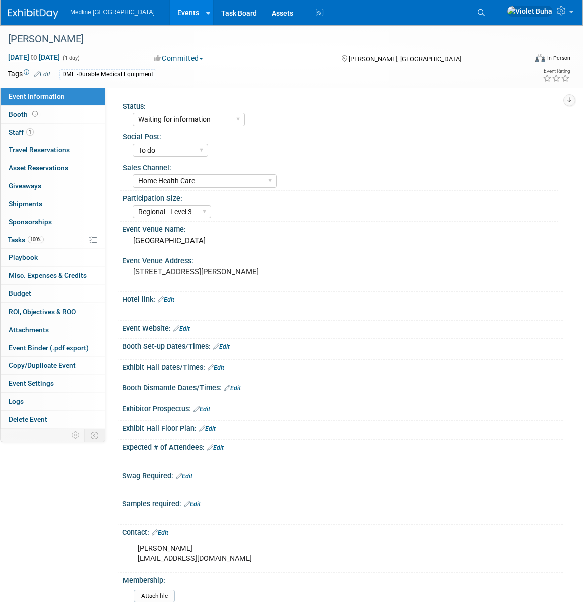
select select "Waiting for information"
select select "To do"
select select "Home Health Care"
select select "Regional - Level 3"
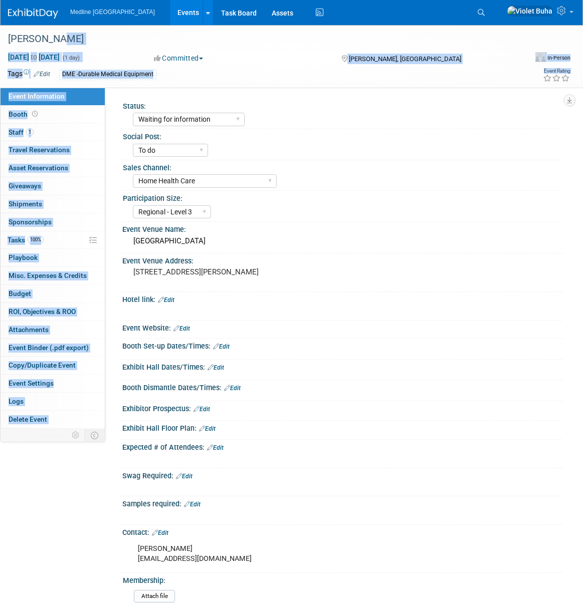
drag, startPoint x: 53, startPoint y: 40, endPoint x: -31, endPoint y: 37, distance: 83.7
click at [0, 37] on html "Medline Canada Events Add Event Bulk Upload Events Shareable Event Boards Recen…" at bounding box center [291, 304] width 583 height 608
click at [52, 37] on div "[PERSON_NAME]" at bounding box center [260, 39] width 511 height 18
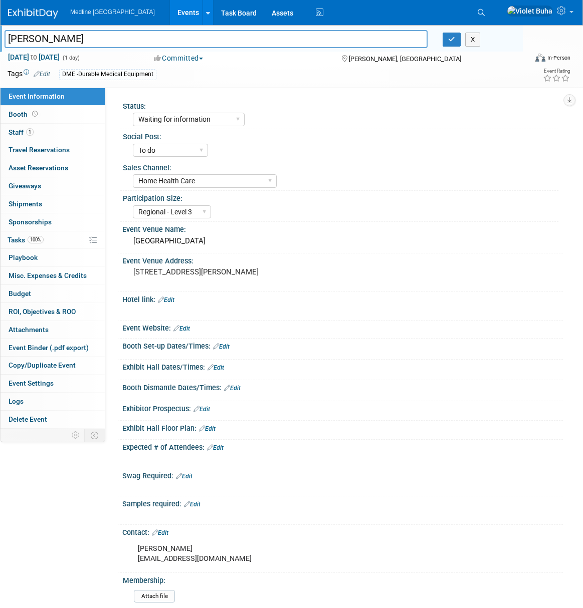
drag, startPoint x: 49, startPoint y: 39, endPoint x: 5, endPoint y: 38, distance: 43.6
click at [5, 38] on input "[PERSON_NAME]" at bounding box center [216, 39] width 423 height 18
click at [221, 240] on div "West Niagara Fairgrounds" at bounding box center [342, 242] width 425 height 16
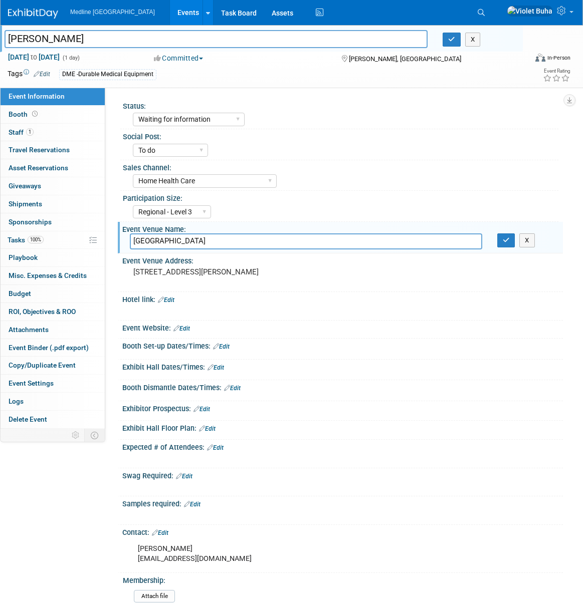
drag, startPoint x: 221, startPoint y: 241, endPoint x: 123, endPoint y: 239, distance: 97.8
click at [123, 239] on div "West Niagara Fairgrounds" at bounding box center [305, 242] width 367 height 16
click at [42, 14] on img at bounding box center [33, 14] width 50 height 10
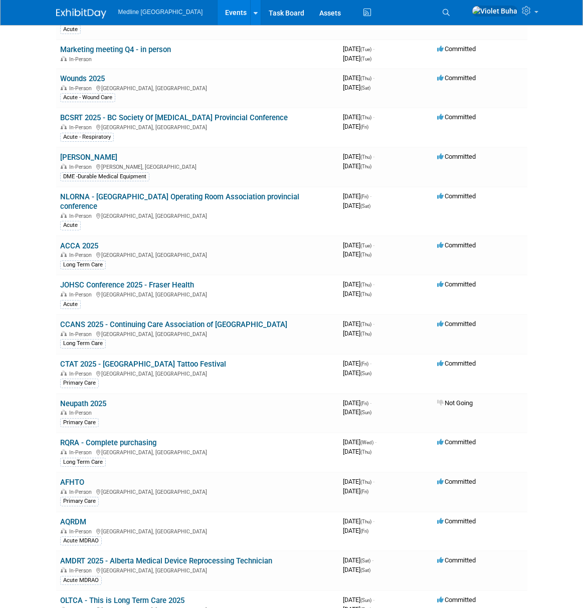
scroll to position [663, 0]
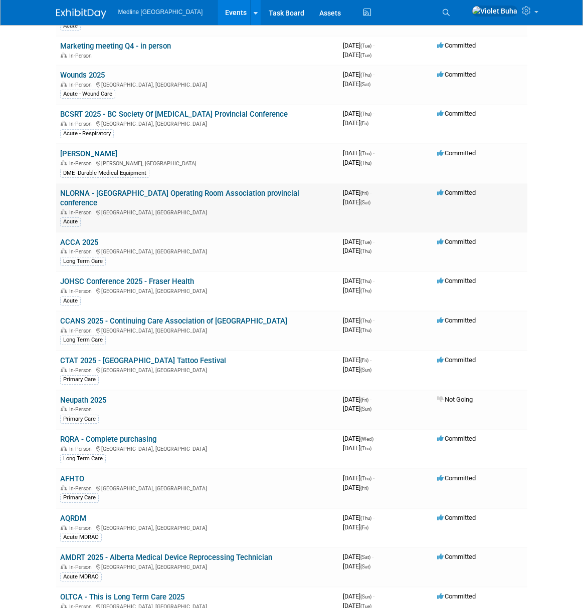
click at [114, 189] on link "NLORNA - [GEOGRAPHIC_DATA] Operating Room Association provincial conference" at bounding box center [179, 198] width 239 height 19
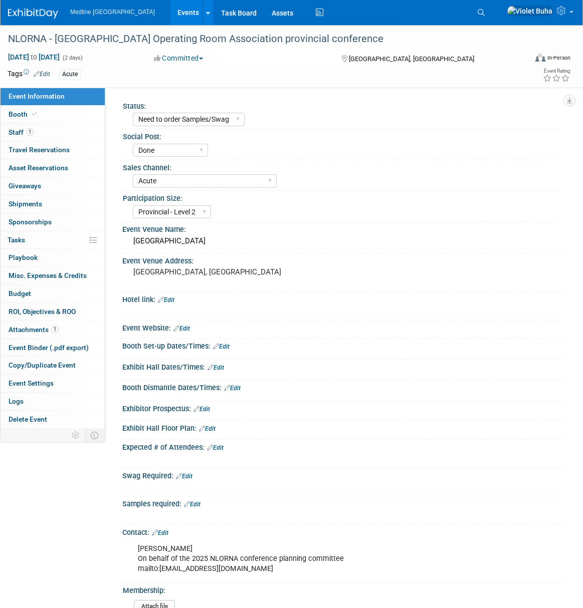
select select "Need to order Samples/Swag"
select select "Done"
select select "Acute"
select select "Provincial - Level 2"
click at [60, 131] on link "1 Staff 1" at bounding box center [53, 133] width 104 height 18
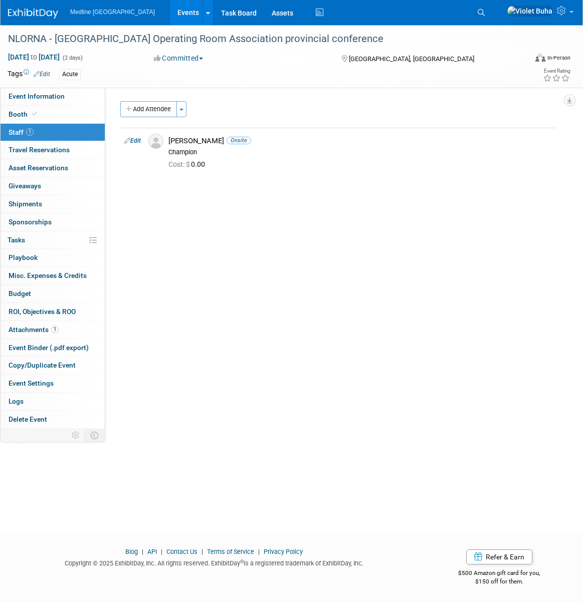
click at [33, 12] on img at bounding box center [33, 14] width 50 height 10
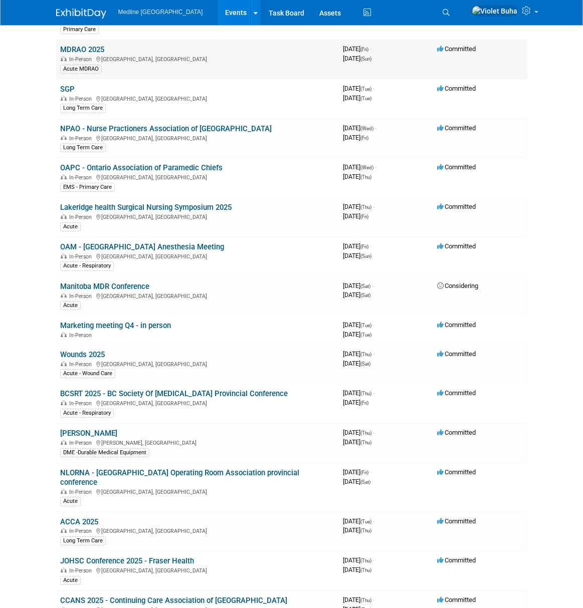
scroll to position [389, 0]
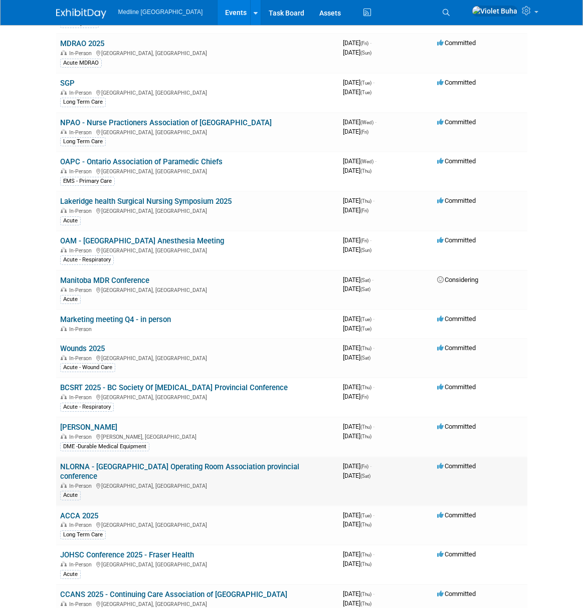
click at [124, 463] on link "NLORNA - [GEOGRAPHIC_DATA] Operating Room Association provincial conference" at bounding box center [179, 472] width 239 height 19
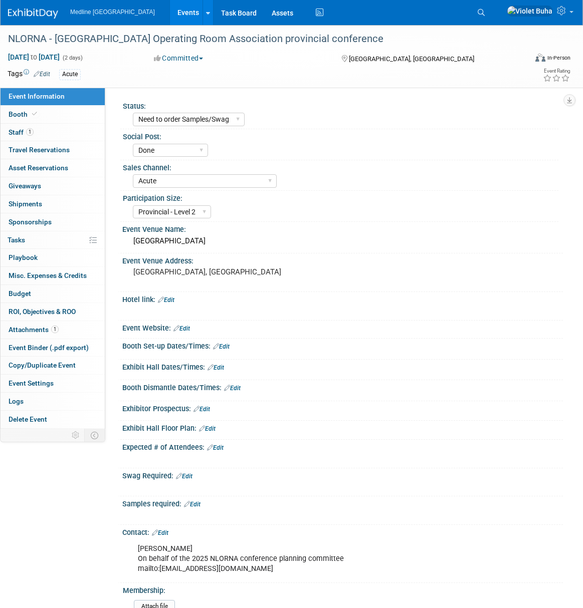
select select "Need to order Samples/Swag"
select select "Done"
select select "Acute"
select select "Provincial - Level 2"
drag, startPoint x: 424, startPoint y: 38, endPoint x: 9, endPoint y: 33, distance: 415.5
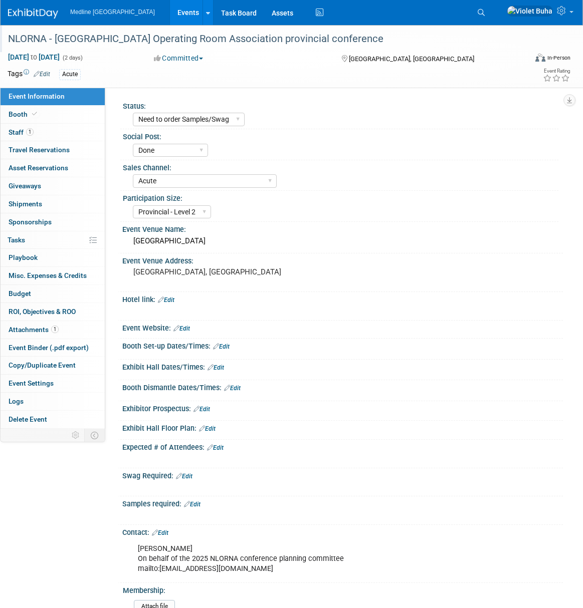
click at [9, 33] on div "NLORNA - [GEOGRAPHIC_DATA] Operating Room Association provincial conference" at bounding box center [260, 39] width 511 height 18
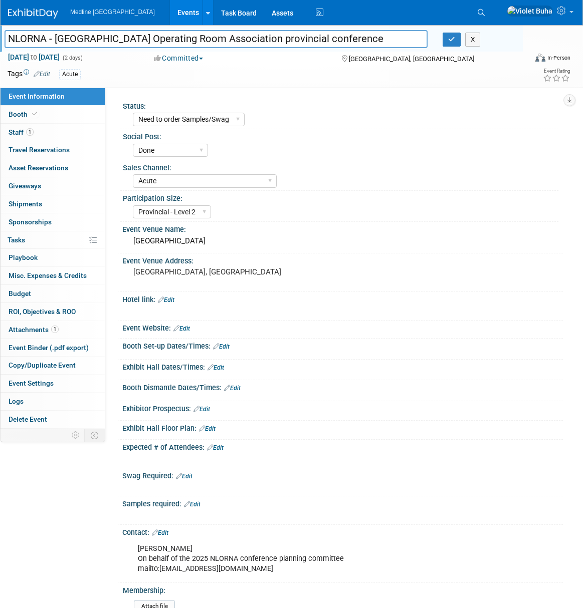
drag, startPoint x: 404, startPoint y: 38, endPoint x: 5, endPoint y: 45, distance: 399.5
click at [5, 45] on input "NLORNA - [GEOGRAPHIC_DATA] Operating Room Association provincial conference" at bounding box center [216, 39] width 423 height 18
click at [178, 240] on div "Greenwood Inn" at bounding box center [342, 242] width 425 height 16
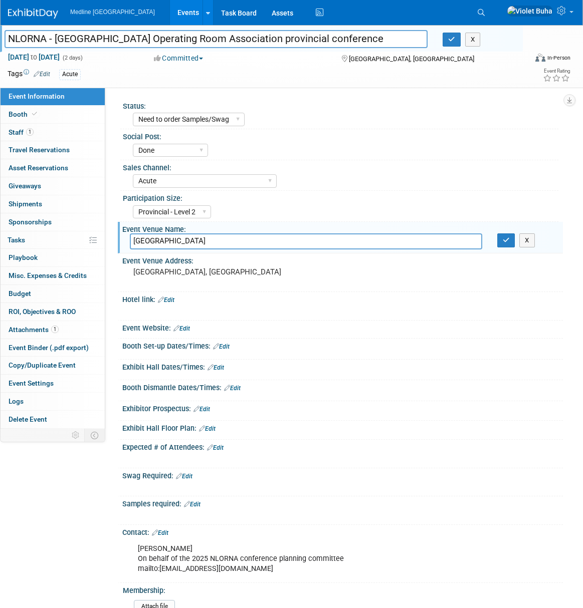
drag, startPoint x: 187, startPoint y: 242, endPoint x: 111, endPoint y: 240, distance: 76.2
click at [111, 240] on div "Status: Waiting for information In progress Need to order Samples/Swag Complete…" at bounding box center [334, 258] width 458 height 341
click at [29, 13] on img at bounding box center [33, 14] width 50 height 10
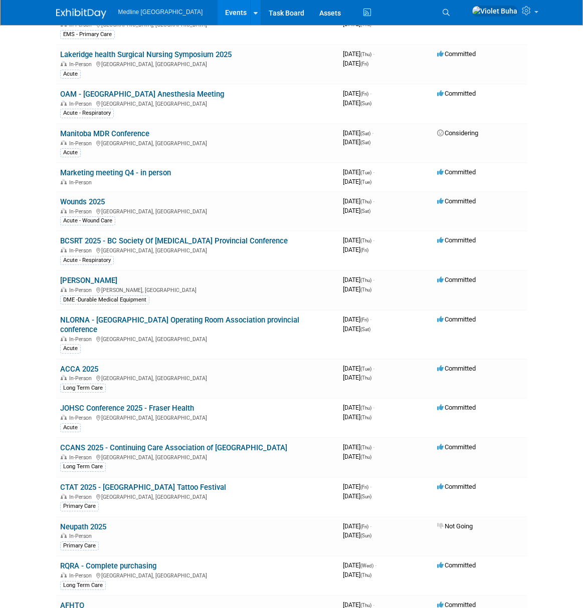
scroll to position [537, 0]
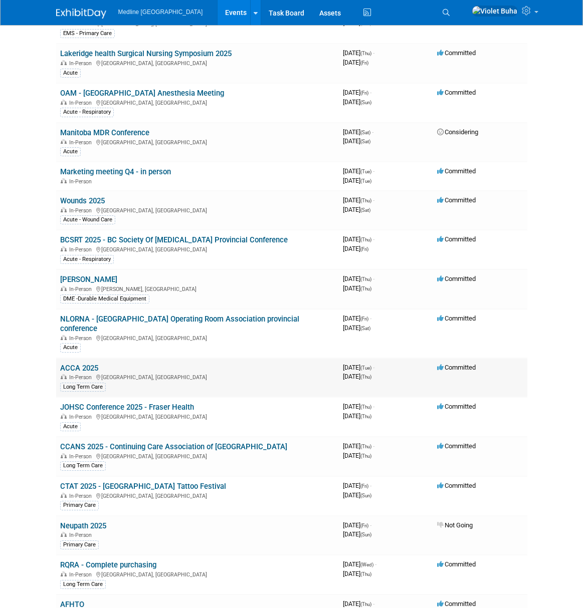
click at [76, 364] on link "ACCA 2025" at bounding box center [79, 368] width 38 height 9
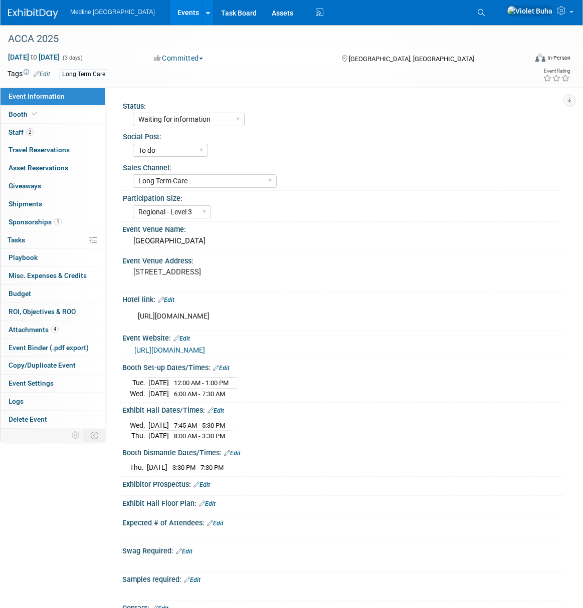
select select "Waiting for information"
select select "To do"
select select "Long Term Care"
select select "Regional - Level 3"
click at [53, 134] on link "2 Staff 2" at bounding box center [53, 133] width 104 height 18
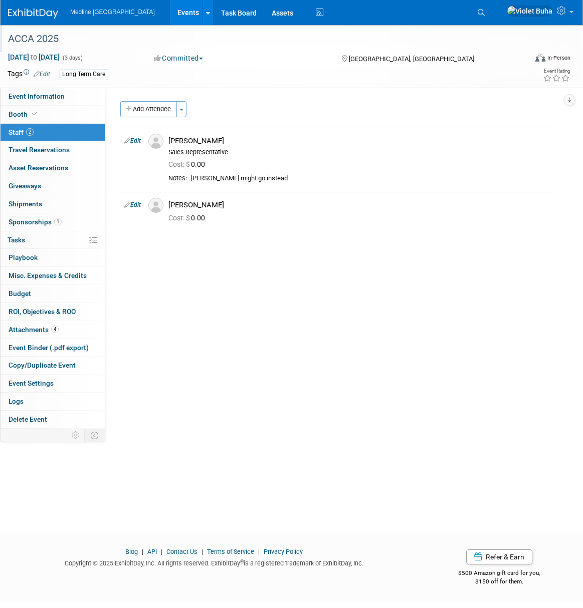
drag, startPoint x: 74, startPoint y: 41, endPoint x: 3, endPoint y: 34, distance: 72.0
click at [3, 34] on div "ACCA 2025" at bounding box center [261, 38] width 523 height 27
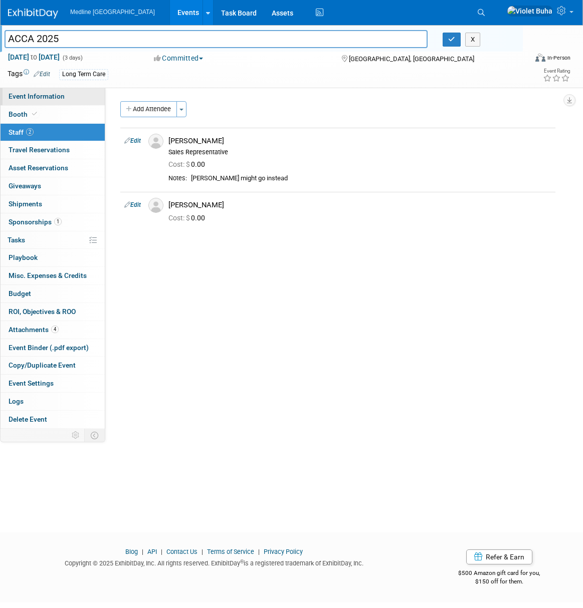
click at [51, 97] on span "Event Information" at bounding box center [37, 96] width 56 height 8
select select "Waiting for information"
select select "To do"
select select "Long Term Care"
select select "Regional - Level 3"
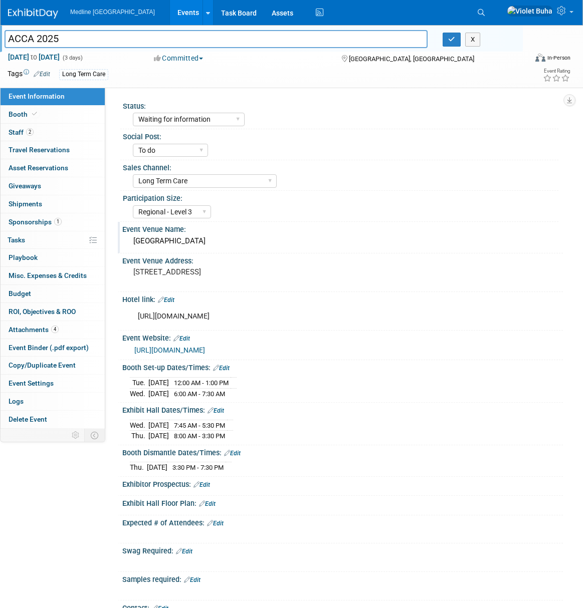
click at [242, 248] on div "Edmonton Convention Centre" at bounding box center [342, 242] width 425 height 16
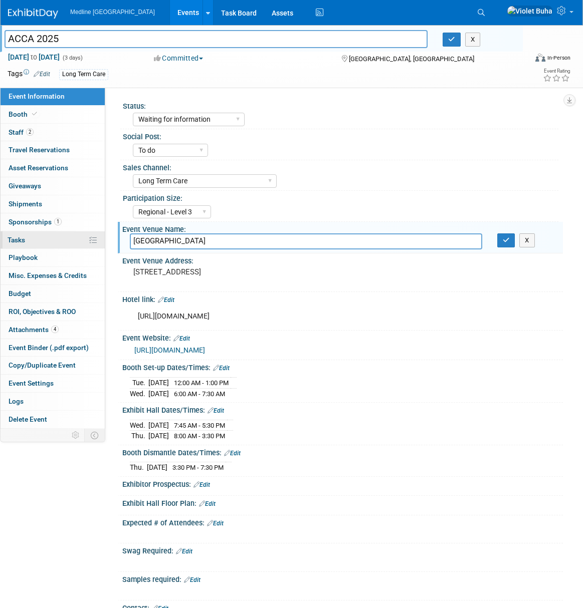
drag, startPoint x: 137, startPoint y: 241, endPoint x: 97, endPoint y: 240, distance: 40.1
click at [97, 240] on div "Event Information Event Info Booth Booth 2 Staff 2 Staff 0 Travel Reservations …" at bounding box center [291, 446] width 583 height 842
click at [34, 13] on img at bounding box center [33, 14] width 50 height 10
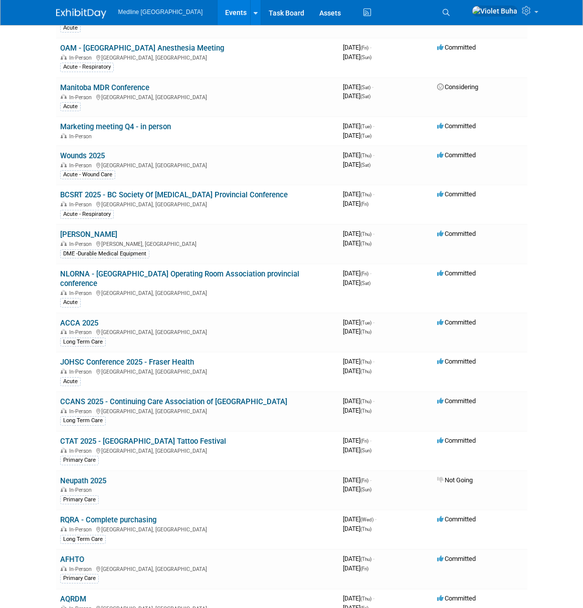
scroll to position [584, 0]
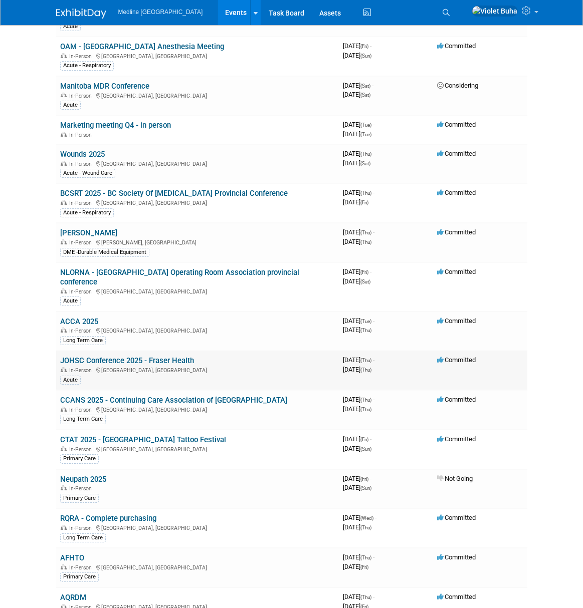
click at [117, 356] on link "JOHSC Conference 2025 - Fraser Health" at bounding box center [127, 360] width 134 height 9
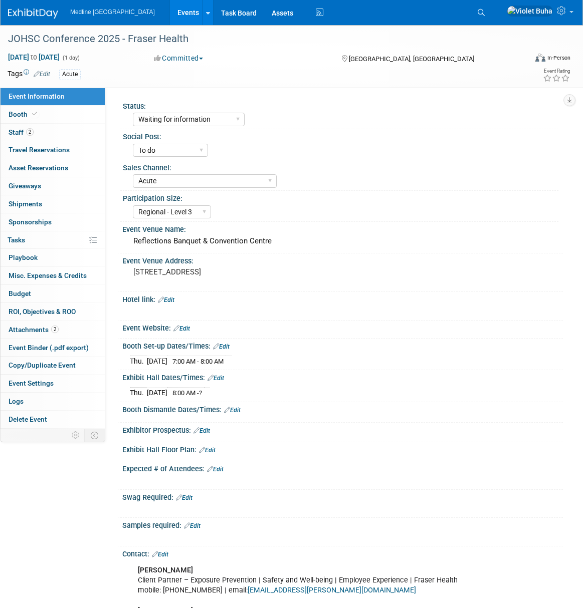
select select "Waiting for information"
select select "To do"
select select "Acute"
select select "Regional - Level 3"
click at [64, 134] on link "2 Staff 2" at bounding box center [53, 133] width 104 height 18
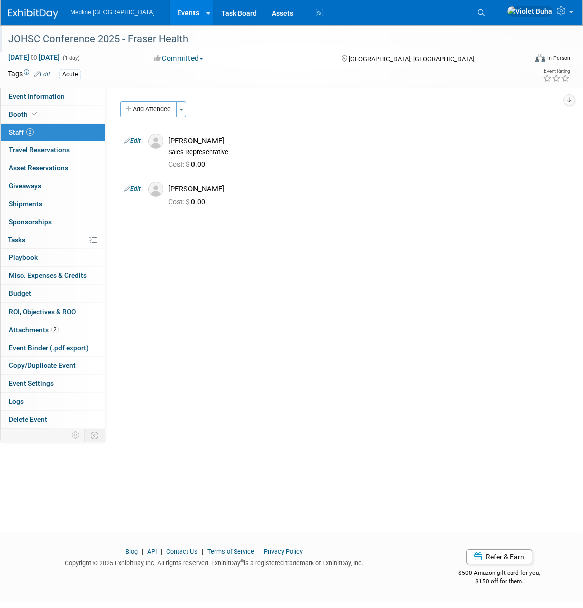
click at [206, 36] on div "JOHSC Conference 2025 - Fraser Health" at bounding box center [260, 39] width 511 height 18
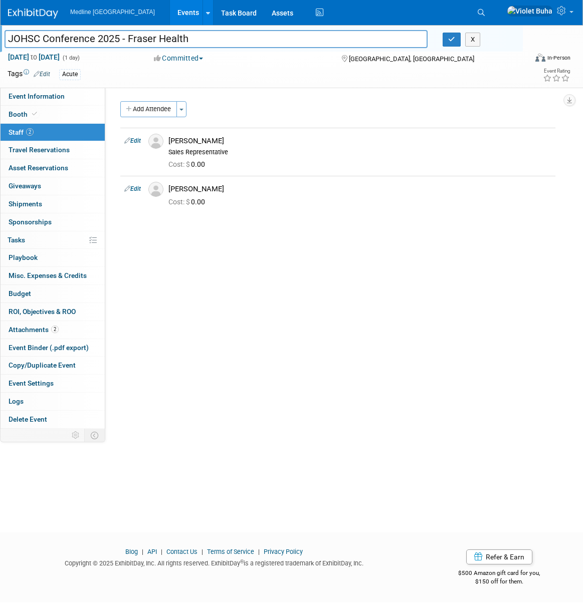
drag, startPoint x: 194, startPoint y: 39, endPoint x: 43, endPoint y: 27, distance: 152.3
click at [43, 27] on div "JOHSC Conference 2025 - Fraser Health JOHSC Conference 2025 - Fraser Health X" at bounding box center [261, 38] width 523 height 27
click at [64, 93] on link "Event Information" at bounding box center [53, 97] width 104 height 18
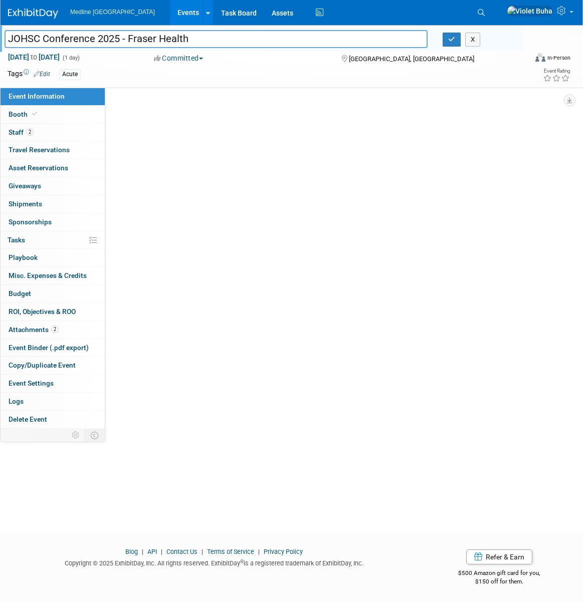
select select "Waiting for information"
select select "To do"
select select "Acute"
select select "Regional - Level 3"
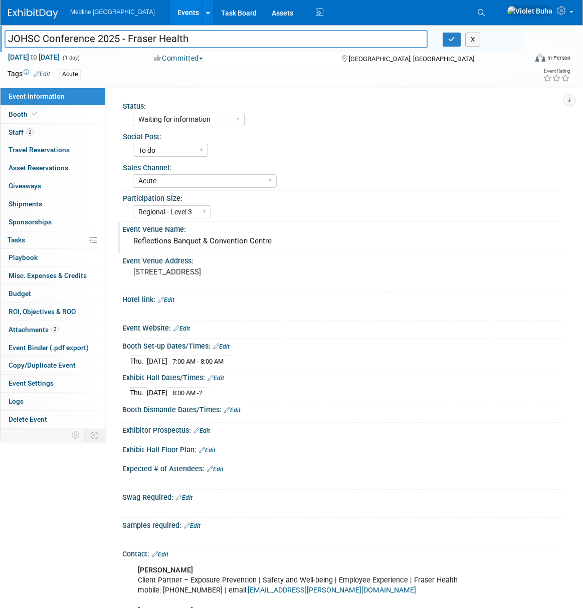
click at [234, 232] on div "Event Venue Name:" at bounding box center [342, 228] width 441 height 13
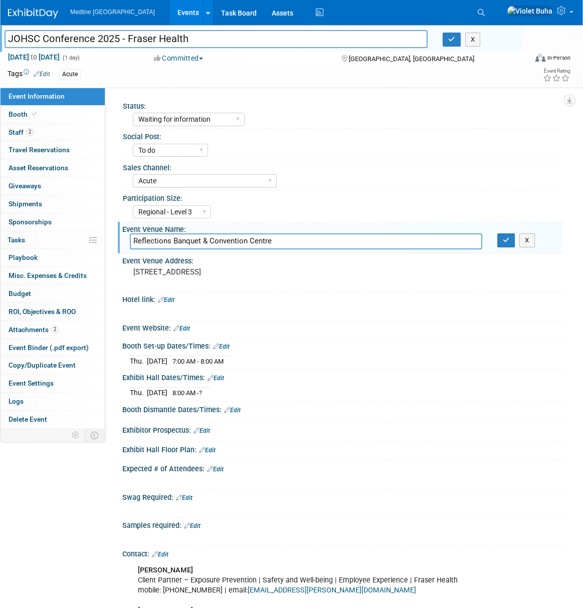
click at [297, 242] on input "Reflections Banquet & Convention Centre" at bounding box center [306, 242] width 352 height 16
drag, startPoint x: 239, startPoint y: 240, endPoint x: 127, endPoint y: 236, distance: 112.3
click at [127, 236] on div "Reflections Banquet & Convention Centre" at bounding box center [305, 242] width 367 height 16
click at [33, 13] on img at bounding box center [33, 14] width 50 height 10
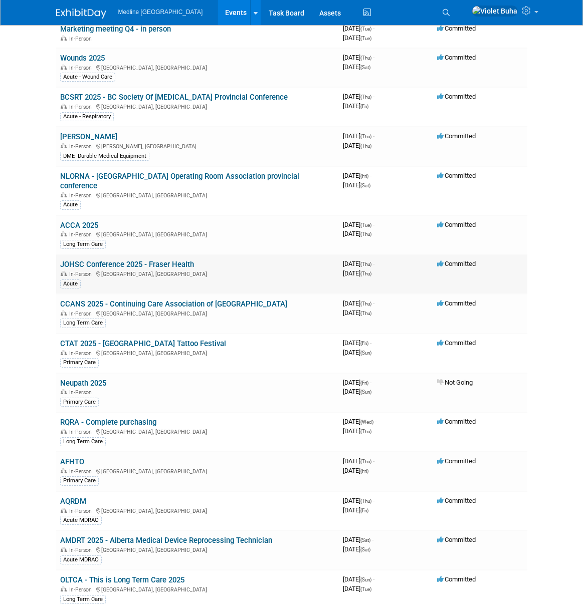
scroll to position [684, 0]
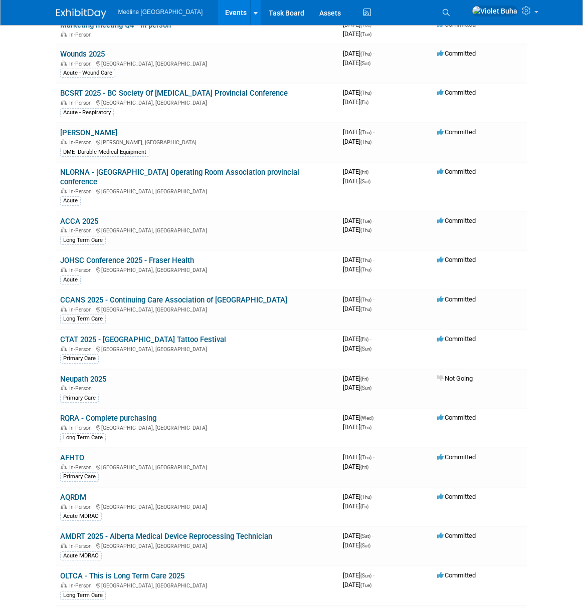
click at [153, 296] on link "CCANS 2025 - Continuing Care Association of [GEOGRAPHIC_DATA]" at bounding box center [173, 300] width 227 height 9
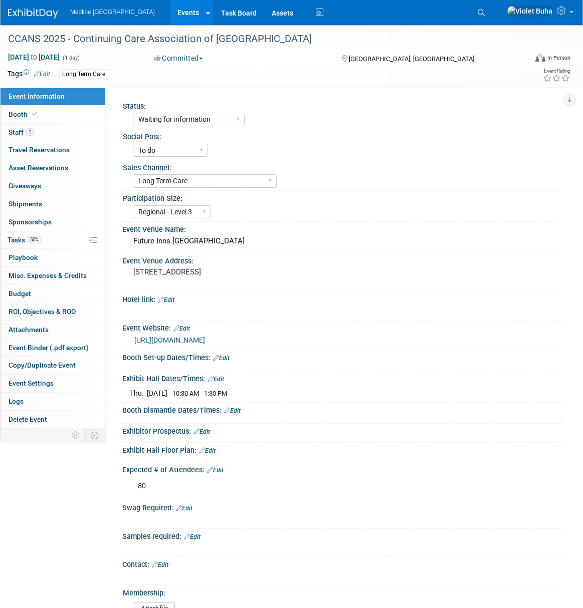
select select "Waiting for information"
select select "To do"
select select "Long Term Care"
select select "Regional - Level 3"
click at [119, 37] on div "CCANS 2025 - Continuing Care Association of [GEOGRAPHIC_DATA]" at bounding box center [260, 39] width 511 height 18
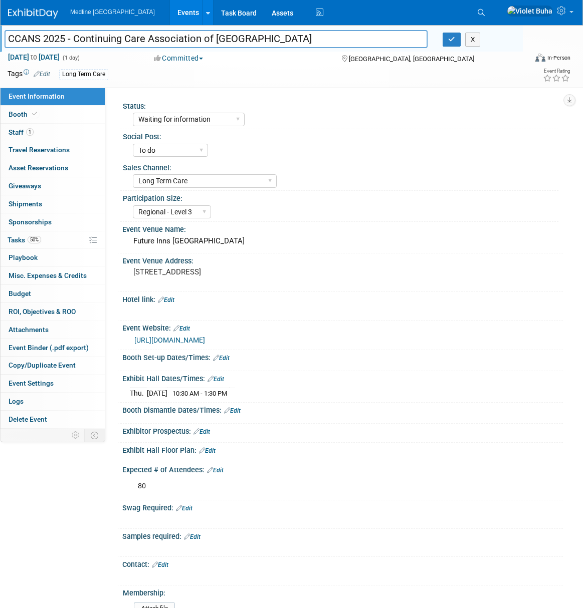
drag, startPoint x: 261, startPoint y: 39, endPoint x: 17, endPoint y: 30, distance: 244.7
click at [17, 30] on input "CCANS 2025 - Continuing Care Association of [GEOGRAPHIC_DATA]" at bounding box center [216, 39] width 423 height 18
click at [210, 231] on div "Event Venue Name:" at bounding box center [342, 228] width 441 height 13
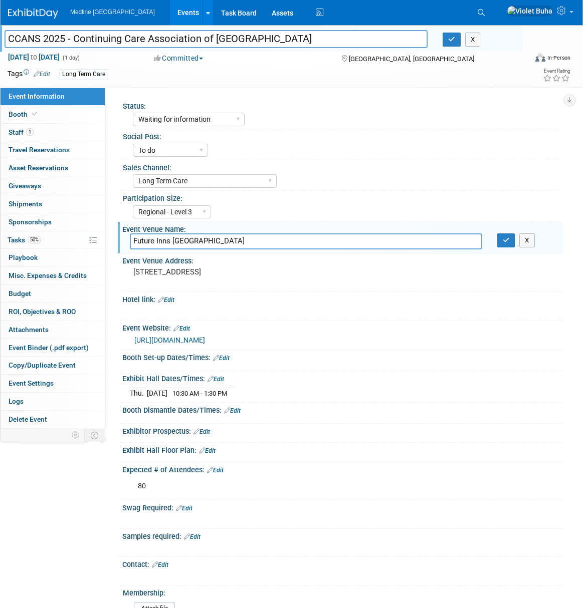
drag, startPoint x: 194, startPoint y: 240, endPoint x: 119, endPoint y: 237, distance: 75.2
click at [119, 237] on div "Event Venue Name: Future Inns Halifax Future Inns Halifax X" at bounding box center [340, 238] width 445 height 32
click at [49, 130] on link "1 Staff 1" at bounding box center [53, 133] width 104 height 18
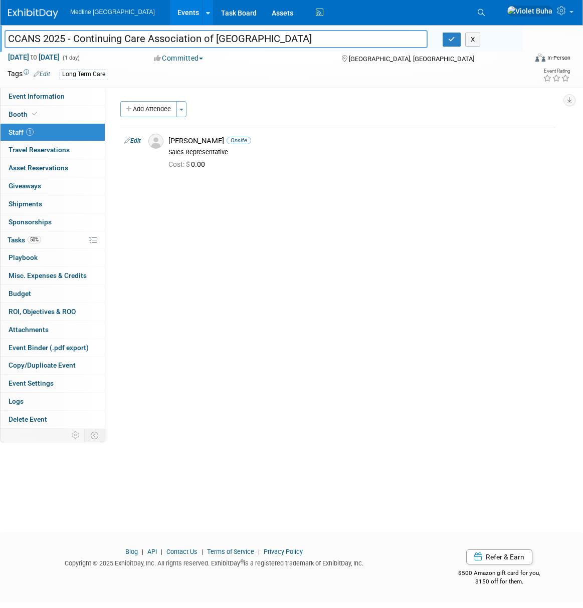
click at [38, 13] on img at bounding box center [33, 14] width 50 height 10
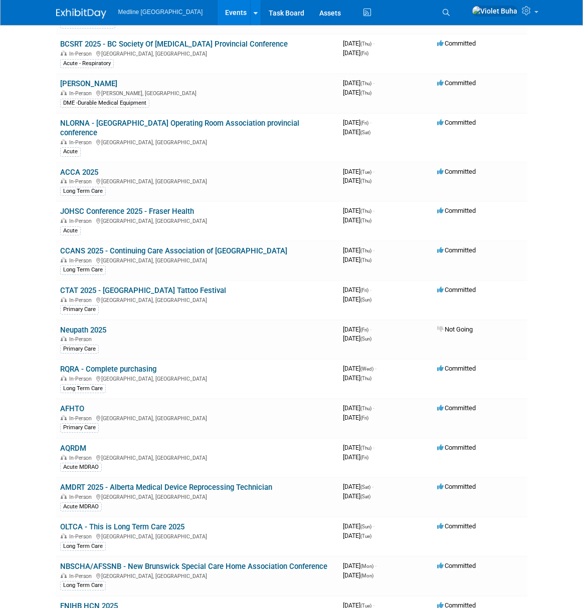
scroll to position [736, 0]
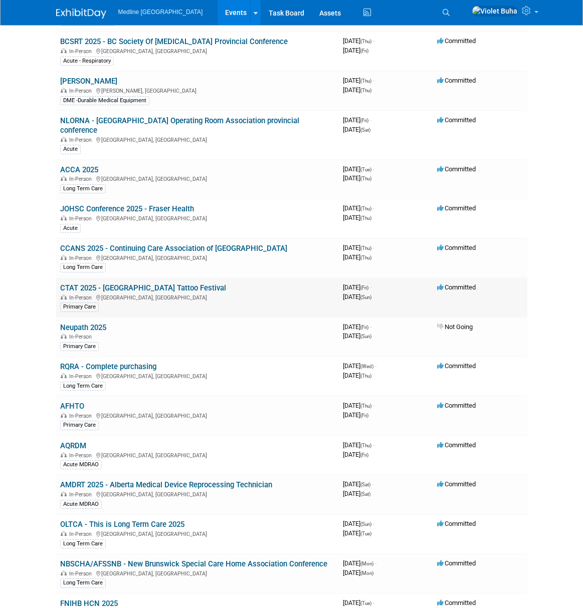
click at [134, 284] on link "CTAT 2025 - [GEOGRAPHIC_DATA] Tattoo Festival" at bounding box center [143, 288] width 166 height 9
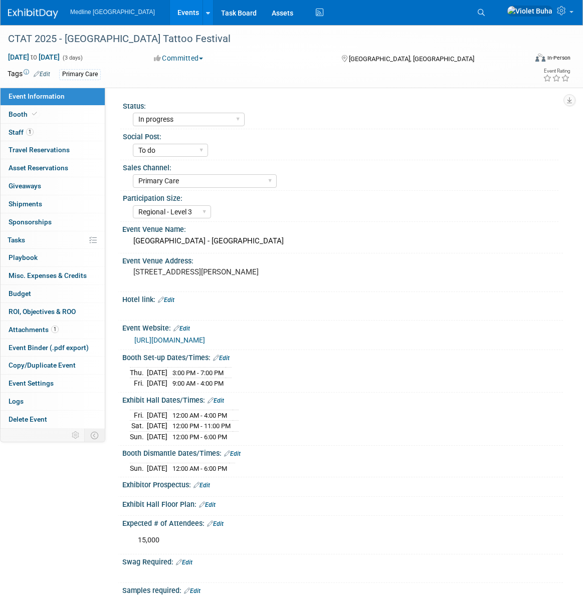
select select "In progress"
select select "To do"
select select "Primary Care"
select select "Regional - Level 3"
click at [170, 34] on div "CTAT 2025 - [GEOGRAPHIC_DATA] Tattoo Festival" at bounding box center [260, 39] width 511 height 18
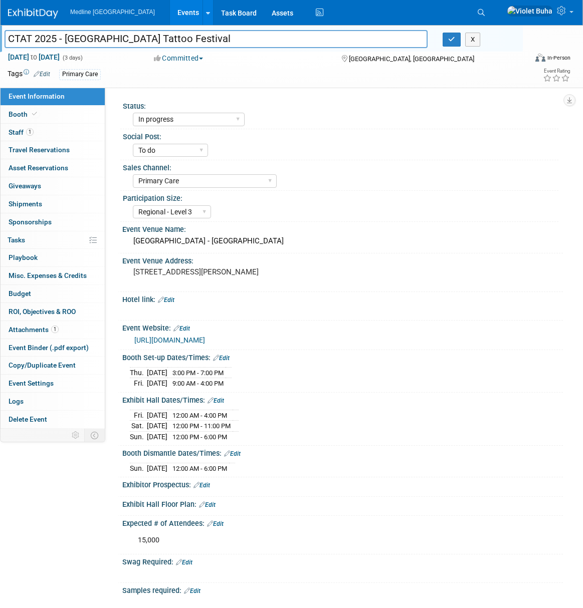
drag, startPoint x: 97, startPoint y: 34, endPoint x: 11, endPoint y: 26, distance: 87.1
click at [11, 26] on div "CTAT 2025 - Calgary Tattoo Festival CTAT 2025 - Calgary Tattoo Festival X" at bounding box center [261, 38] width 523 height 27
click at [240, 232] on div "Event Venue Name:" at bounding box center [342, 228] width 441 height 13
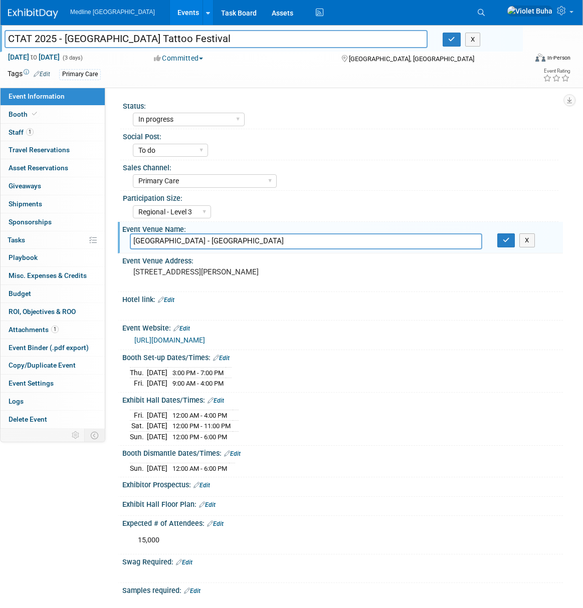
drag, startPoint x: 172, startPoint y: 241, endPoint x: 127, endPoint y: 243, distance: 45.1
click at [127, 243] on div "BMO Centre - Stampede Park" at bounding box center [305, 242] width 367 height 16
click at [31, 12] on img at bounding box center [33, 14] width 50 height 10
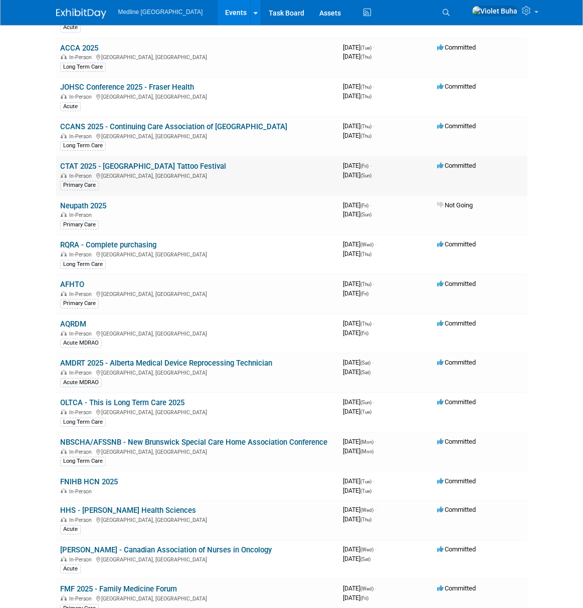
scroll to position [859, 0]
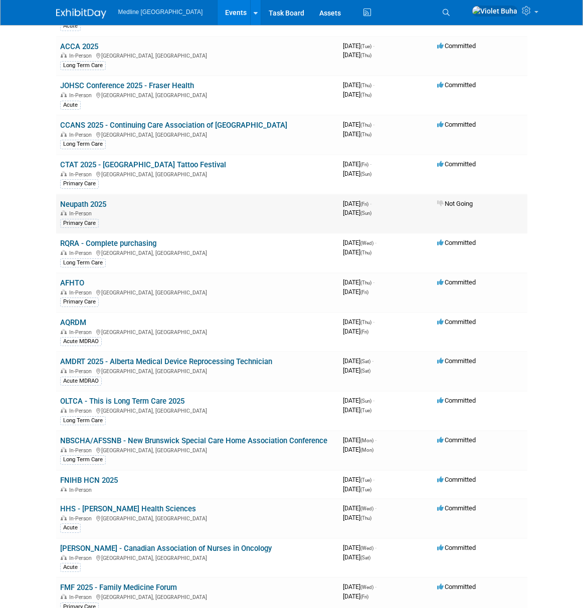
click at [95, 200] on link "Neupath 2025" at bounding box center [83, 204] width 46 height 9
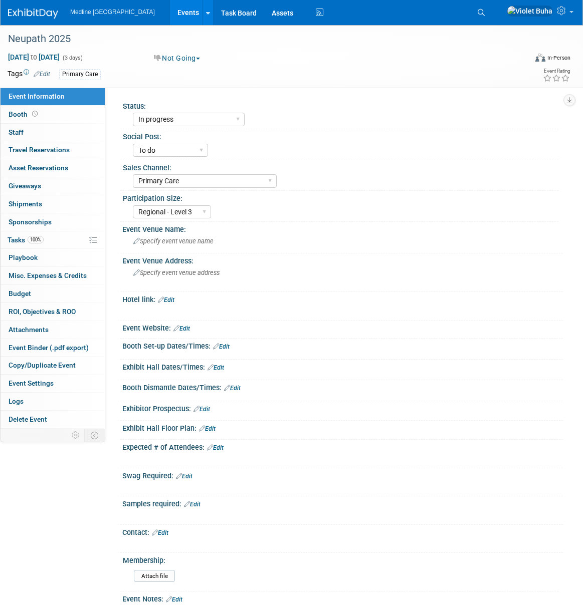
select select "In progress"
select select "To do"
select select "Primary Care"
select select "Regional - Level 3"
click at [60, 130] on link "0 Staff 0" at bounding box center [53, 133] width 104 height 18
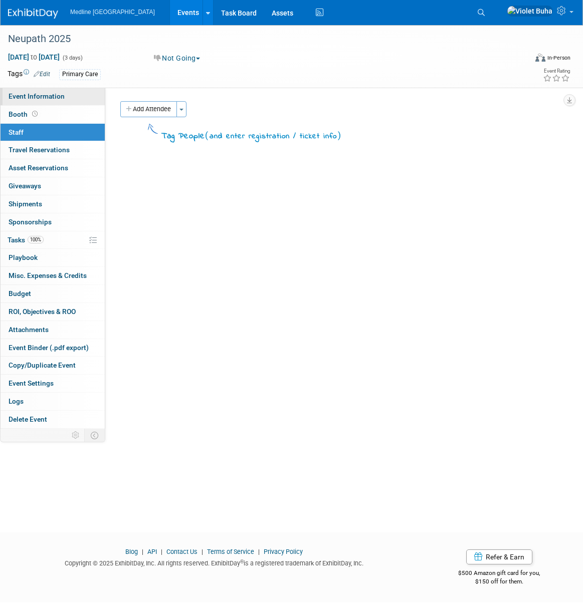
click at [60, 98] on span "Event Information" at bounding box center [37, 96] width 56 height 8
select select "In progress"
select select "To do"
select select "Primary Care"
select select "Regional - Level 3"
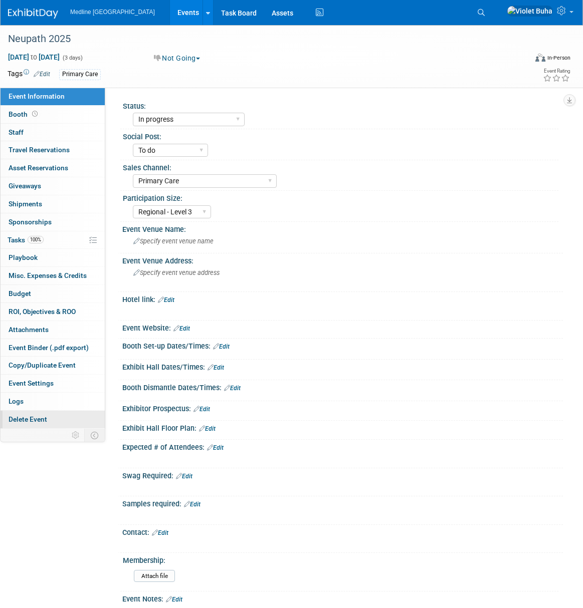
click at [42, 419] on span "Delete Event" at bounding box center [28, 419] width 39 height 8
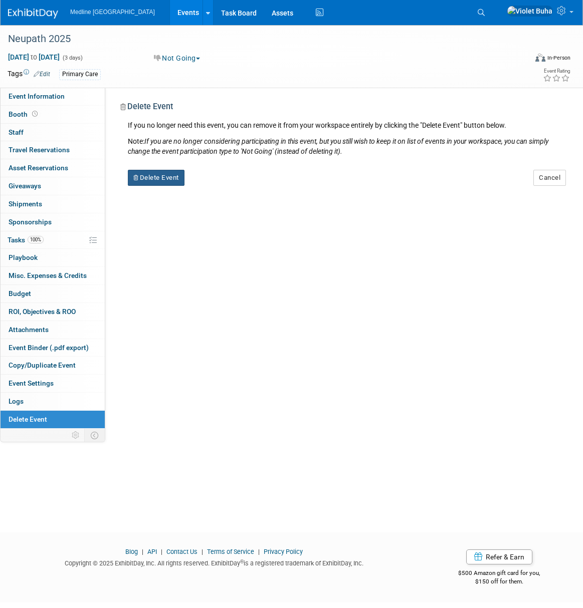
click at [160, 178] on button "Delete Event" at bounding box center [156, 178] width 57 height 16
click at [217, 187] on link "Yes" at bounding box center [219, 186] width 29 height 16
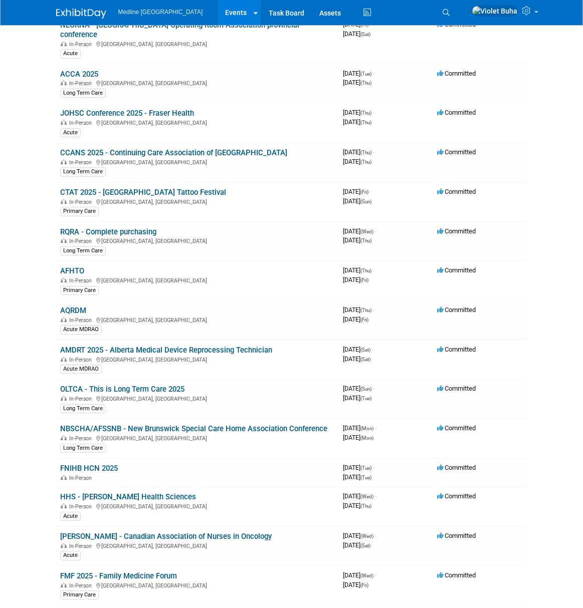
scroll to position [832, 0]
click at [80, 227] on link "RQRA - Complete purchasing" at bounding box center [108, 231] width 96 height 9
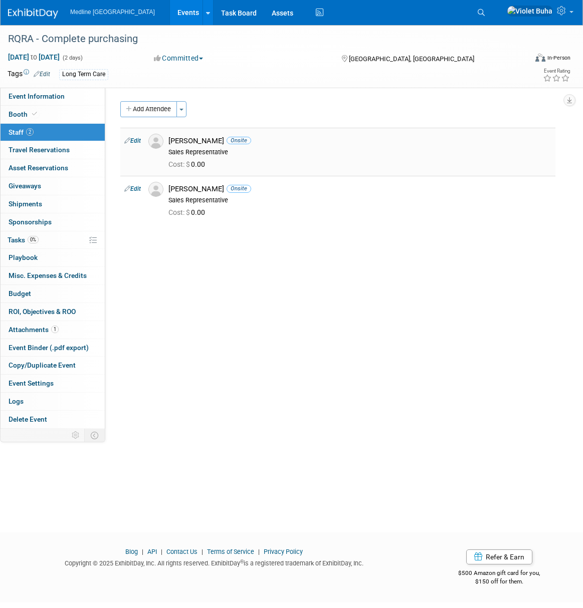
click at [140, 140] on link "Edit" at bounding box center [132, 140] width 17 height 7
select select "f34f86de-6484-4d05-862d-5e2e61e4b811"
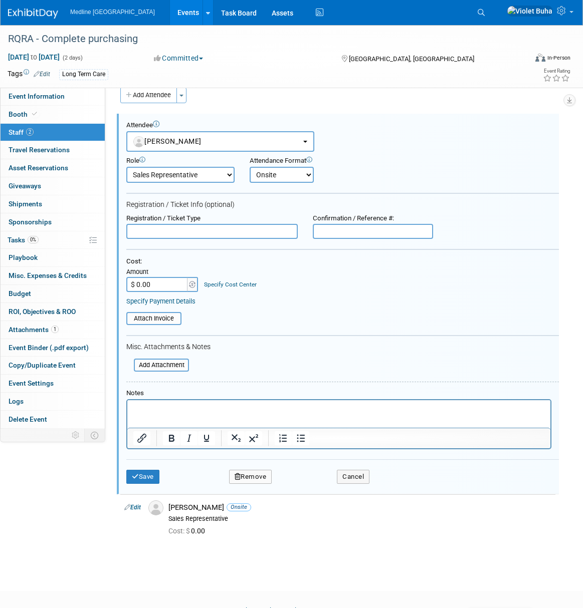
click at [262, 476] on button "Remove" at bounding box center [250, 477] width 43 height 14
click at [307, 484] on link "Yes" at bounding box center [305, 485] width 29 height 16
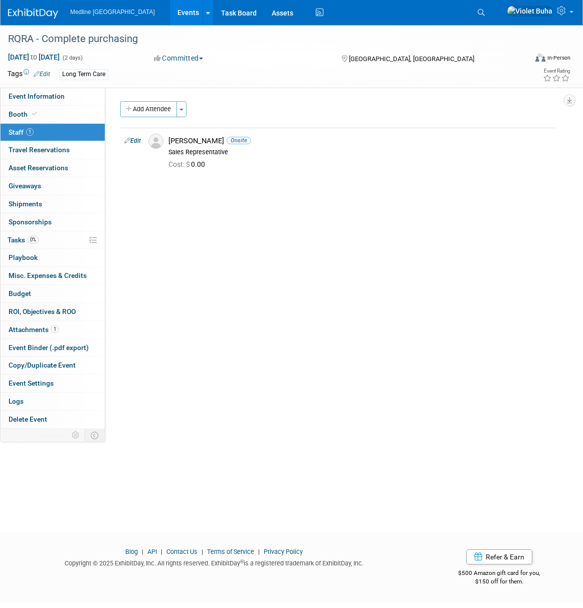
click at [264, 382] on div "Status: Waiting for information In progress Need to order Samples/Swag Complete…" at bounding box center [334, 258] width 458 height 341
click at [135, 39] on div "RQRA - Complete purchasing" at bounding box center [260, 39] width 511 height 18
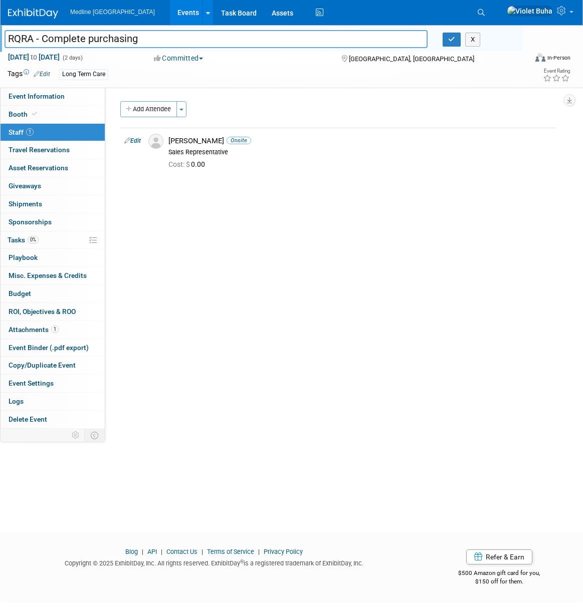
drag, startPoint x: 139, startPoint y: 39, endPoint x: -8, endPoint y: 28, distance: 147.2
click at [0, 28] on html "Medline Canada Events Add Event Bulk Upload Events Shareable Event Boards Recen…" at bounding box center [291, 304] width 583 height 608
click at [49, 96] on span "Event Information" at bounding box center [37, 96] width 56 height 8
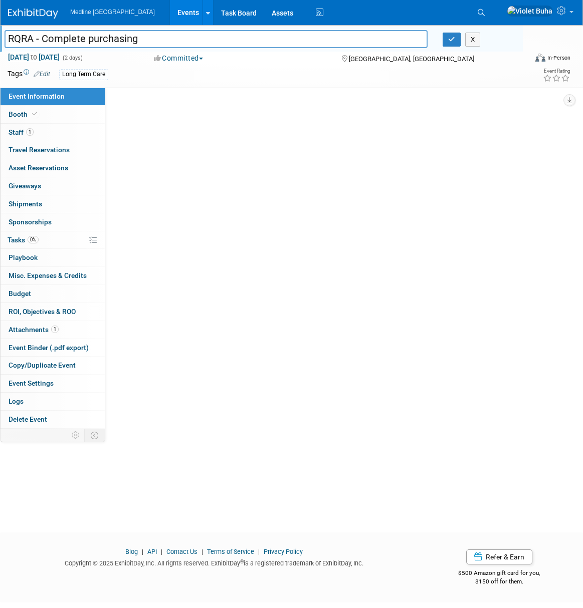
select select "Waiting for information"
select select "To do"
select select "Long Term Care"
select select "Regional - Level 3"
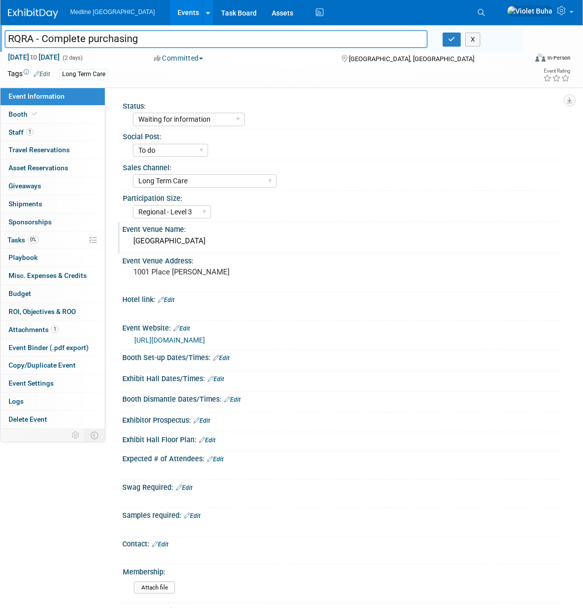
click at [254, 229] on div "Event Venue Name:" at bounding box center [342, 228] width 441 height 13
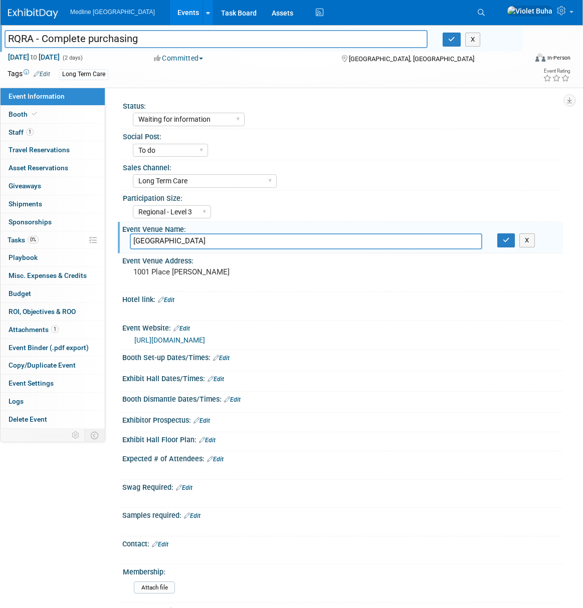
drag, startPoint x: 252, startPoint y: 242, endPoint x: 118, endPoint y: 240, distance: 133.3
click at [118, 240] on div "Event Venue Name: Palais des congrès de Montréal Palais des congrès de Montréal…" at bounding box center [340, 238] width 445 height 32
click at [36, 16] on img at bounding box center [33, 14] width 50 height 10
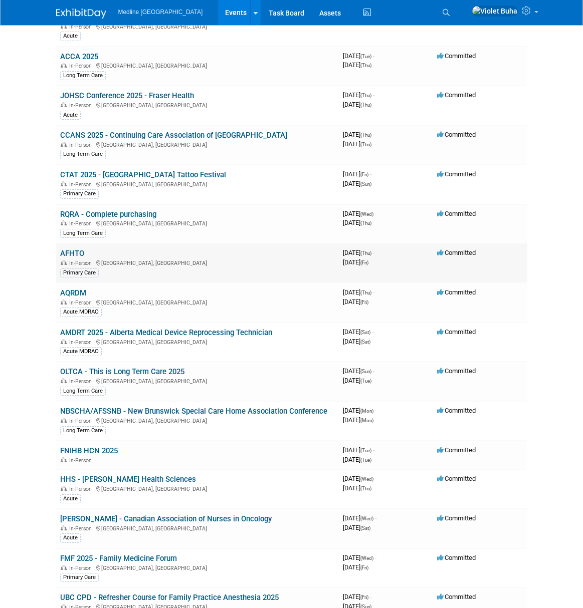
scroll to position [852, 0]
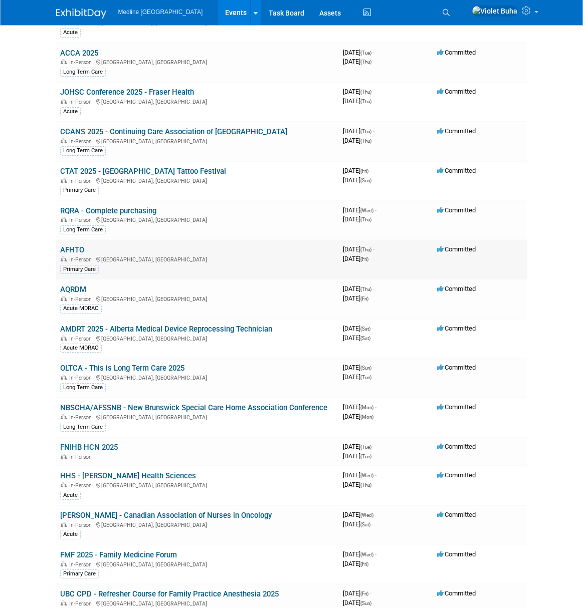
click at [70, 246] on link "AFHTO" at bounding box center [72, 250] width 24 height 9
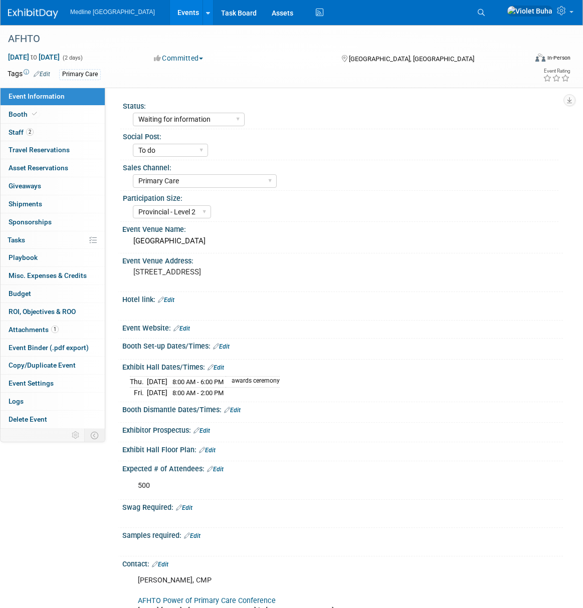
select select "Waiting for information"
select select "To do"
select select "Primary Care"
select select "Provincial - Level 2"
click at [56, 41] on div "AFHTO" at bounding box center [260, 39] width 511 height 18
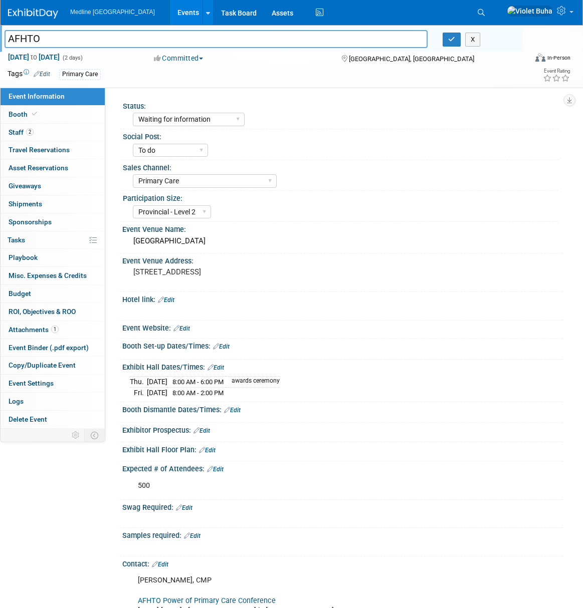
drag, startPoint x: 48, startPoint y: 39, endPoint x: 1, endPoint y: 39, distance: 46.6
click at [1, 39] on div "AFHTO" at bounding box center [216, 40] width 438 height 15
click at [48, 133] on link "2 Staff 2" at bounding box center [53, 133] width 104 height 18
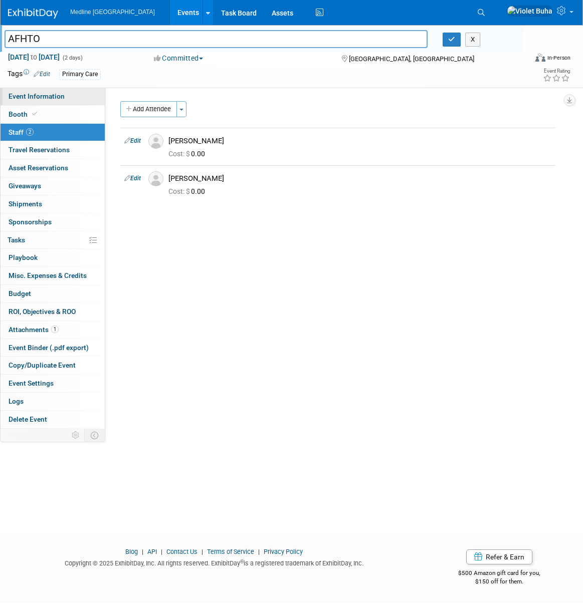
click at [42, 98] on span "Event Information" at bounding box center [37, 96] width 56 height 8
select select "Waiting for information"
select select "To do"
select select "Primary Care"
select select "Provincial - Level 2"
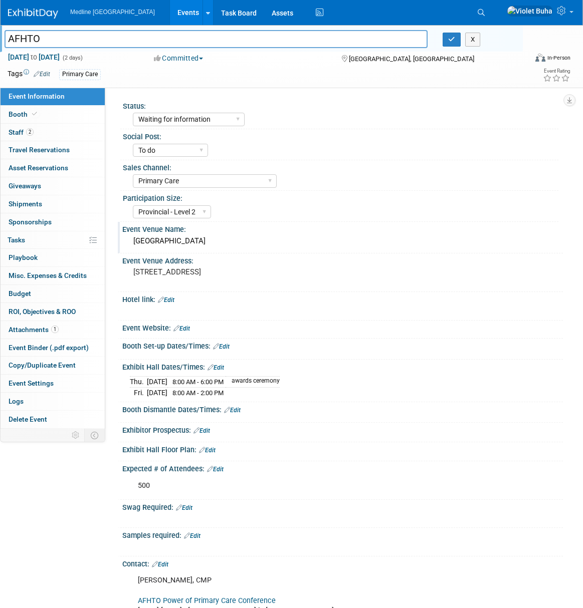
click at [207, 236] on div "Westin Harbour Castle" at bounding box center [342, 242] width 425 height 16
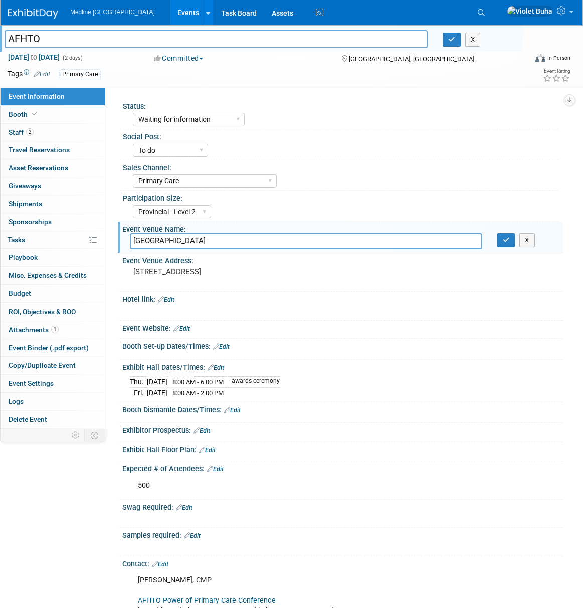
drag, startPoint x: 209, startPoint y: 241, endPoint x: 119, endPoint y: 241, distance: 89.7
click at [120, 241] on div "Event Venue Name: Westin Harbour Castle Westin Harbour Castle X" at bounding box center [340, 238] width 445 height 32
click at [22, 13] on img at bounding box center [33, 14] width 50 height 10
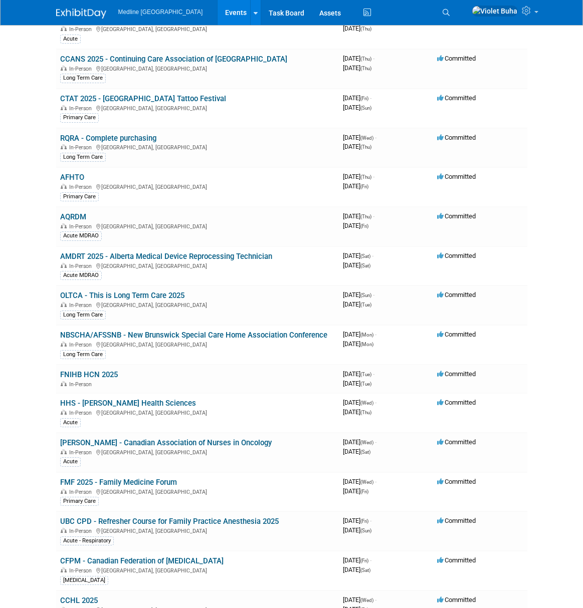
scroll to position [927, 0]
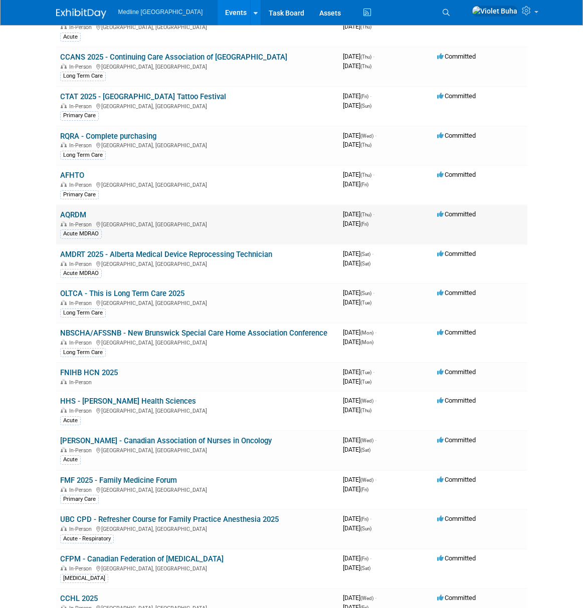
click at [79, 210] on link "AQRDM" at bounding box center [73, 214] width 26 height 9
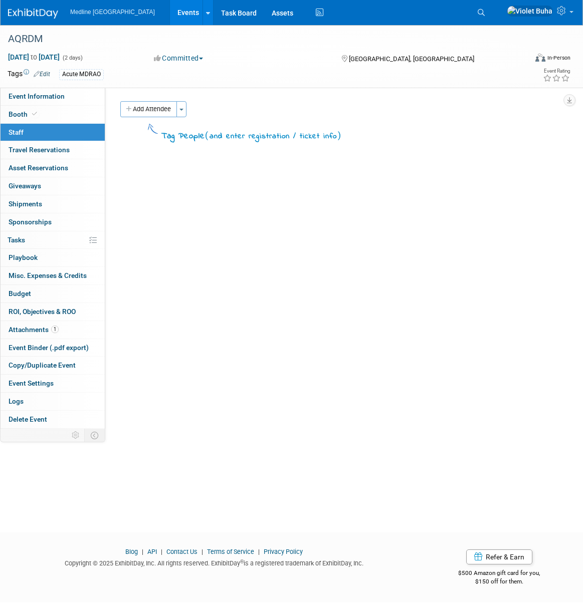
click at [43, 14] on img at bounding box center [33, 14] width 50 height 10
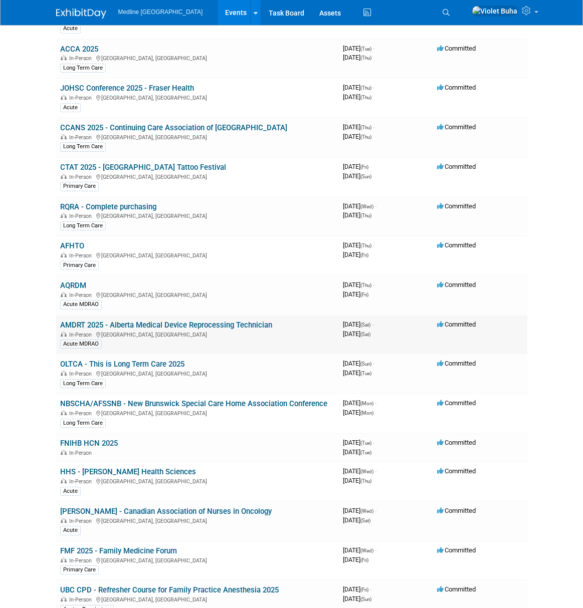
scroll to position [858, 0]
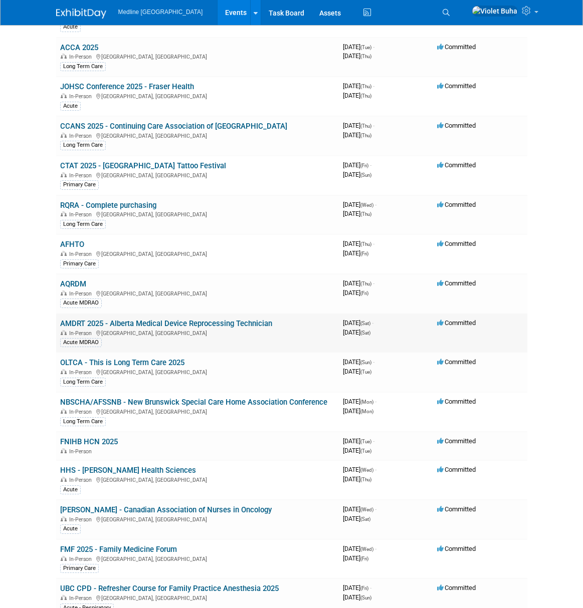
click at [92, 319] on link "AMDRT 2025 - Alberta Medical Device Reprocessing Technician" at bounding box center [166, 323] width 212 height 9
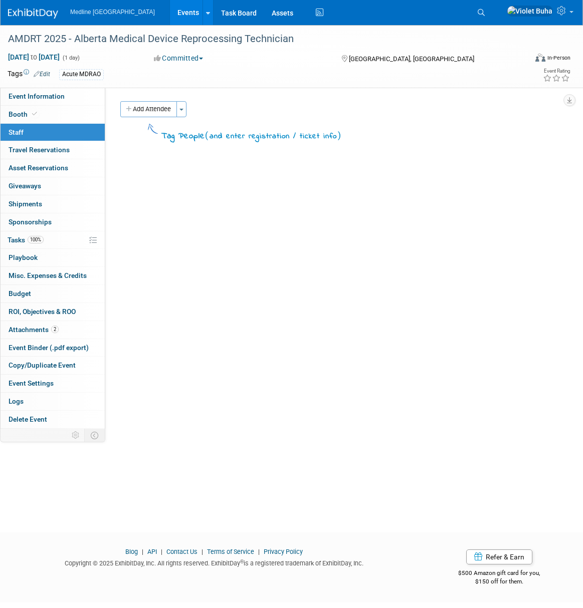
click at [54, 95] on span "Event Information" at bounding box center [37, 96] width 56 height 8
select select "Waiting for information"
select select "To do"
select select "Acute"
select select "Regional - Level 3"
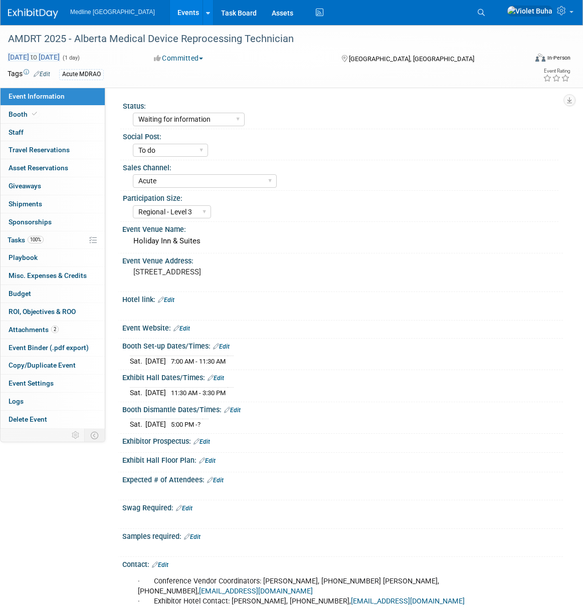
click at [60, 57] on span "[DATE] to [DATE]" at bounding box center [34, 57] width 53 height 9
type input "[DATE]"
select select "9"
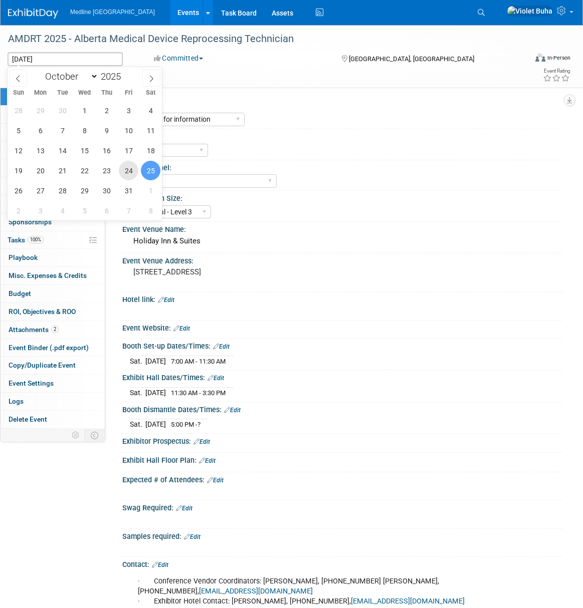
click at [126, 169] on span "24" at bounding box center [129, 171] width 20 height 20
type input "Oct 24, 2025"
click at [151, 170] on span "25" at bounding box center [151, 171] width 20 height 20
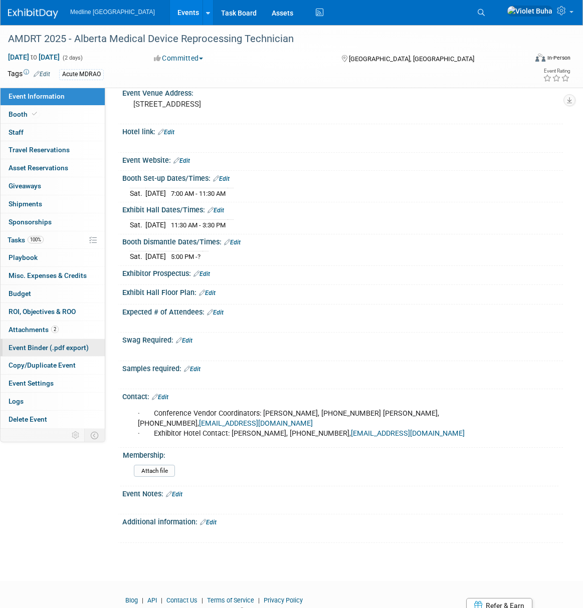
scroll to position [170, 0]
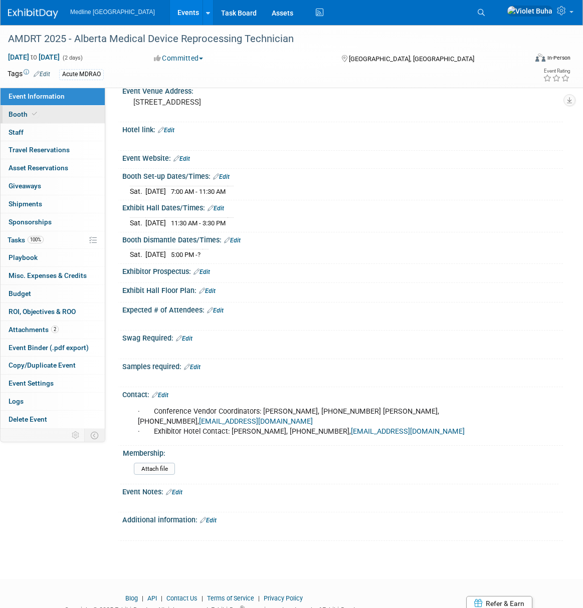
click at [60, 116] on link "Booth" at bounding box center [53, 115] width 104 height 18
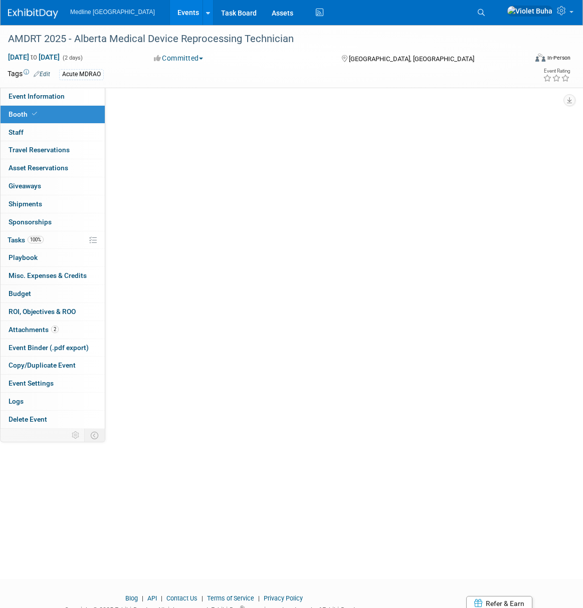
scroll to position [0, 0]
click at [60, 116] on link "Booth" at bounding box center [53, 115] width 104 height 18
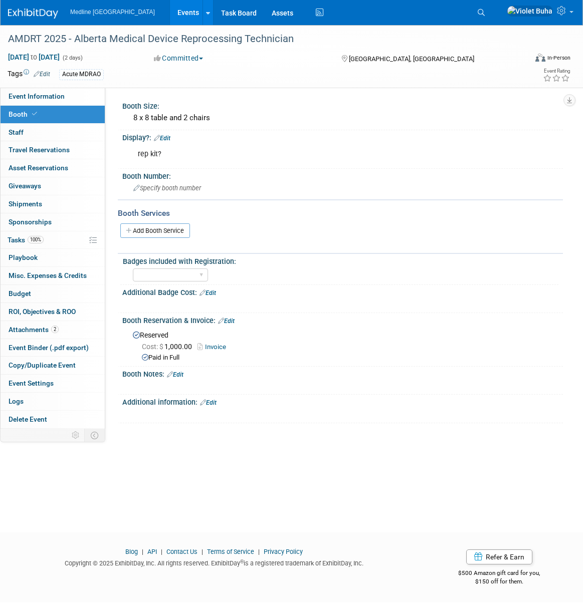
click at [25, 15] on img at bounding box center [33, 14] width 50 height 10
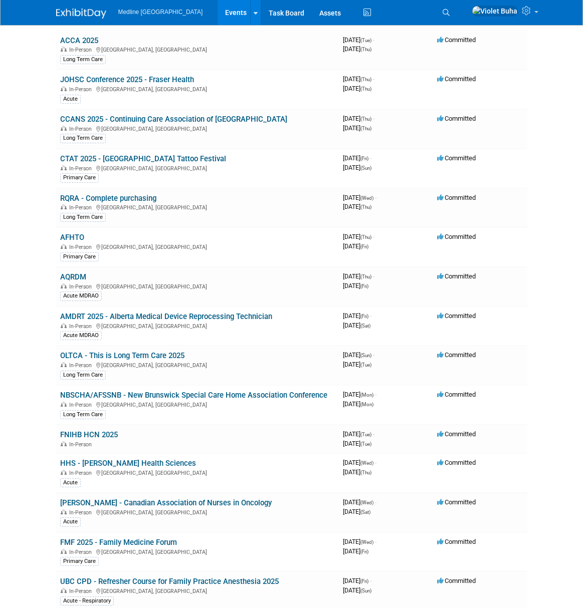
scroll to position [866, 0]
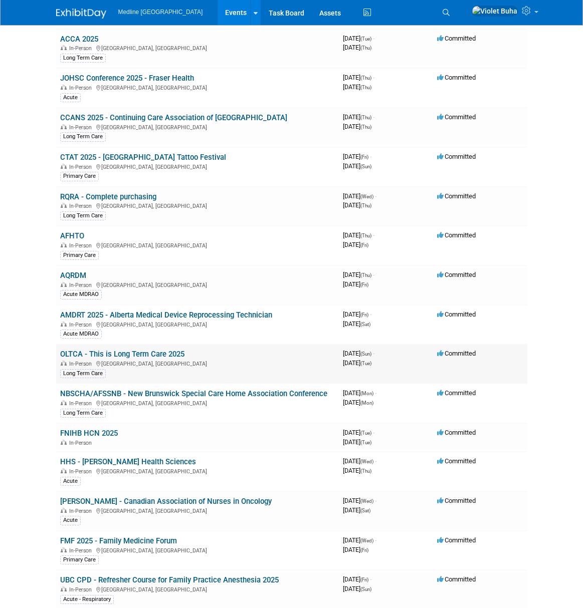
click at [109, 350] on link "OLTCA - This is Long Term Care 2025" at bounding box center [122, 354] width 124 height 9
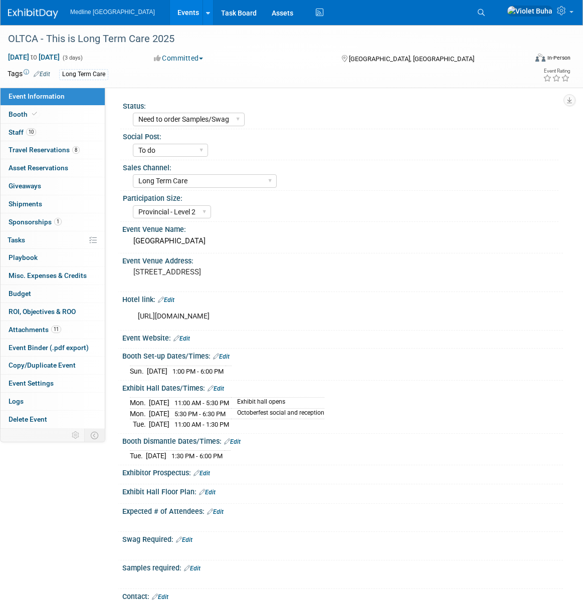
select select "Need to order Samples/Swag"
select select "To do"
select select "Long Term Care"
select select "Provincial - Level 2"
click at [41, 17] on img at bounding box center [33, 14] width 50 height 10
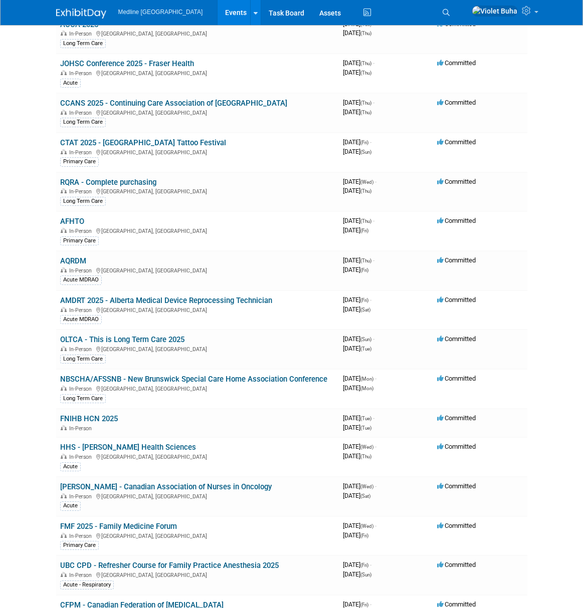
scroll to position [882, 0]
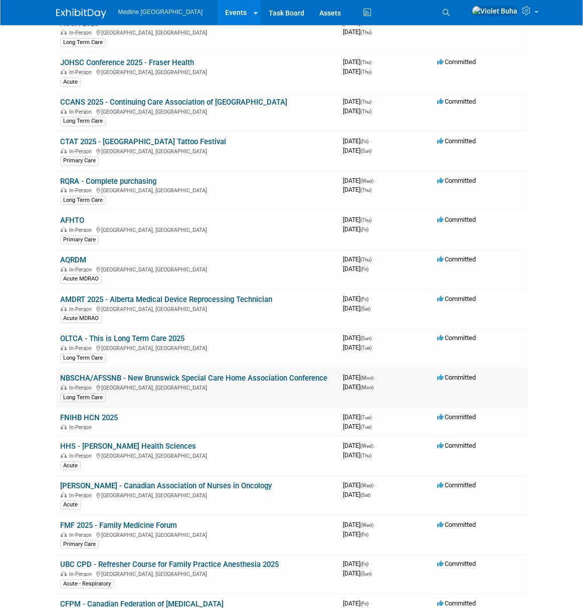
click at [171, 374] on link "NBSCHA/AFSSNB - New Brunswick Special Care Home Association Conference" at bounding box center [193, 378] width 267 height 9
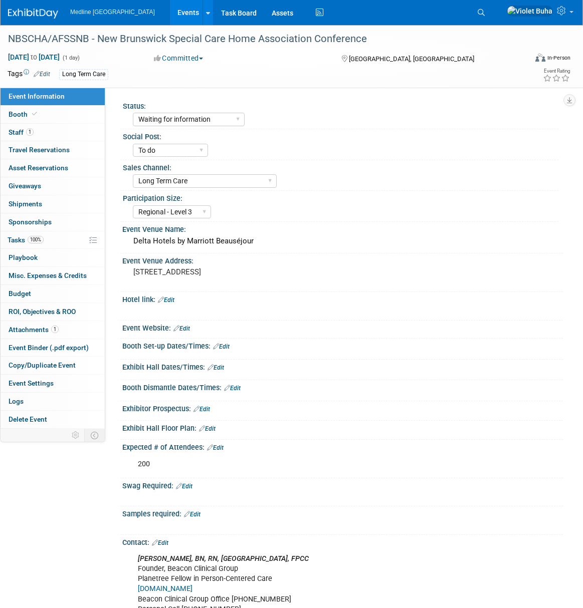
select select "Waiting for information"
select select "To do"
select select "Long Term Care"
select select "Regional - Level 3"
click at [47, 132] on link "1 Staff 1" at bounding box center [53, 133] width 104 height 18
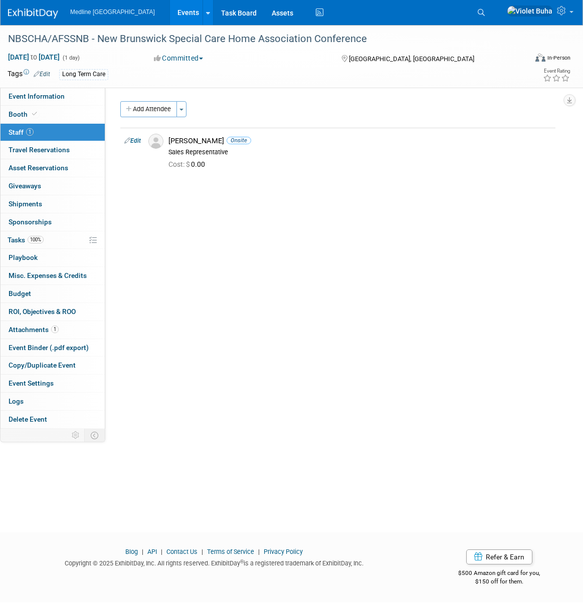
drag, startPoint x: 360, startPoint y: 37, endPoint x: -19, endPoint y: 39, distance: 379.4
click at [0, 39] on html "Medline Canada Events Add Event Bulk Upload Events Shareable Event Boards Recen…" at bounding box center [291, 304] width 583 height 608
click at [81, 30] on div "NBSCHA/AFSSNB - New Brunswick Special Care Home Association Conference" at bounding box center [260, 39] width 511 height 18
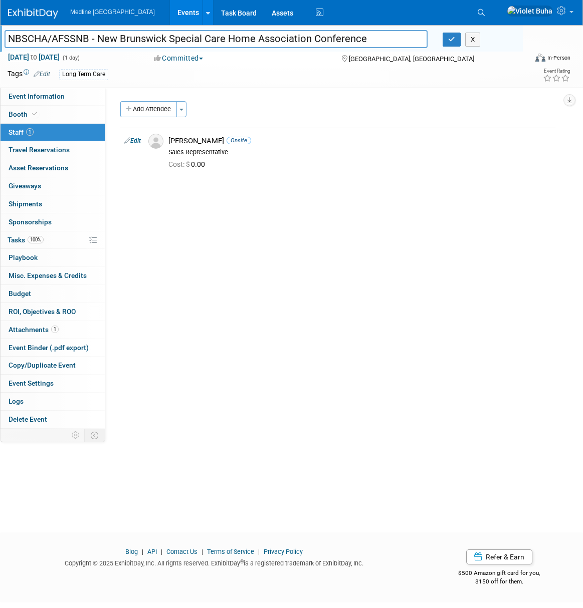
drag, startPoint x: 363, startPoint y: 40, endPoint x: 6, endPoint y: 35, distance: 357.4
click at [6, 35] on input "NBSCHA/AFSSNB - New Brunswick Special Care Home Association Conference" at bounding box center [216, 39] width 423 height 18
click at [57, 96] on span "Event Information" at bounding box center [37, 96] width 56 height 8
select select "Waiting for information"
select select "To do"
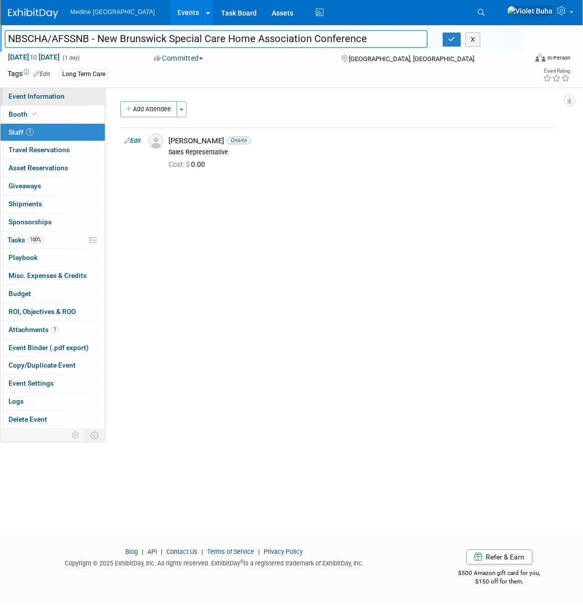
select select "Long Term Care"
select select "Regional - Level 3"
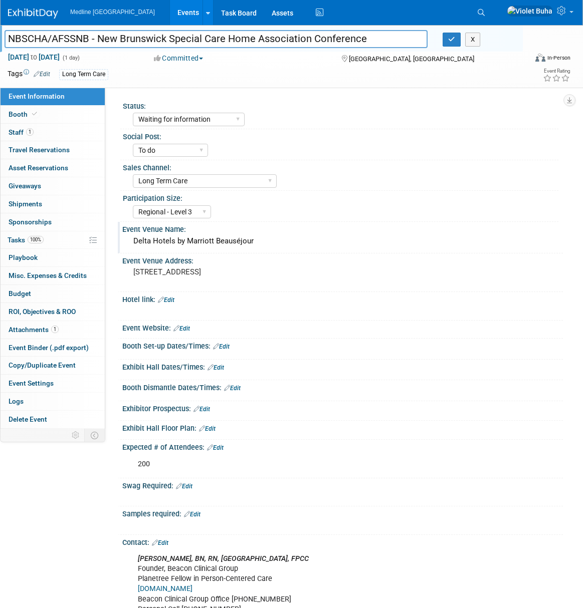
click at [264, 223] on div "Event Venue Name:" at bounding box center [342, 228] width 441 height 13
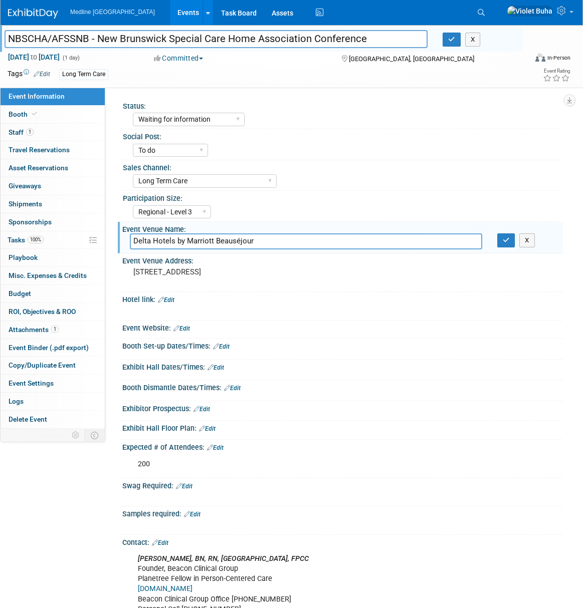
drag, startPoint x: 259, startPoint y: 242, endPoint x: 130, endPoint y: 245, distance: 128.8
click at [130, 245] on input "Delta Hotels by Marriott Beauséjour" at bounding box center [306, 242] width 352 height 16
click at [44, 16] on img at bounding box center [33, 14] width 50 height 10
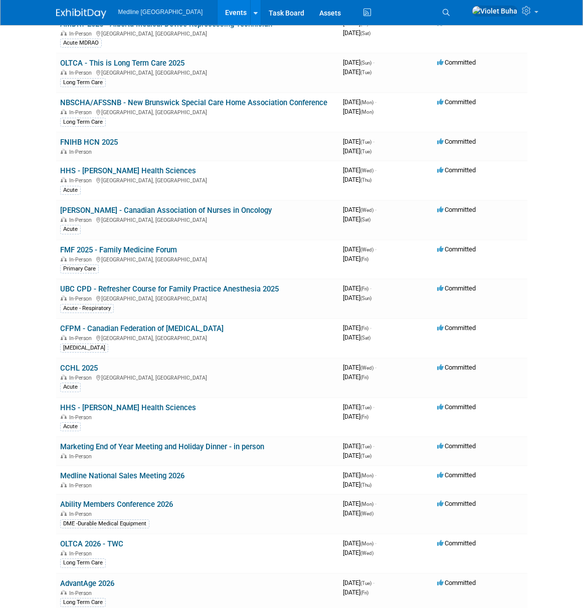
scroll to position [1159, 0]
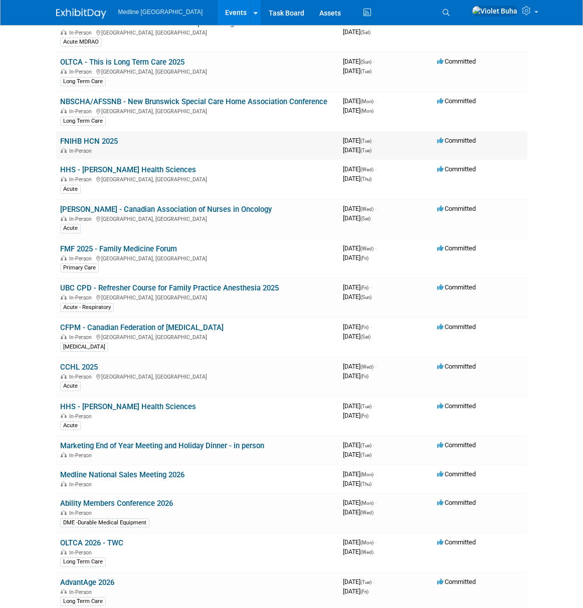
click at [95, 137] on link "FNIHB HCN 2025" at bounding box center [89, 141] width 58 height 9
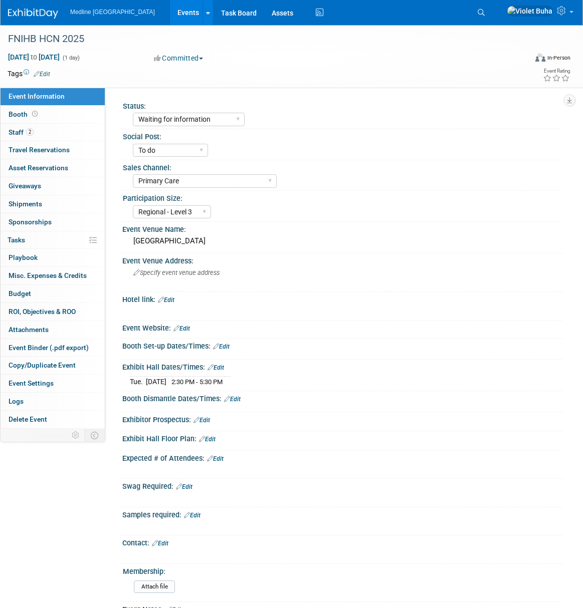
select select "Waiting for information"
select select "To do"
select select "Primary Care"
select select "Regional - Level 3"
click at [69, 132] on link "2 Staff 2" at bounding box center [53, 133] width 104 height 18
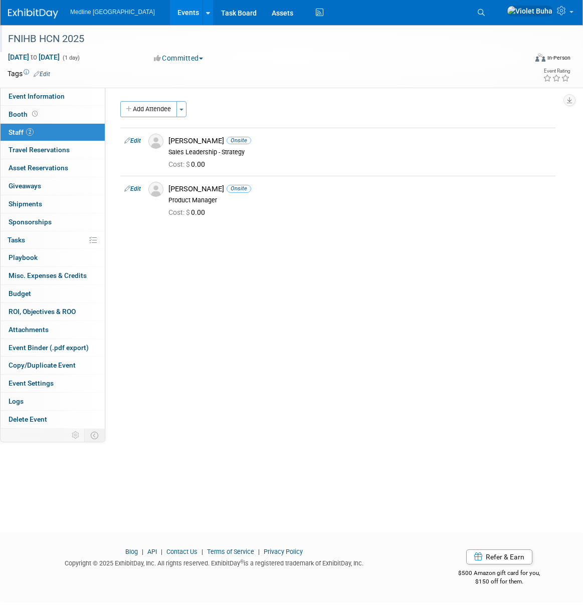
drag, startPoint x: 96, startPoint y: 42, endPoint x: 5, endPoint y: 37, distance: 91.8
click at [5, 37] on div "FNIHB HCN 2025" at bounding box center [260, 39] width 511 height 18
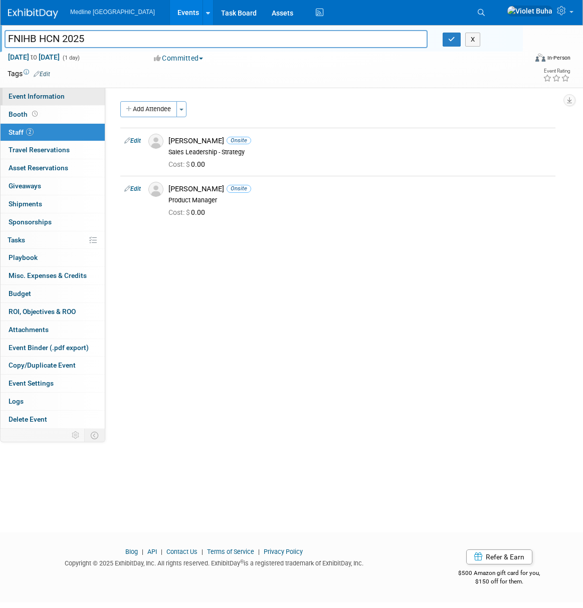
click at [51, 93] on span "Event Information" at bounding box center [37, 96] width 56 height 8
select select "Waiting for information"
select select "To do"
select select "Primary Care"
select select "Regional - Level 3"
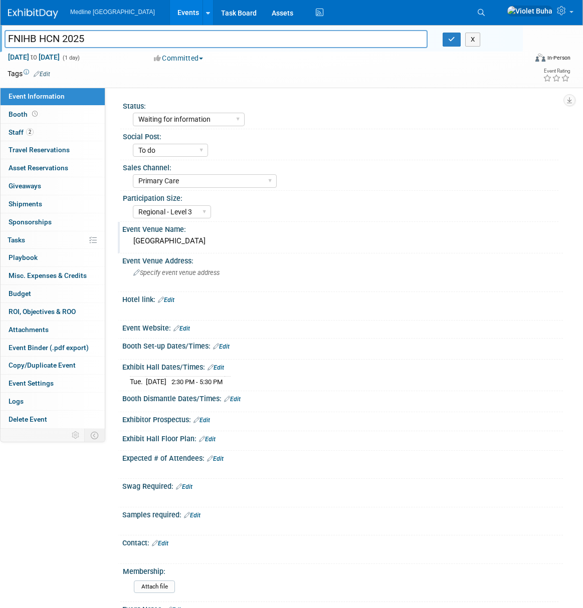
click at [304, 227] on div "Event Venue Name:" at bounding box center [342, 228] width 441 height 13
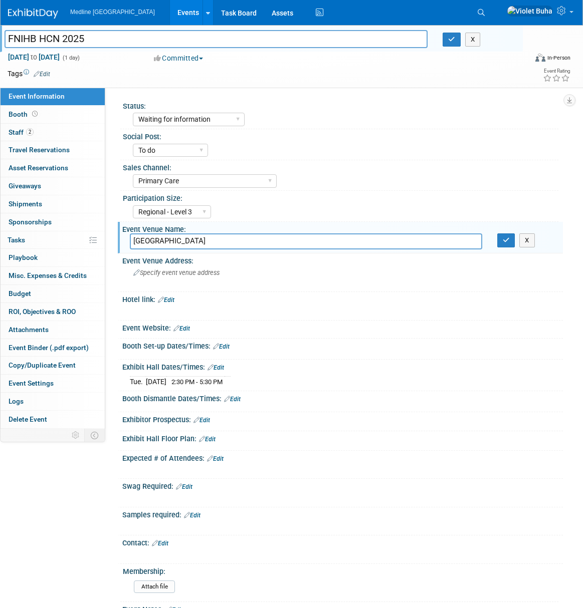
drag, startPoint x: 297, startPoint y: 241, endPoint x: 130, endPoint y: 242, distance: 166.9
click at [130, 242] on input "Delta Edmonton South Hotel & Conference Centre" at bounding box center [306, 242] width 352 height 16
click at [38, 14] on img at bounding box center [33, 14] width 50 height 10
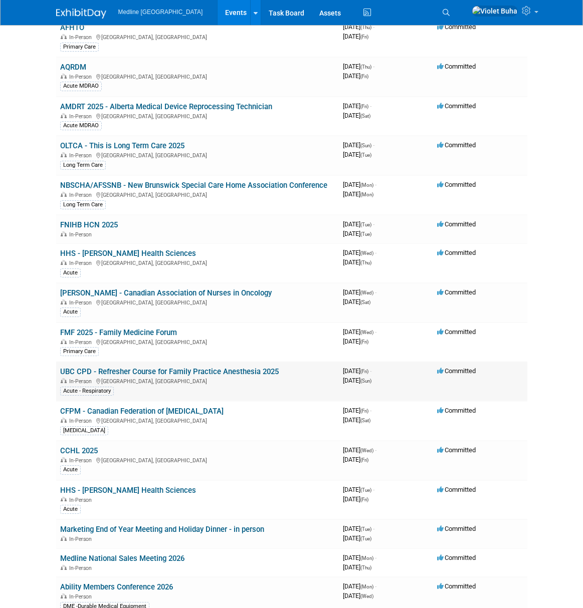
scroll to position [1056, 0]
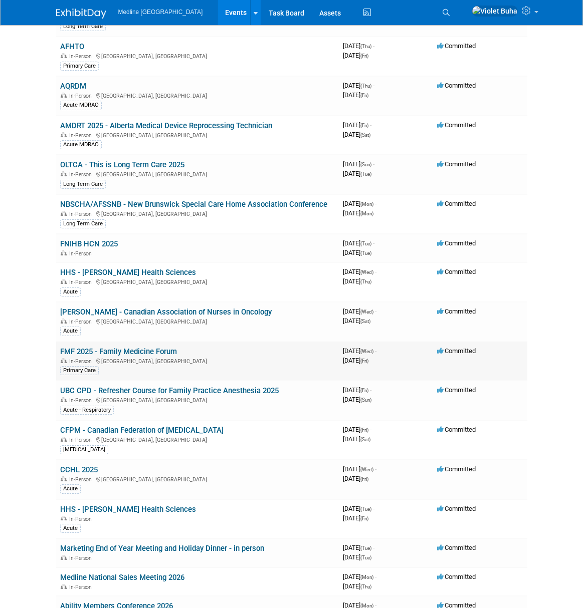
click at [120, 347] on link "FMF 2025 - Family Medicine Forum" at bounding box center [118, 351] width 117 height 9
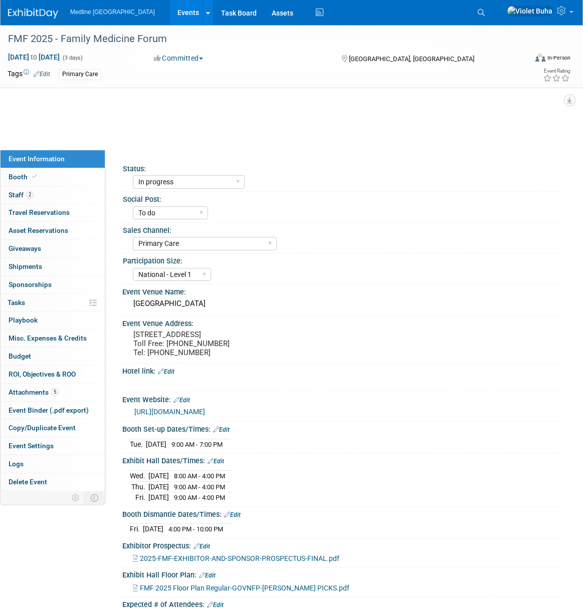
select select "In progress"
select select "To do"
select select "Primary Care"
select select "National - Level 1"
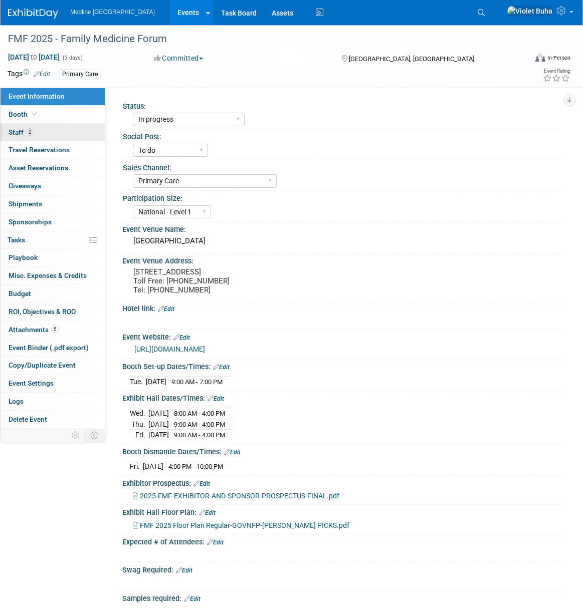
click at [60, 133] on link "2 Staff 2" at bounding box center [53, 133] width 104 height 18
